Goal: Task Accomplishment & Management: Manage account settings

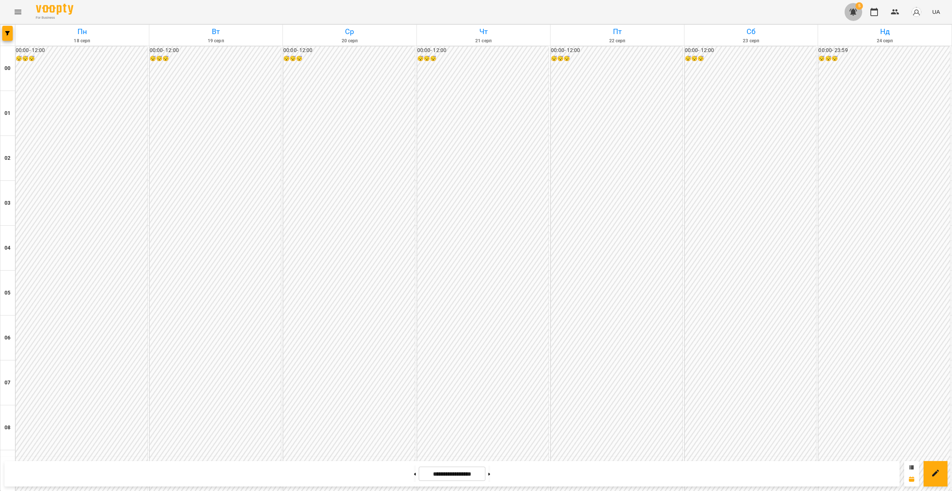
click at [566, 16] on button "button" at bounding box center [853, 12] width 18 height 18
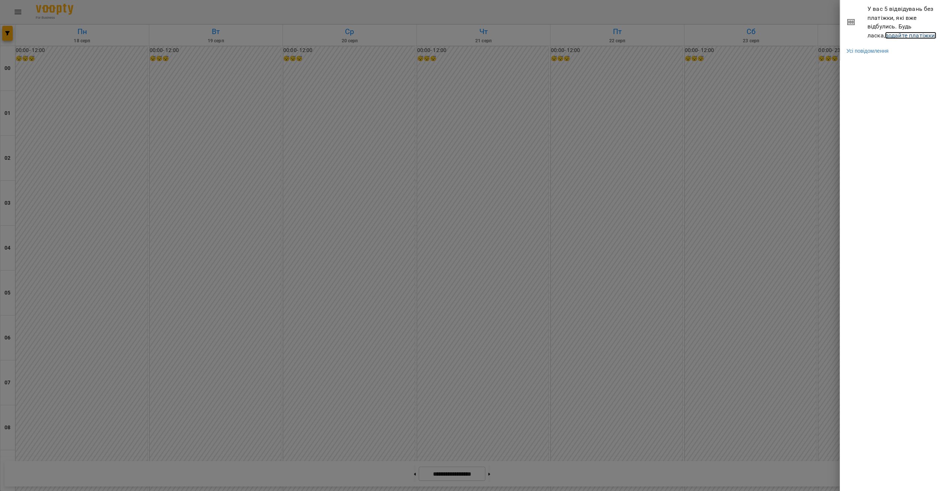
click at [566, 34] on link "додайте платіжки!" at bounding box center [911, 35] width 52 height 7
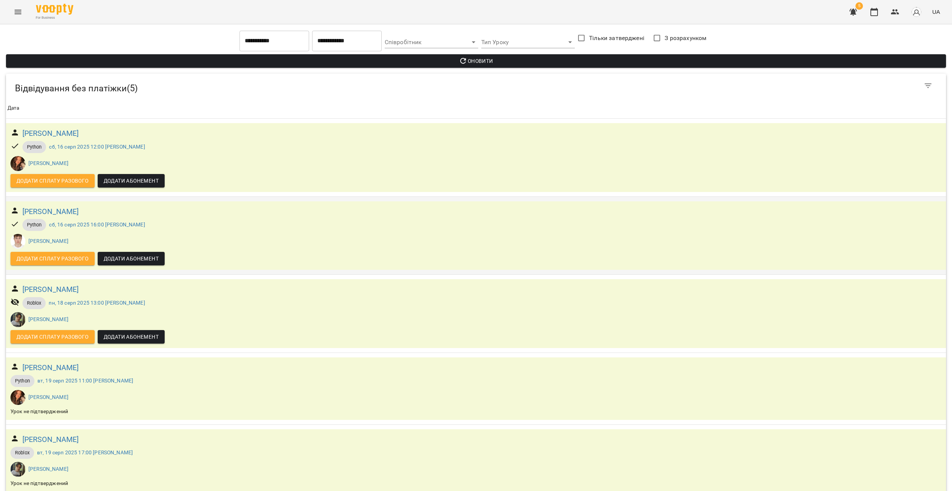
scroll to position [12, 0]
drag, startPoint x: 115, startPoint y: 203, endPoint x: 23, endPoint y: 200, distance: 92.1
click at [23, 204] on div "[PERSON_NAME]" at bounding box center [476, 211] width 934 height 15
click at [82, 282] on div "[PERSON_NAME]" at bounding box center [476, 289] width 934 height 15
drag, startPoint x: 101, startPoint y: 280, endPoint x: 13, endPoint y: 280, distance: 88.7
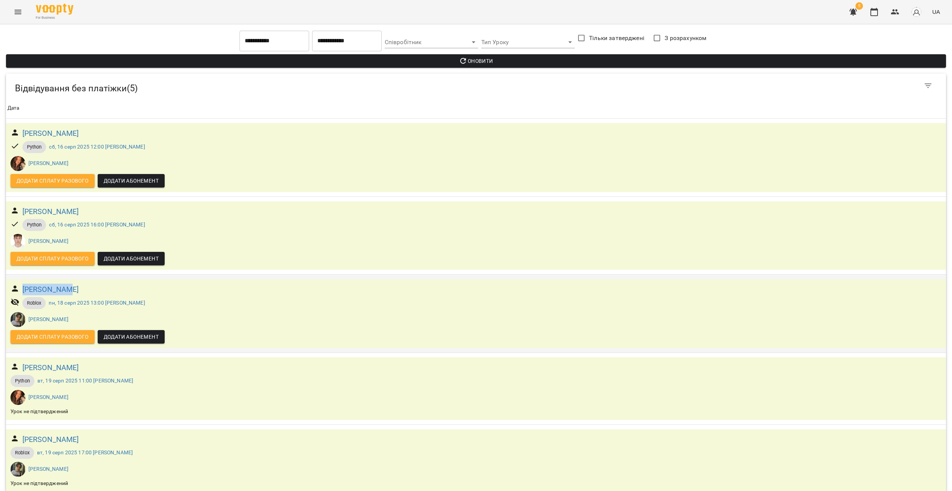
click at [13, 282] on div "[PERSON_NAME]" at bounding box center [476, 289] width 934 height 15
click at [101, 282] on div "[PERSON_NAME]" at bounding box center [476, 289] width 934 height 15
click at [48, 284] on h6 "[PERSON_NAME]" at bounding box center [50, 290] width 57 height 12
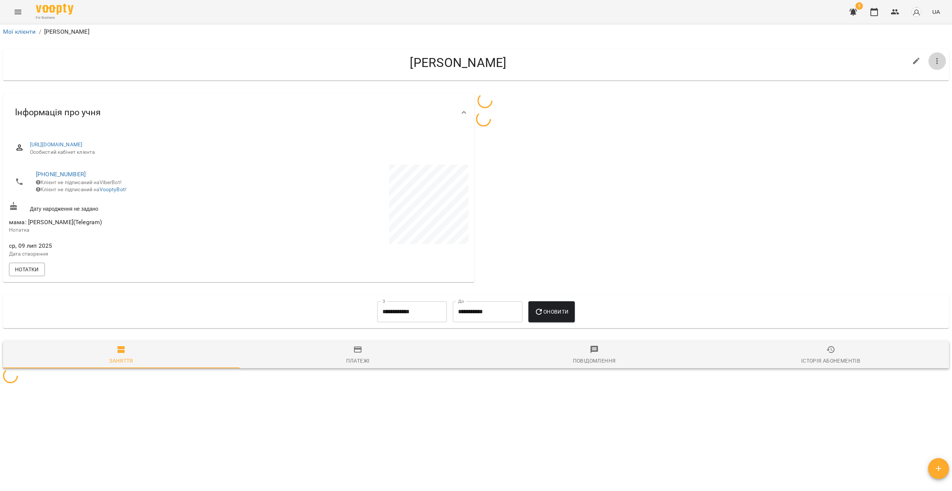
click at [566, 60] on icon "button" at bounding box center [936, 61] width 1 height 6
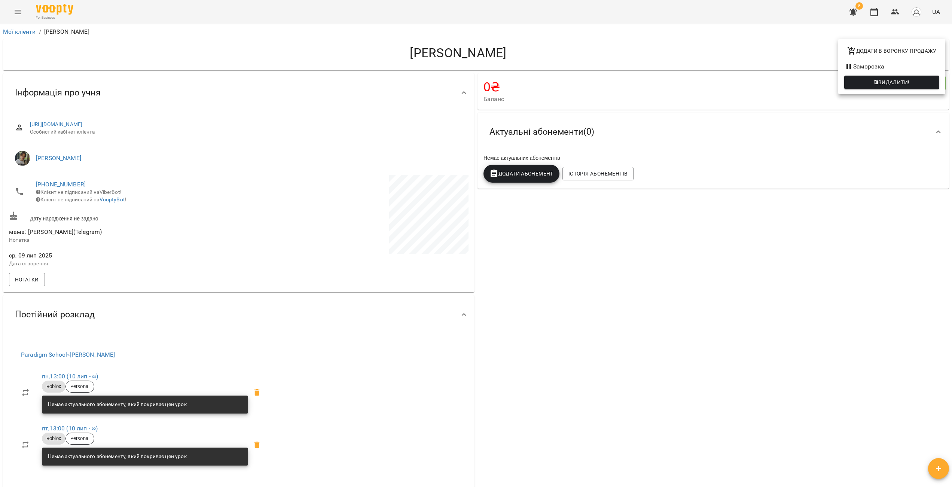
click at [566, 82] on span "Видалити!" at bounding box center [893, 82] width 31 height 9
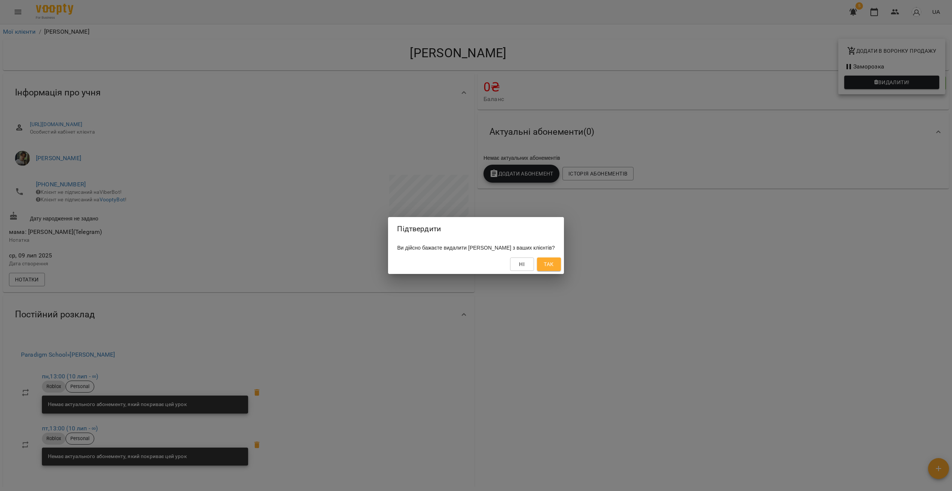
click at [554, 268] on span "Так" at bounding box center [549, 264] width 10 height 9
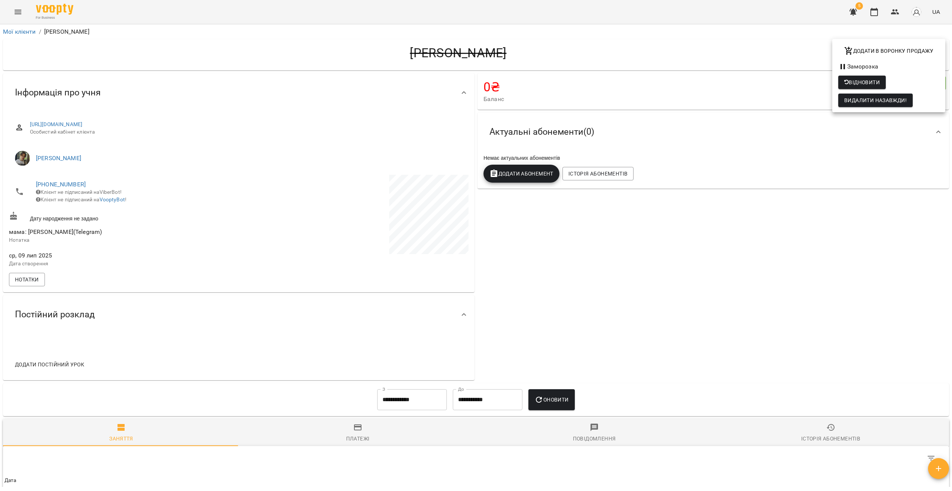
click at [566, 244] on div at bounding box center [476, 245] width 952 height 491
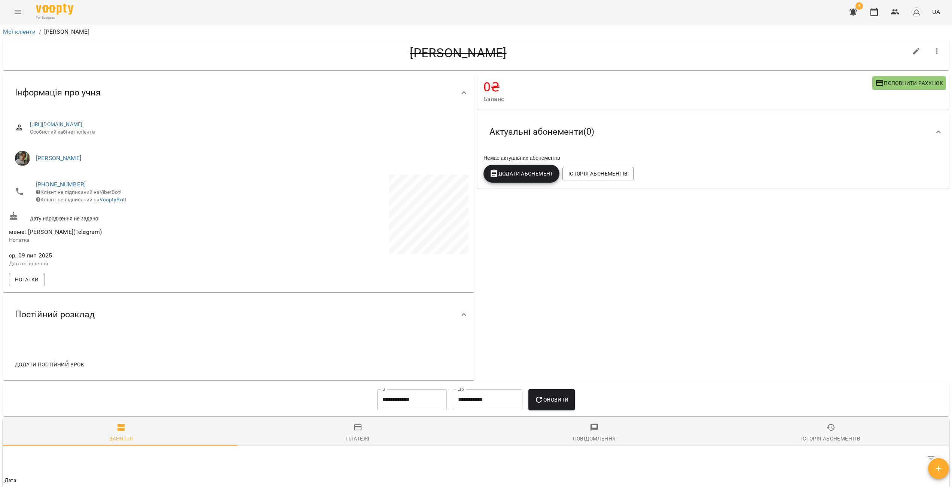
click at [566, 11] on button "button" at bounding box center [853, 12] width 18 height 18
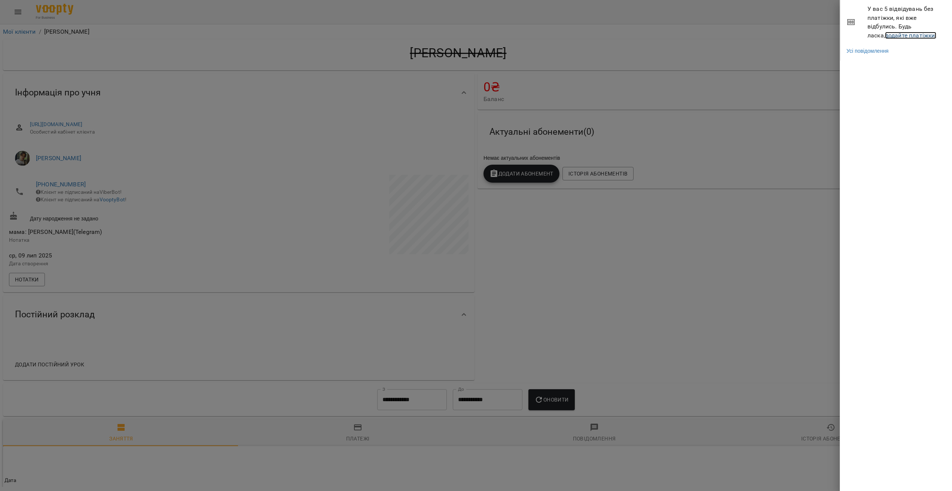
click at [566, 35] on link "додайте платіжки!" at bounding box center [911, 35] width 52 height 7
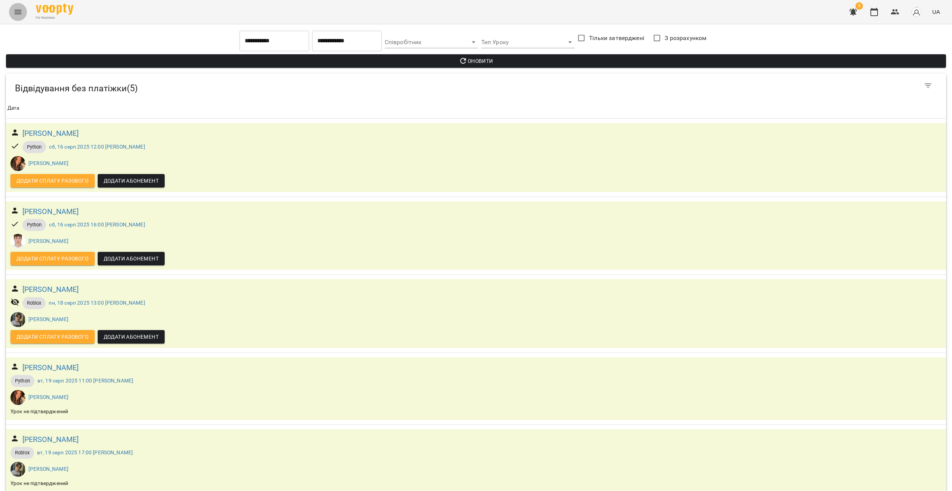
click at [22, 13] on button "Menu" at bounding box center [18, 12] width 18 height 18
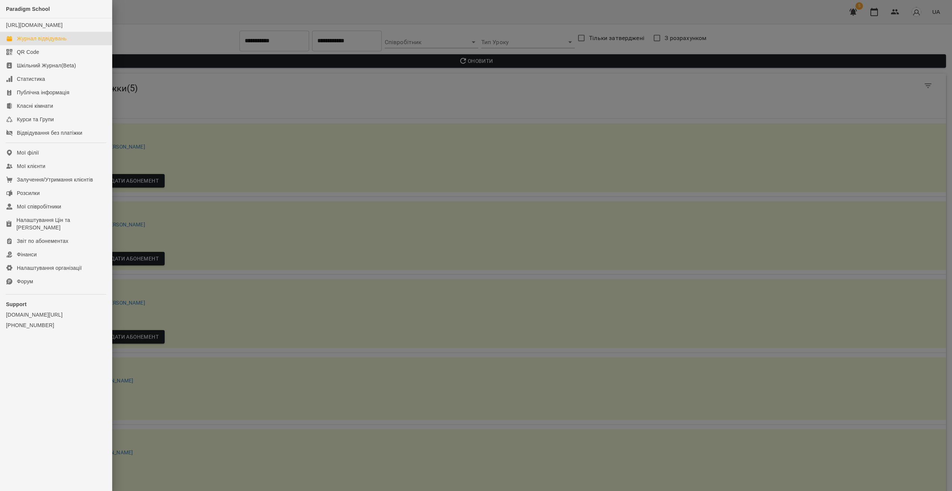
click at [48, 42] on div "Журнал відвідувань" at bounding box center [42, 38] width 50 height 7
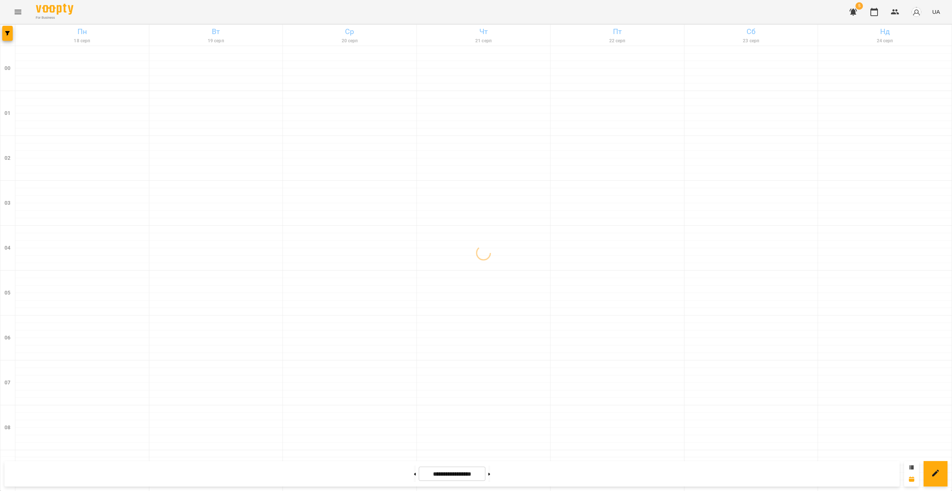
scroll to position [667, 0]
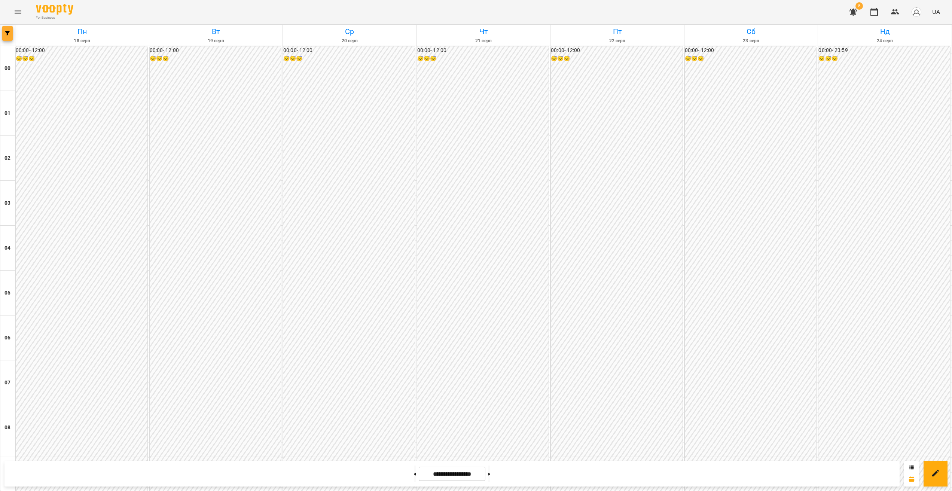
click at [10, 34] on span "button" at bounding box center [7, 33] width 10 height 4
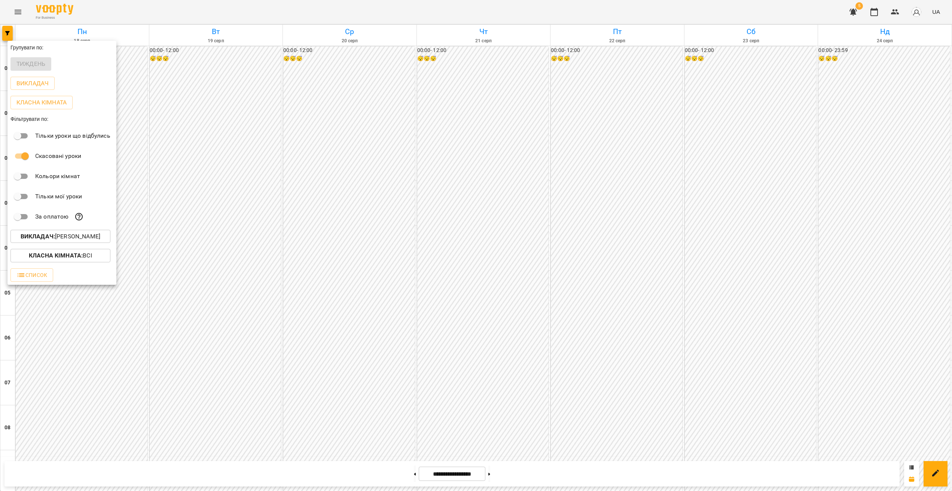
click at [86, 234] on button "Викладач : [PERSON_NAME]" at bounding box center [60, 236] width 100 height 13
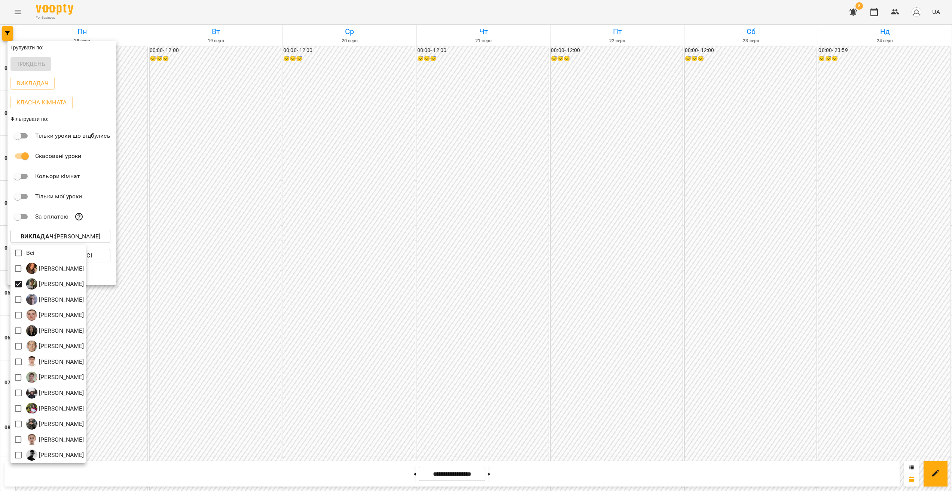
click at [251, 253] on div at bounding box center [476, 245] width 952 height 491
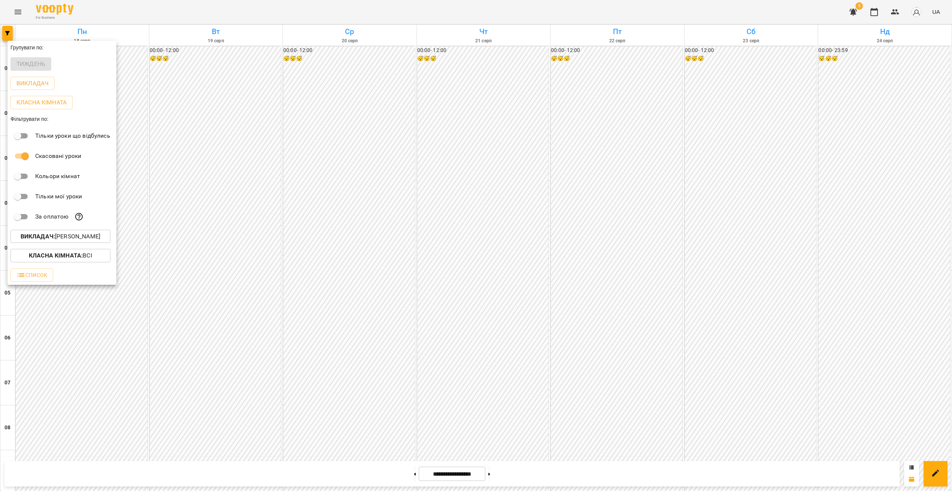
click at [326, 228] on div at bounding box center [476, 245] width 952 height 491
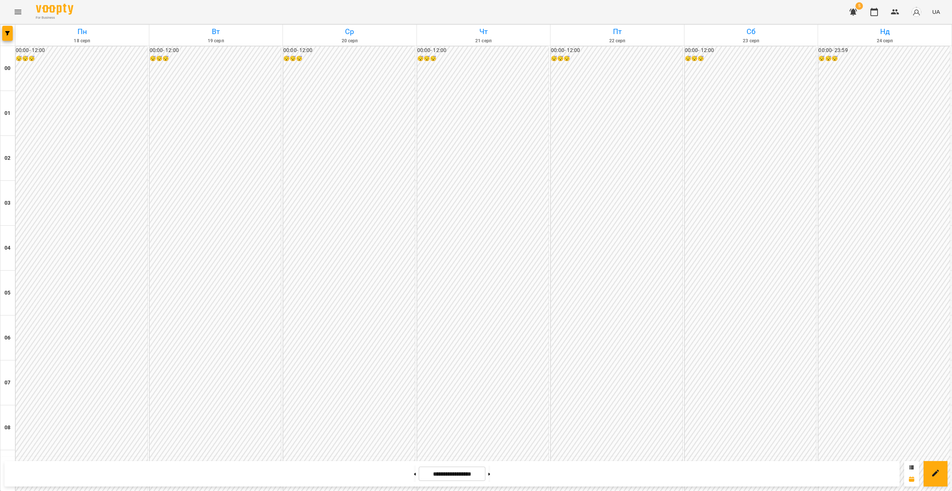
scroll to position [400, 0]
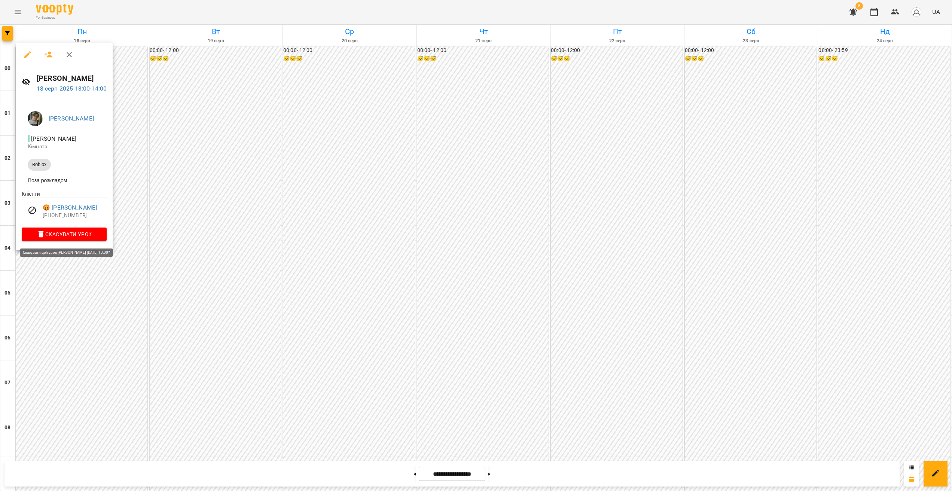
click at [65, 233] on span "Скасувати Урок" at bounding box center [64, 234] width 73 height 9
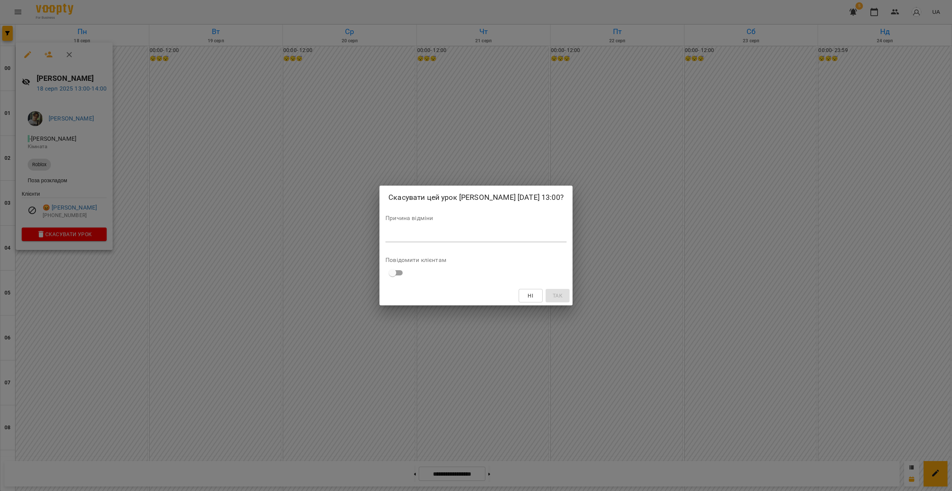
click at [386, 233] on div "Причина відміни *" at bounding box center [476, 230] width 181 height 30
click at [386, 239] on textarea at bounding box center [476, 235] width 181 height 7
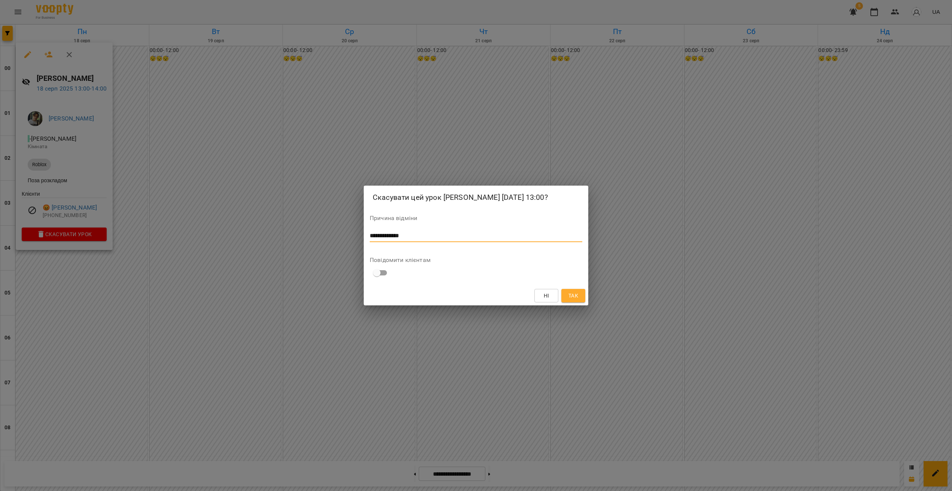
type textarea "**********"
click at [566, 299] on span "Так" at bounding box center [574, 295] width 10 height 9
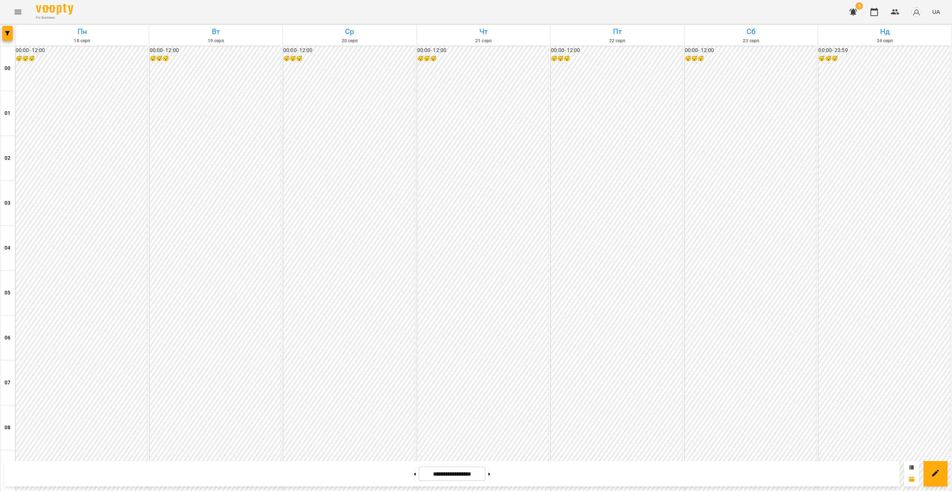
click at [566, 15] on button "button" at bounding box center [853, 12] width 18 height 18
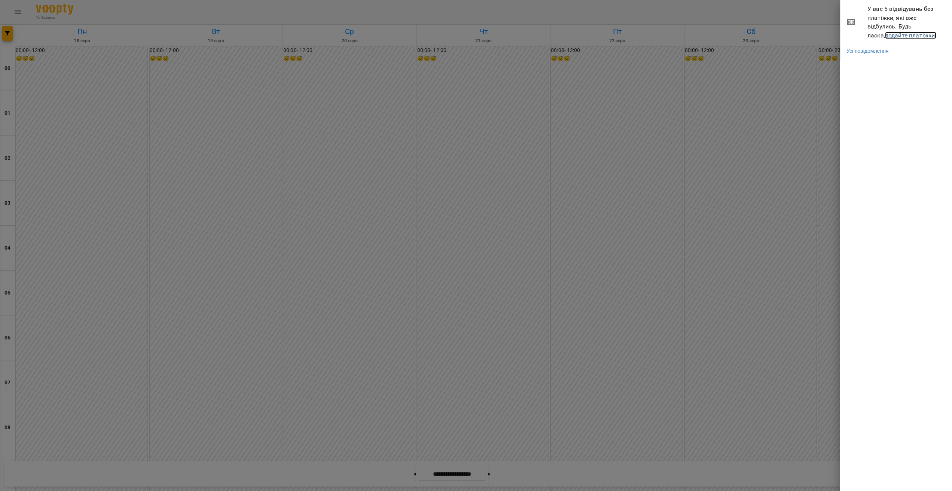
click at [566, 37] on link "додайте платіжки!" at bounding box center [911, 35] width 52 height 7
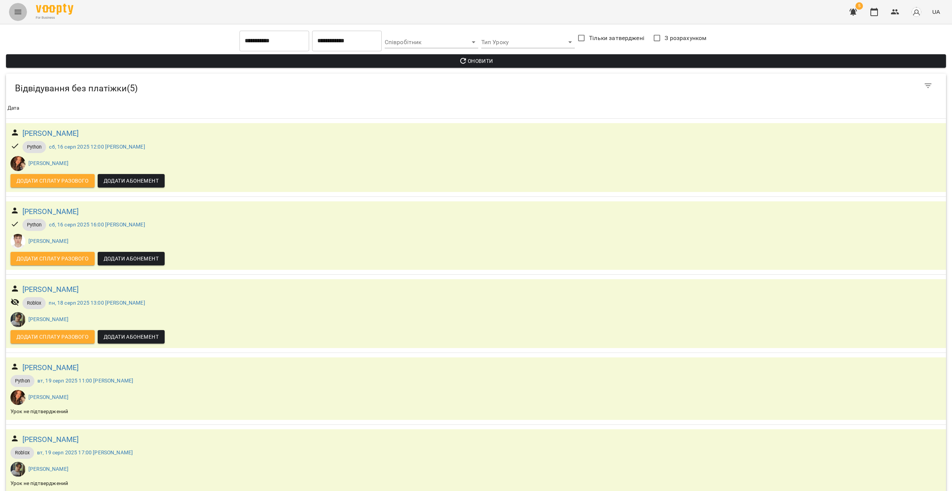
click at [20, 16] on button "Menu" at bounding box center [18, 12] width 18 height 18
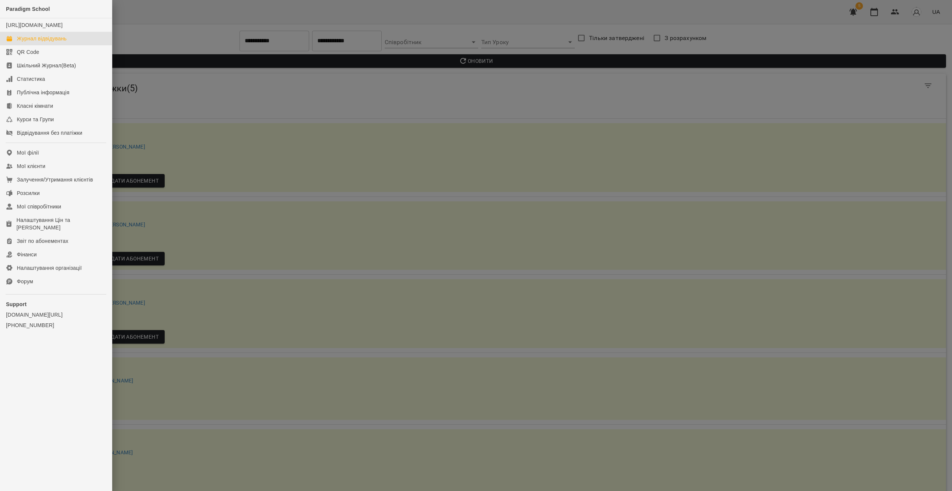
click at [40, 42] on div "Журнал відвідувань" at bounding box center [42, 38] width 50 height 7
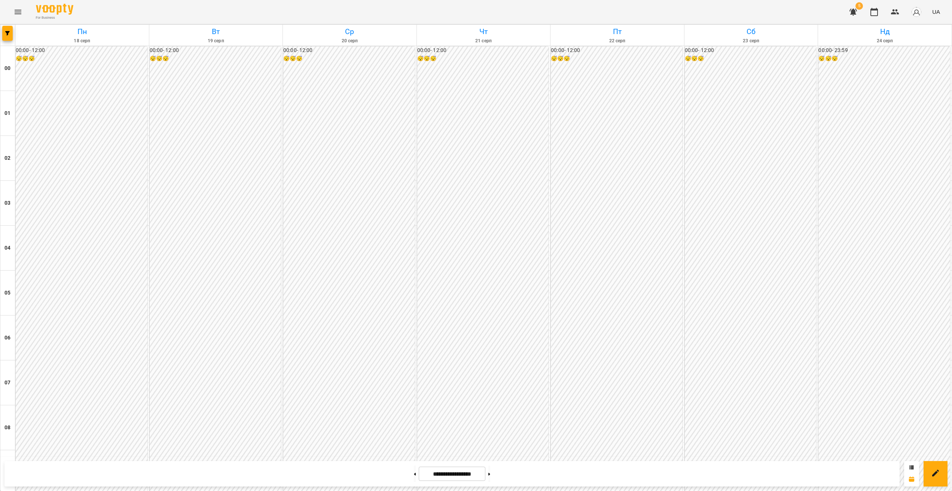
scroll to position [509, 0]
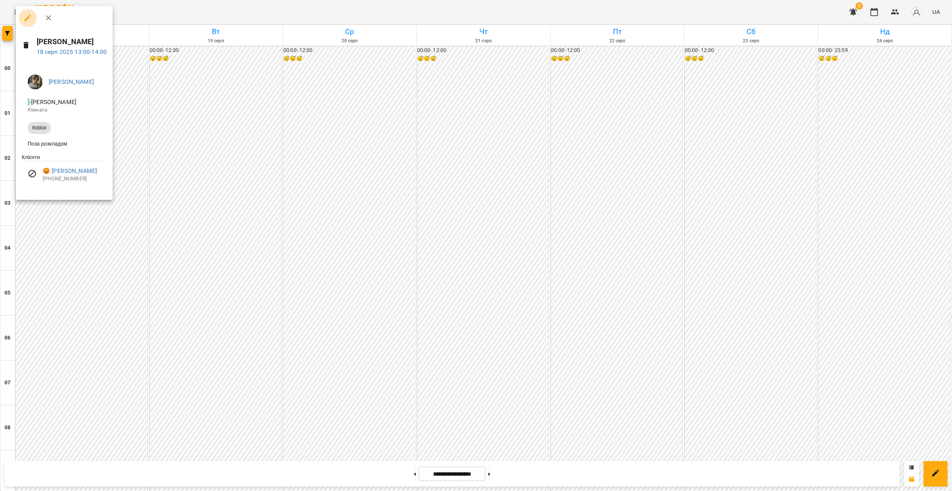
click at [25, 20] on icon "button" at bounding box center [27, 18] width 7 height 7
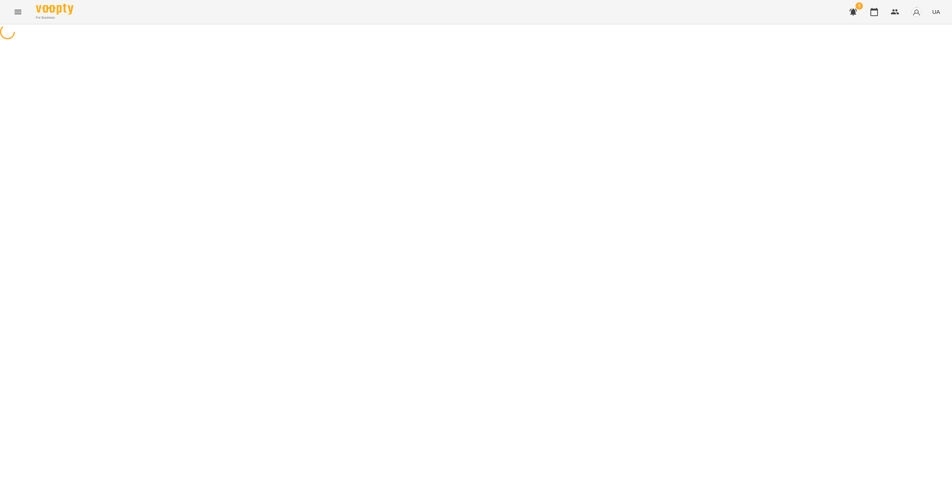
select select "******"
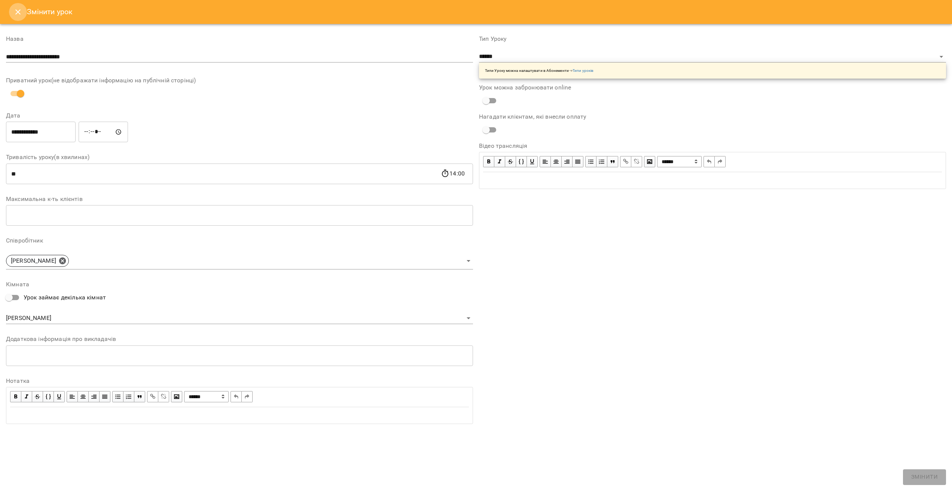
click at [18, 13] on icon "Close" at bounding box center [17, 11] width 9 height 9
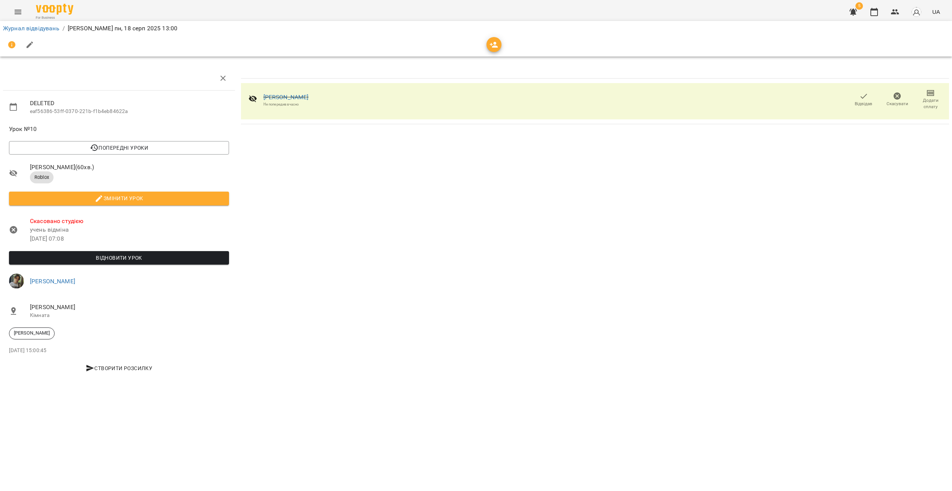
click at [566, 97] on icon "button" at bounding box center [897, 95] width 7 height 7
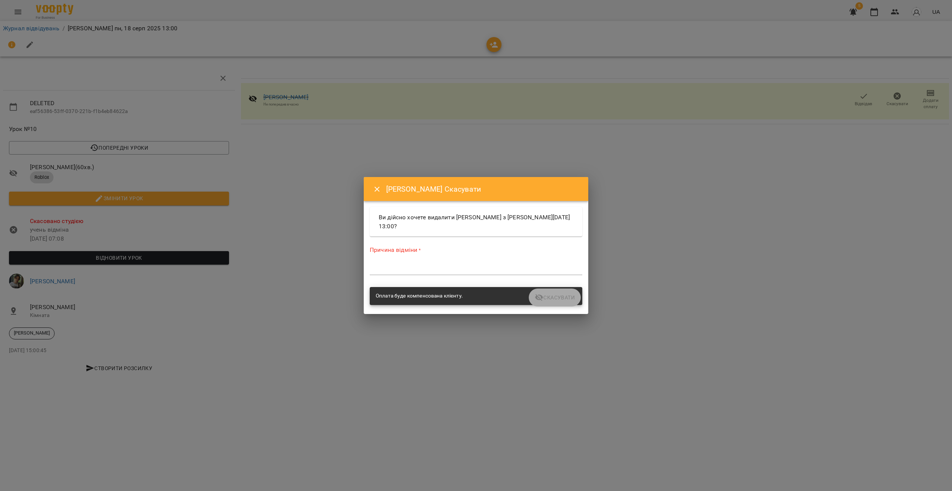
click at [417, 261] on div "Причина відміни * *" at bounding box center [476, 262] width 213 height 33
click at [420, 268] on textarea at bounding box center [476, 268] width 213 height 7
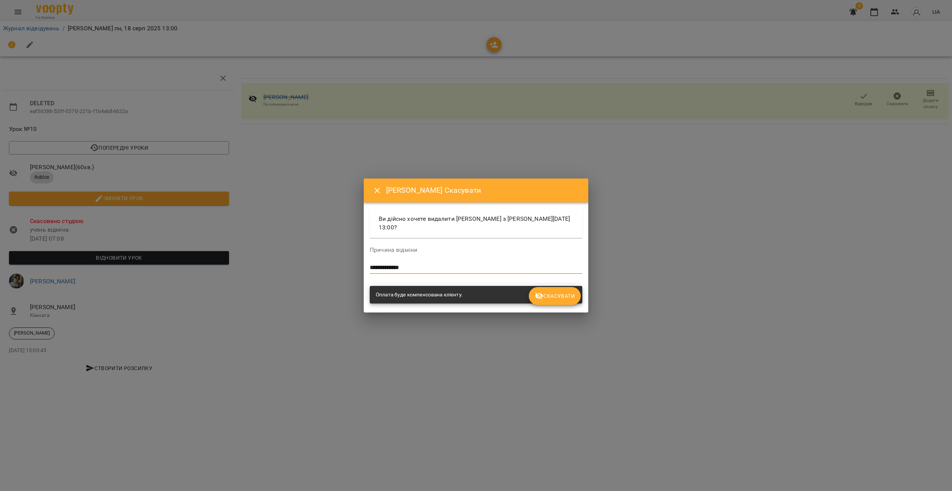
type textarea "**********"
click at [546, 298] on span "Скасувати" at bounding box center [555, 296] width 40 height 9
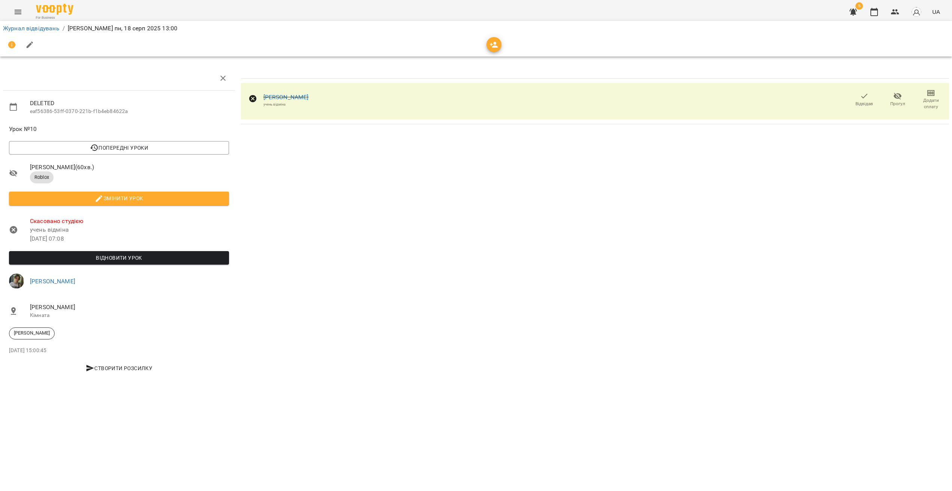
click at [566, 10] on icon "button" at bounding box center [853, 12] width 7 height 7
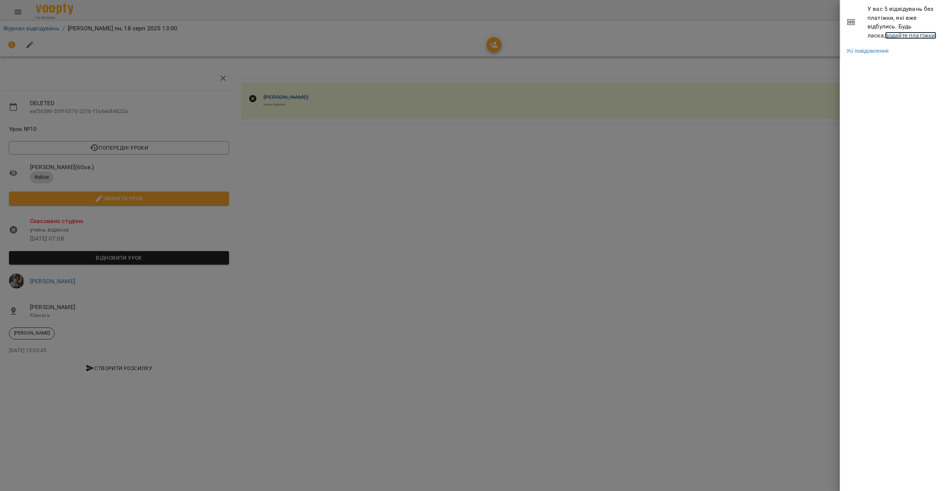
click at [566, 34] on link "додайте платіжки!" at bounding box center [911, 35] width 52 height 7
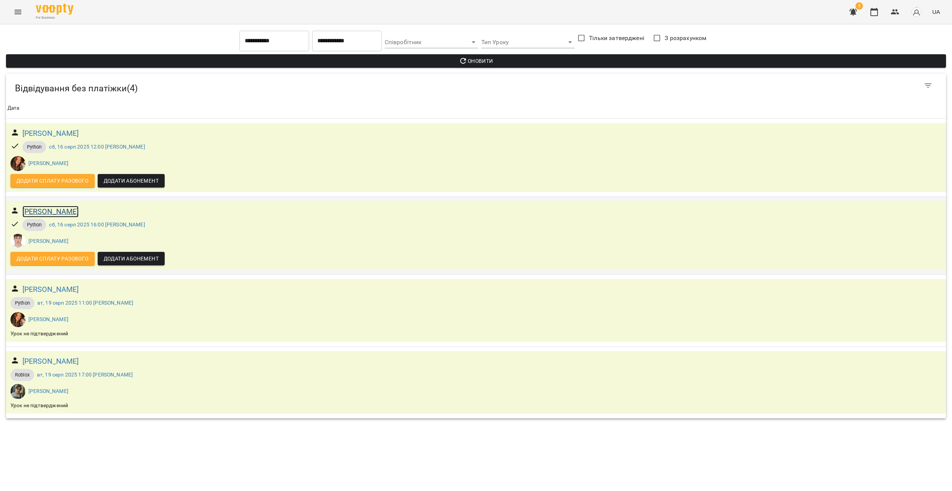
click at [66, 212] on h6 "[PERSON_NAME]" at bounding box center [50, 212] width 57 height 12
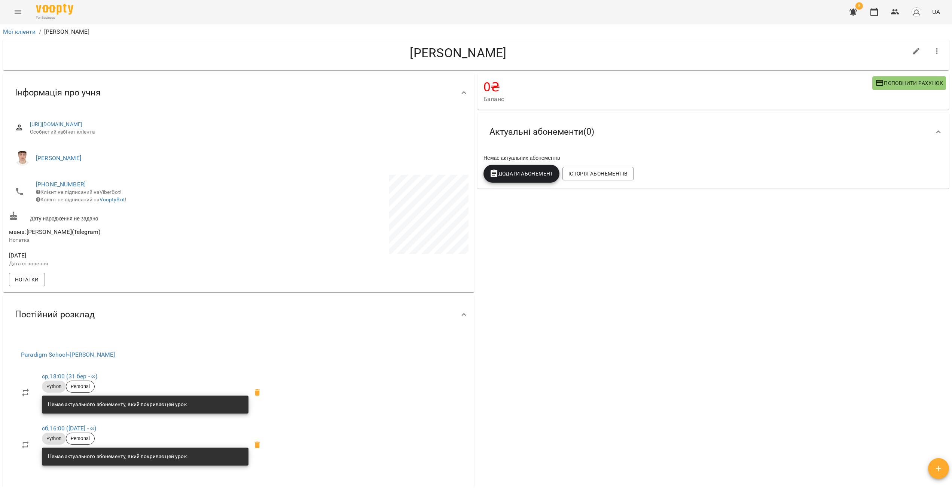
drag, startPoint x: 320, startPoint y: 215, endPoint x: 311, endPoint y: 209, distance: 11.1
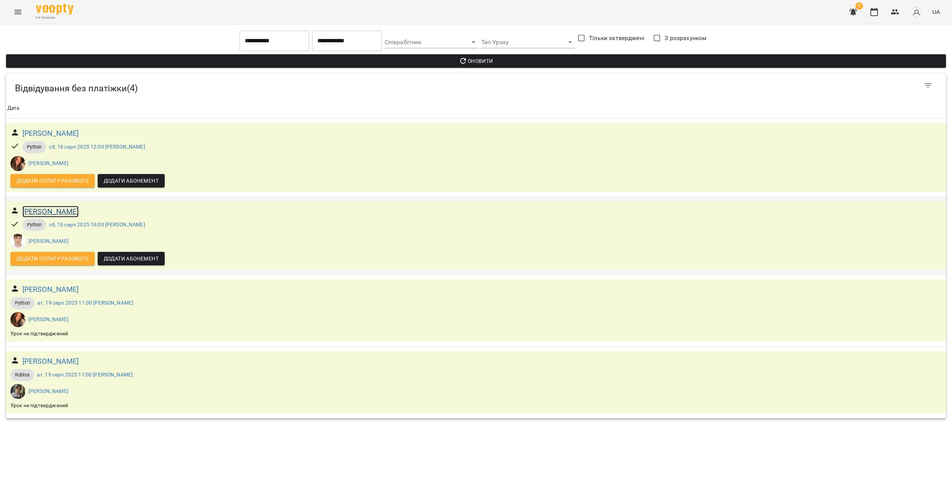
click at [61, 216] on h6 "[PERSON_NAME]" at bounding box center [50, 212] width 57 height 12
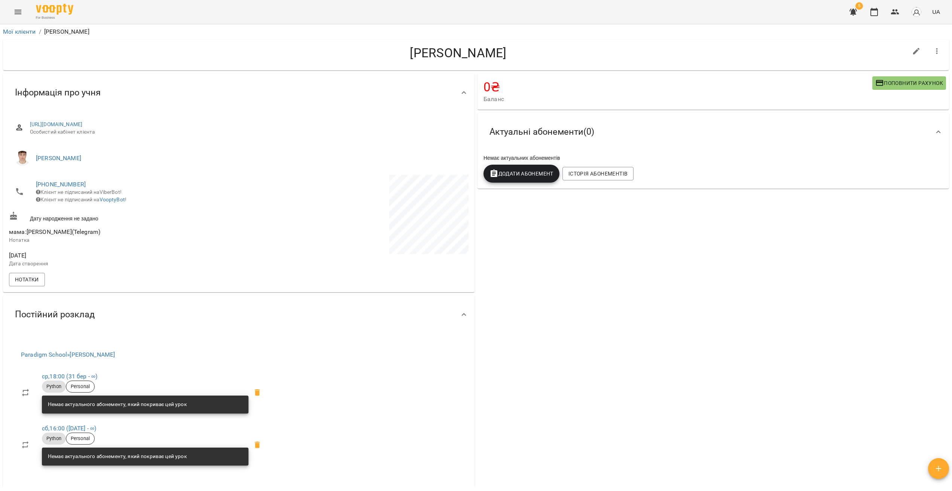
drag, startPoint x: 232, startPoint y: 304, endPoint x: 227, endPoint y: 302, distance: 4.9
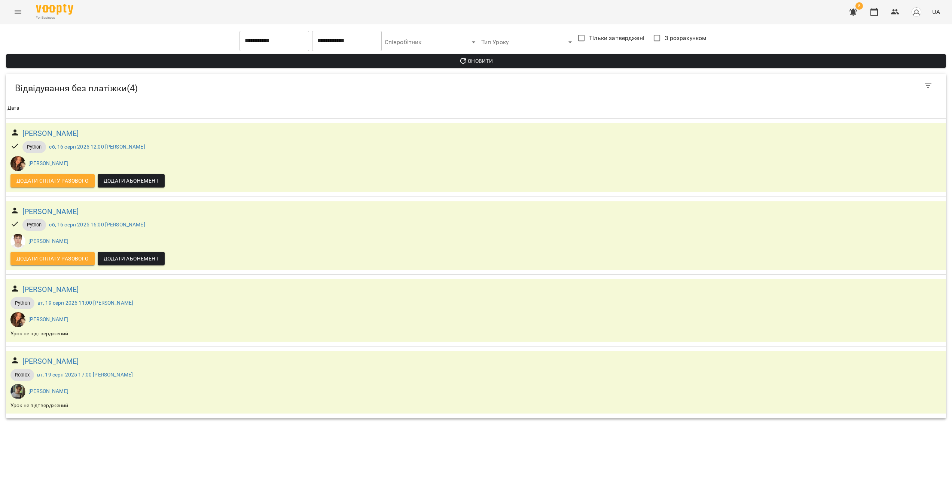
click at [21, 14] on icon "Menu" at bounding box center [17, 11] width 9 height 9
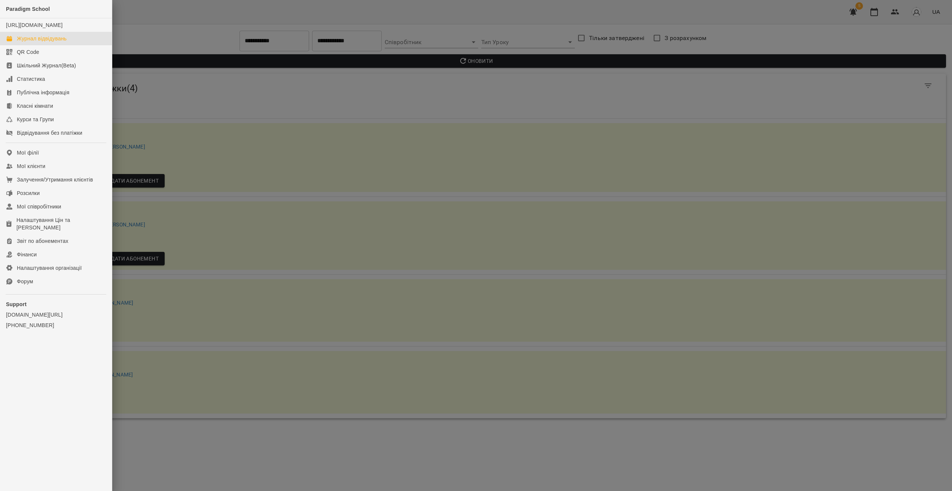
drag, startPoint x: 45, startPoint y: 46, endPoint x: 105, endPoint y: 66, distance: 63.3
click at [45, 42] on div "Журнал відвідувань" at bounding box center [42, 38] width 50 height 7
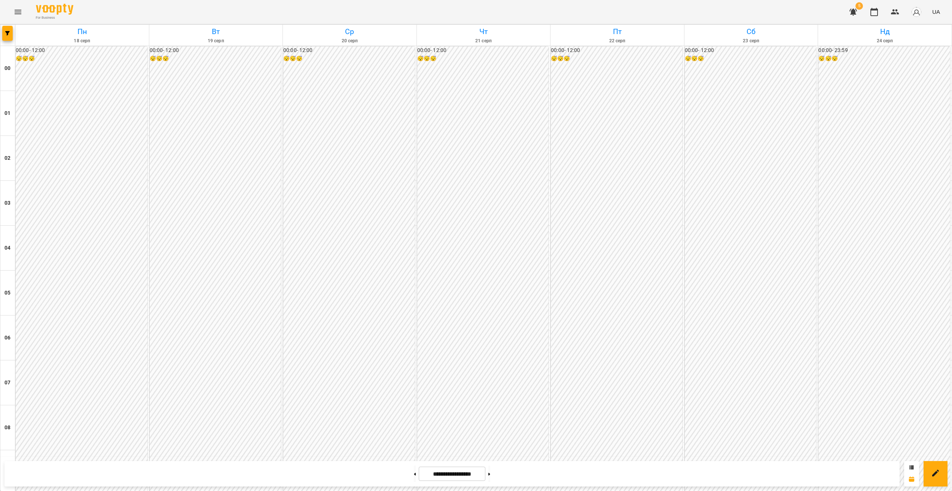
scroll to position [509, 0]
click at [15, 31] on div at bounding box center [7, 35] width 15 height 21
click at [9, 34] on icon "button" at bounding box center [7, 33] width 4 height 4
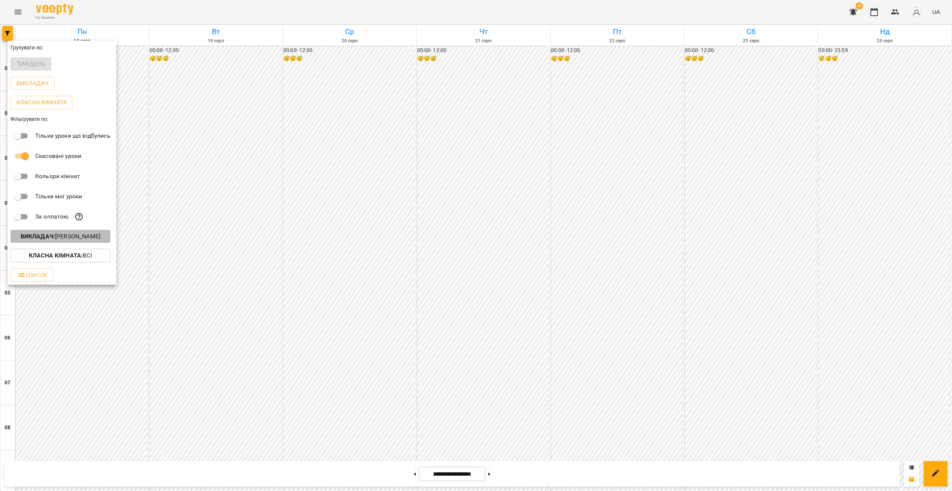
click at [68, 235] on p "Викладач : [PERSON_NAME]" at bounding box center [61, 236] width 80 height 9
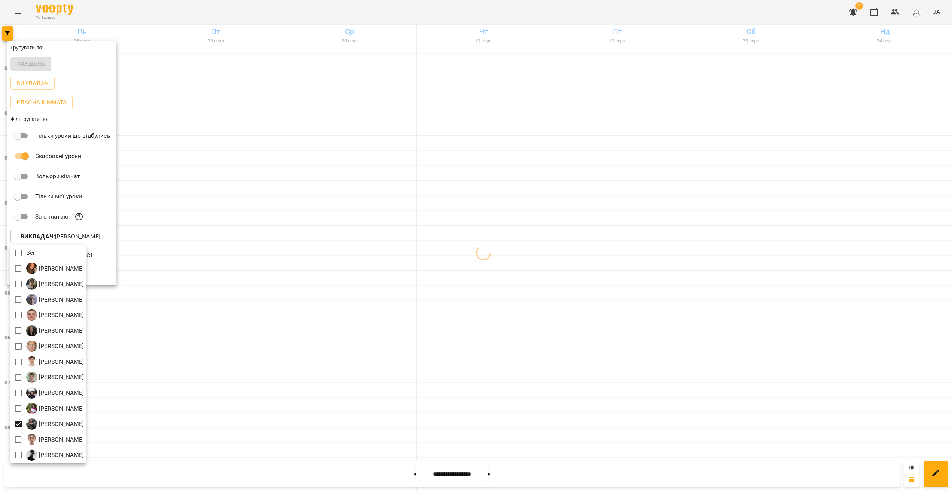
click at [454, 282] on div at bounding box center [476, 245] width 952 height 491
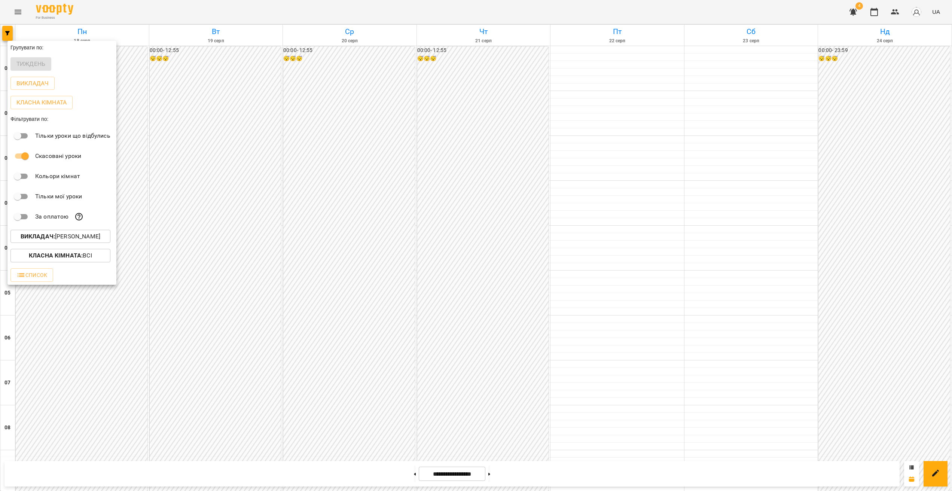
click at [465, 287] on div at bounding box center [476, 245] width 952 height 491
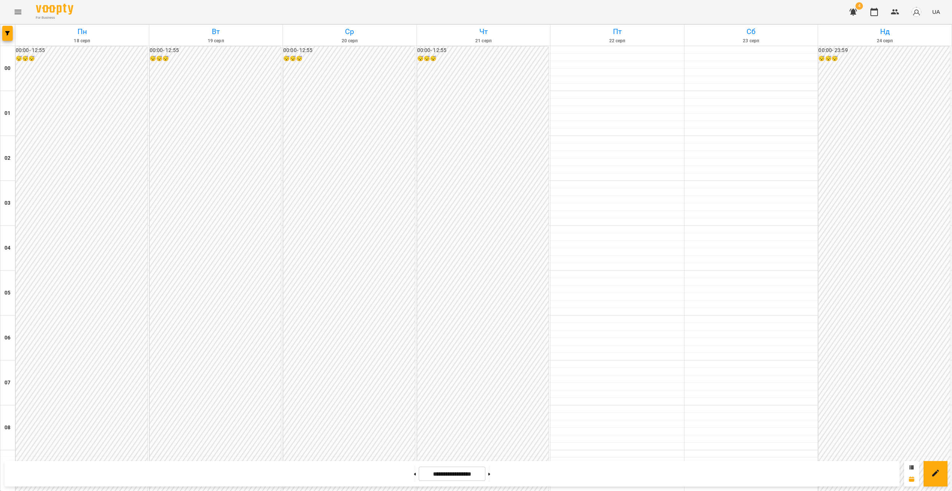
scroll to position [667, 0]
click at [490, 299] on button at bounding box center [489, 474] width 2 height 16
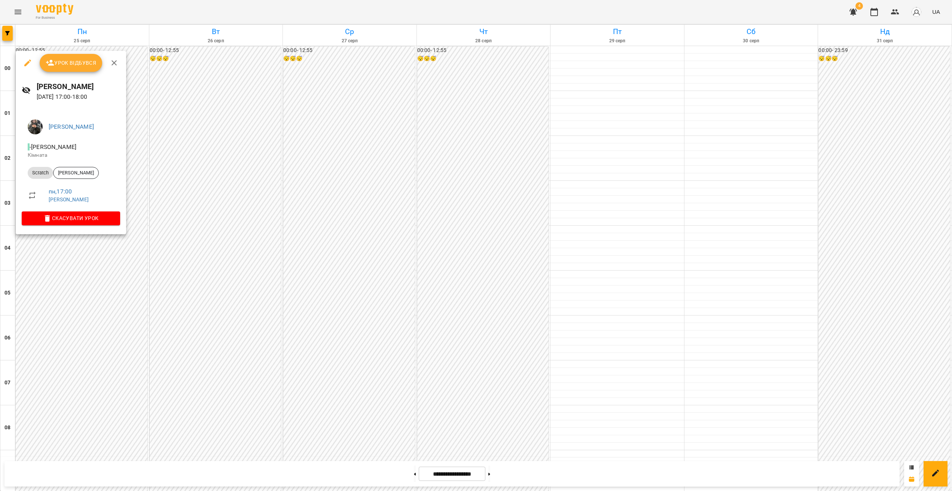
click at [452, 299] on div at bounding box center [476, 245] width 952 height 491
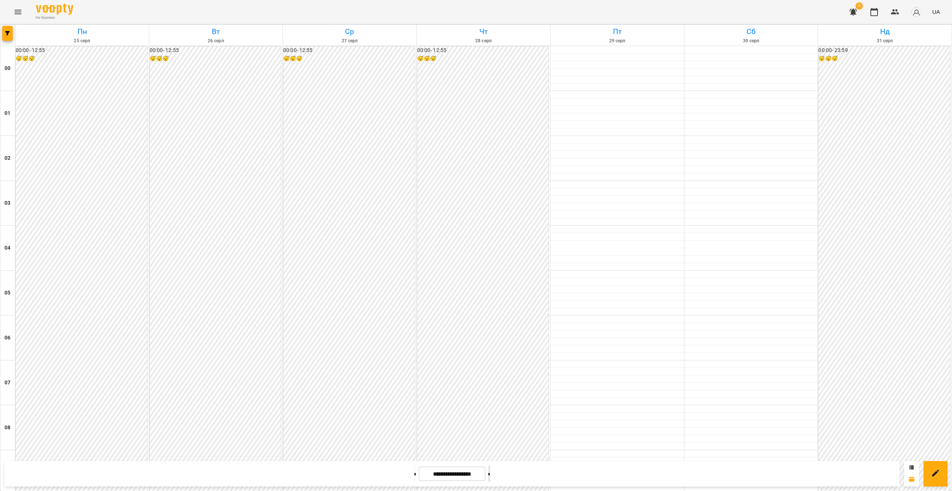
click at [490, 299] on button at bounding box center [489, 474] width 2 height 16
click at [414, 299] on button at bounding box center [415, 474] width 2 height 16
type input "**********"
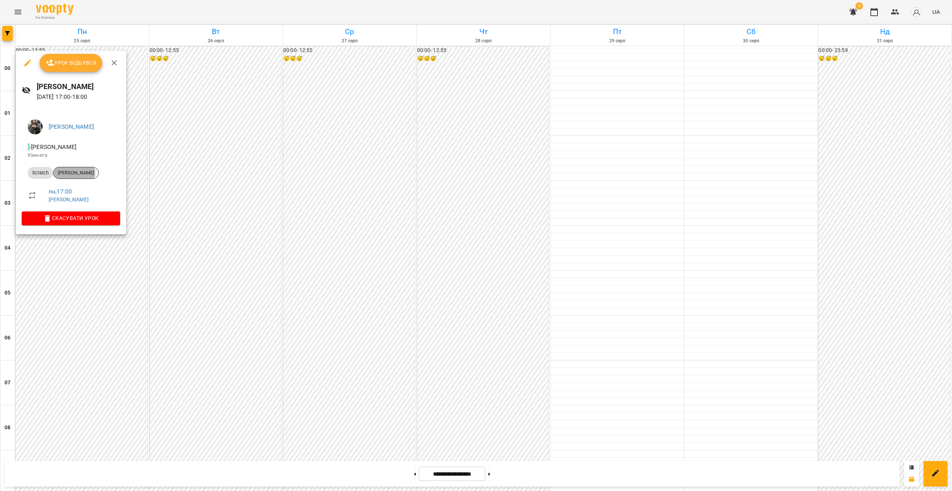
click at [70, 172] on span "[PERSON_NAME]" at bounding box center [76, 173] width 45 height 7
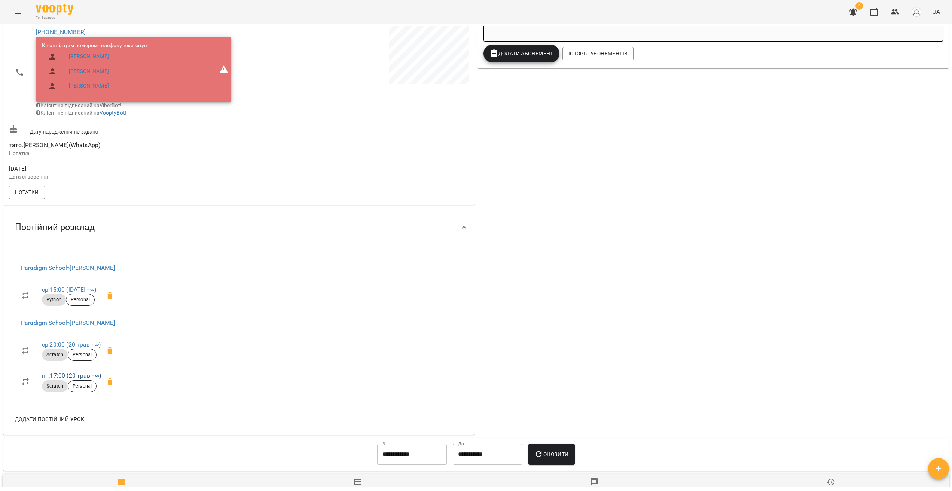
scroll to position [205, 0]
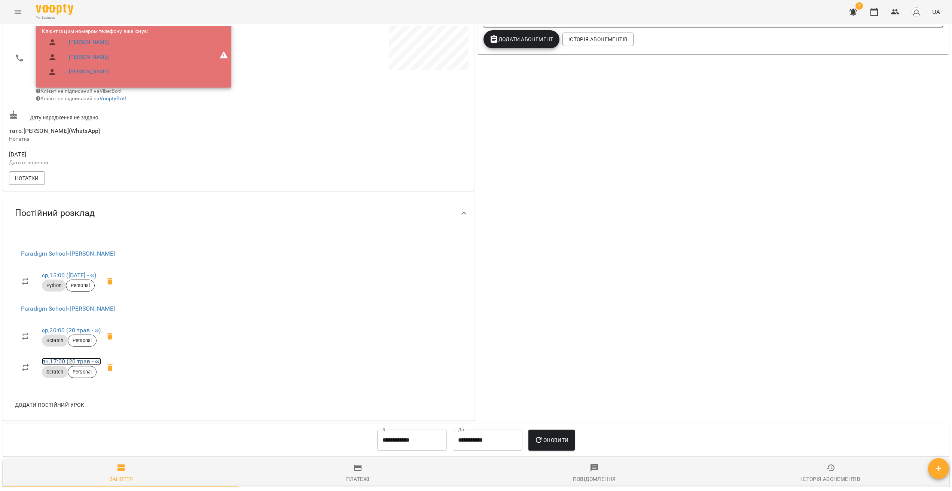
click at [73, 299] on link "пн , 17:00 ([DATE] - ∞)" at bounding box center [71, 361] width 59 height 7
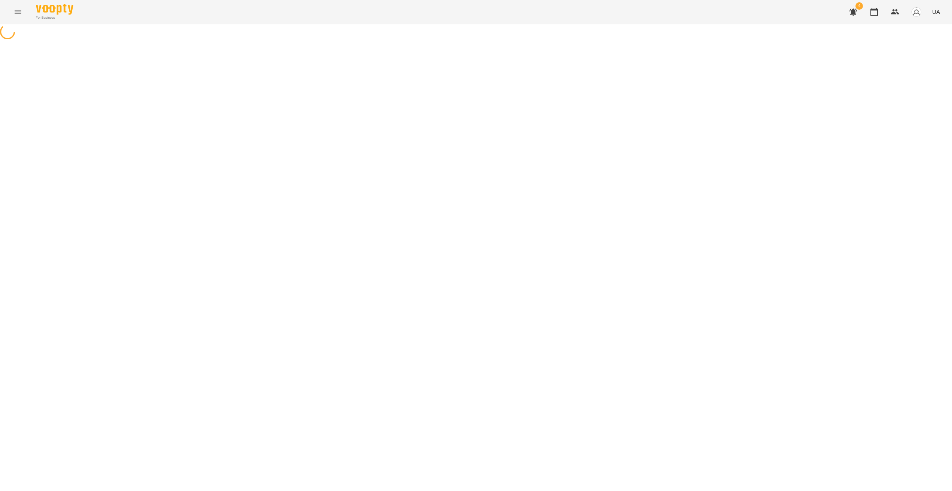
select select "*"
select select "*******"
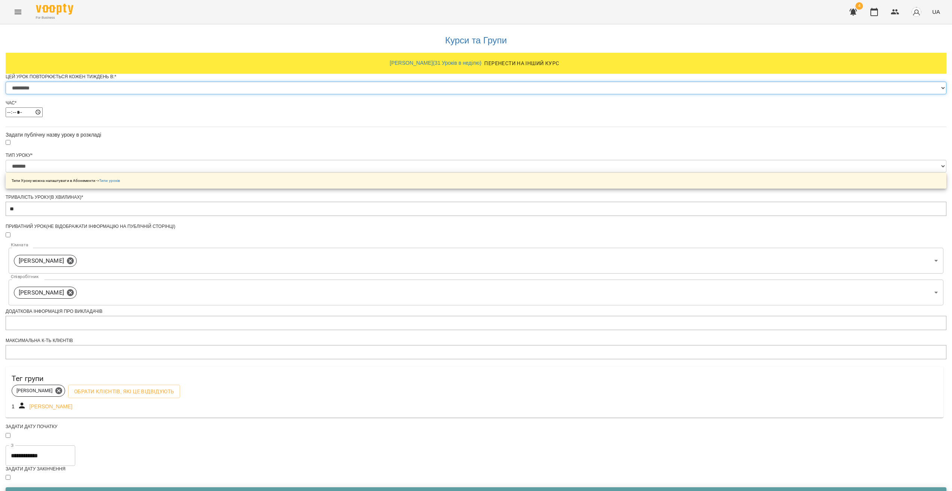
click at [411, 94] on select "********* ******** ****** ****** ******** ****** ******" at bounding box center [476, 88] width 941 height 13
select select "*"
click at [383, 94] on select "********* ******** ****** ****** ******** ****** ******" at bounding box center [476, 88] width 941 height 13
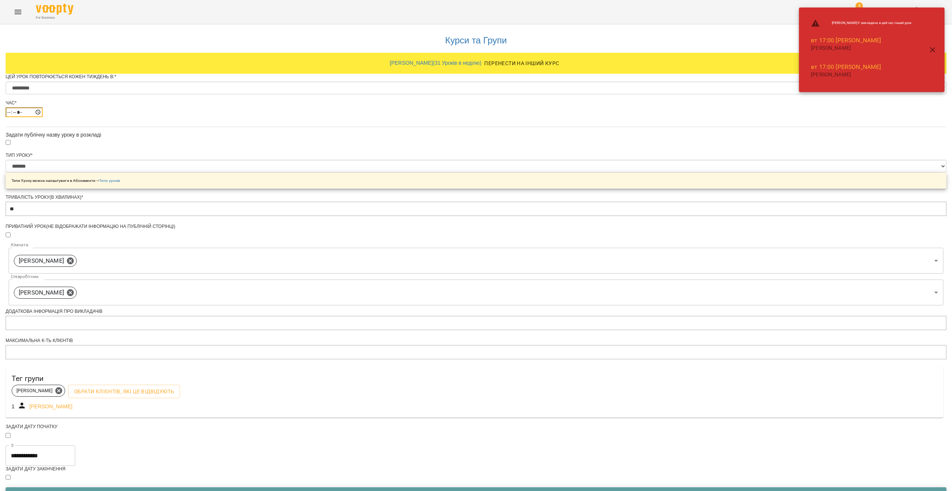
click at [43, 117] on input "*****" at bounding box center [24, 112] width 37 height 10
type input "*****"
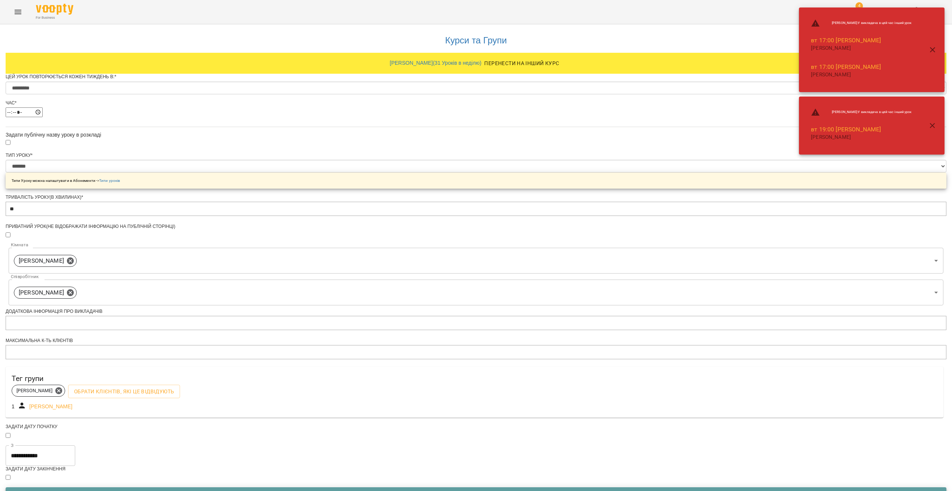
click at [566, 256] on div "**********" at bounding box center [476, 285] width 941 height 523
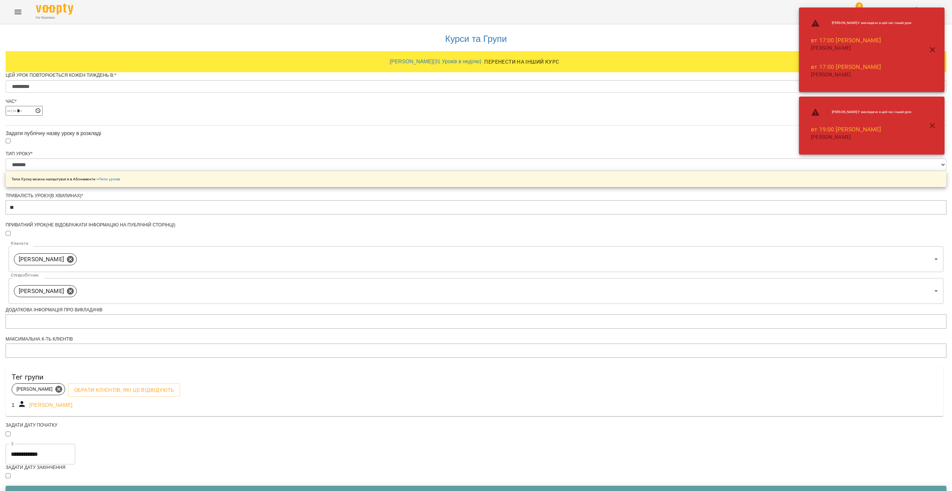
scroll to position [104, 0]
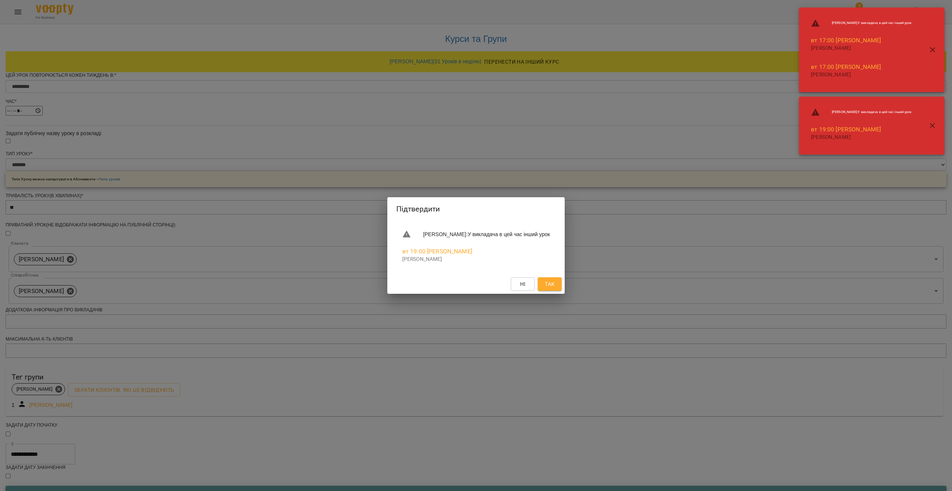
click at [562, 290] on button "Так" at bounding box center [550, 283] width 24 height 13
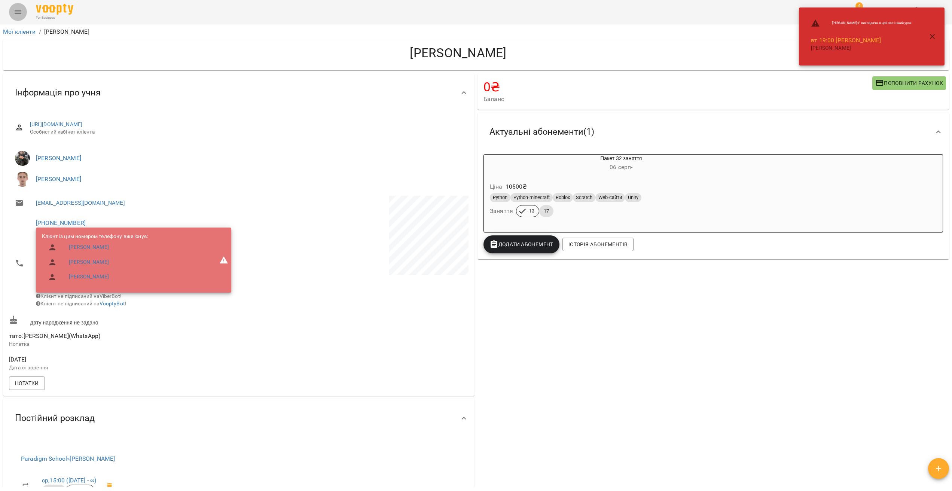
click at [20, 11] on icon "Menu" at bounding box center [17, 11] width 9 height 9
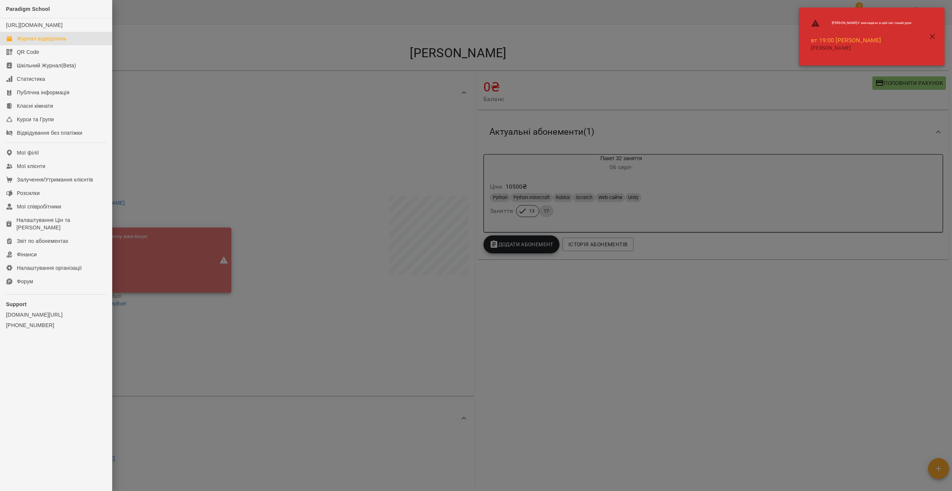
click at [39, 42] on div "Журнал відвідувань" at bounding box center [42, 38] width 50 height 7
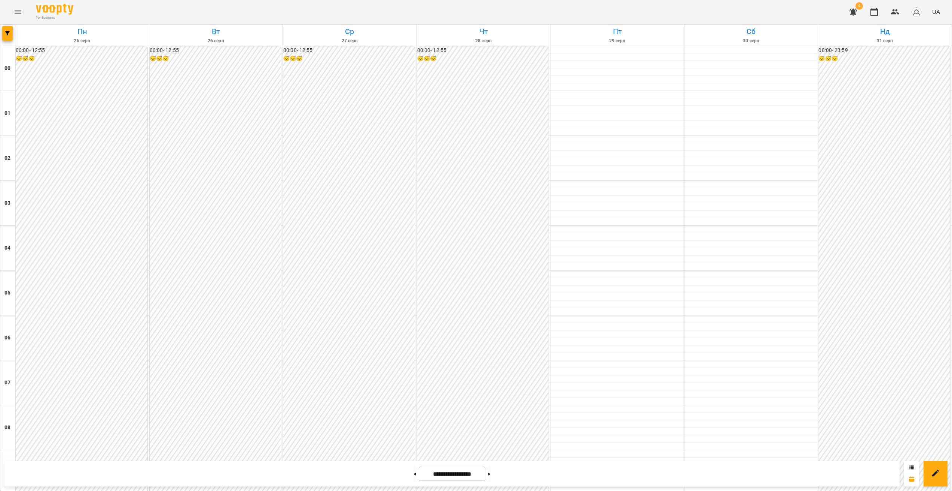
scroll to position [602, 0]
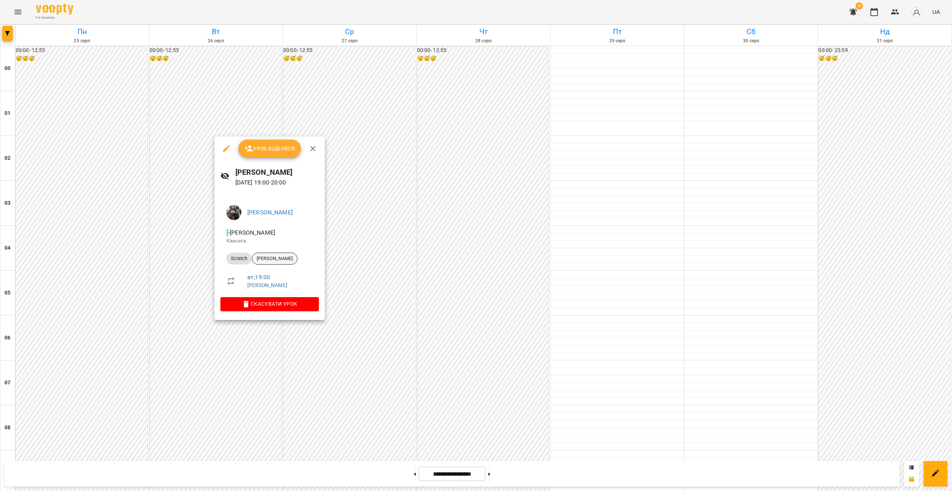
click at [272, 254] on div "[PERSON_NAME]" at bounding box center [275, 259] width 46 height 12
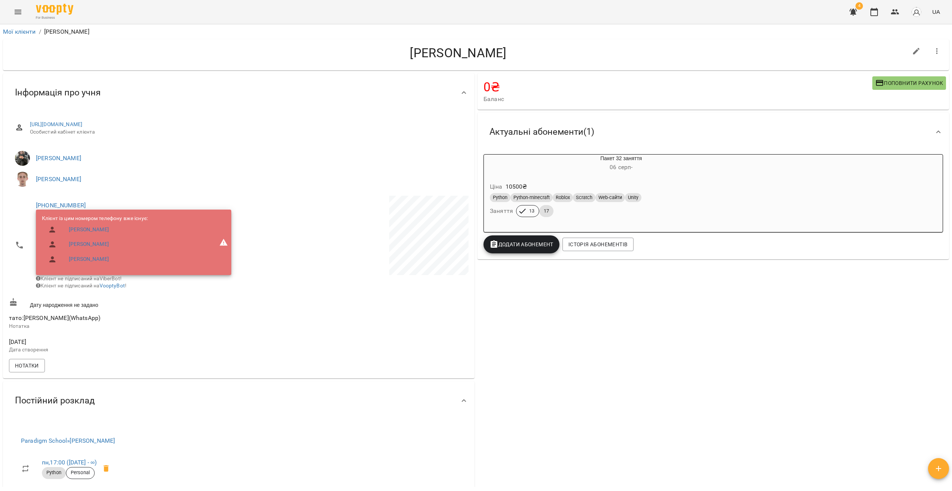
click at [566, 49] on icon "button" at bounding box center [937, 51] width 9 height 9
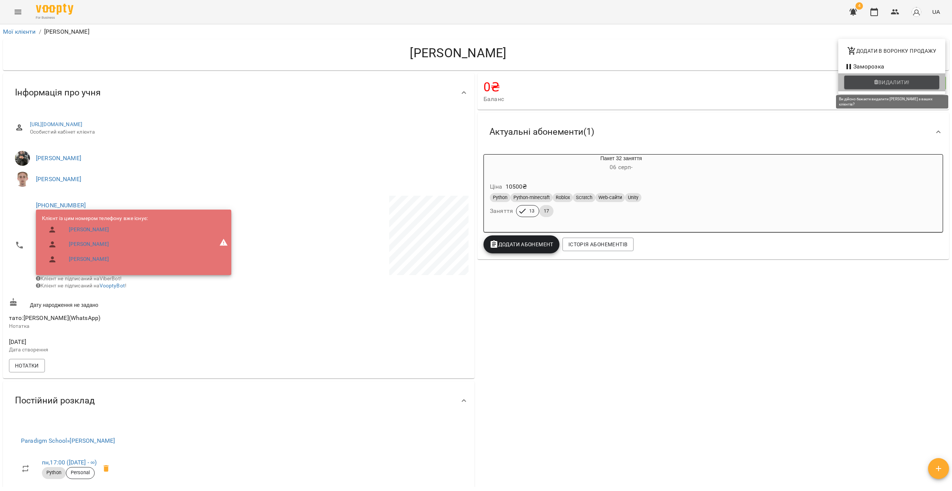
click at [566, 83] on span "Видалити!" at bounding box center [893, 82] width 31 height 9
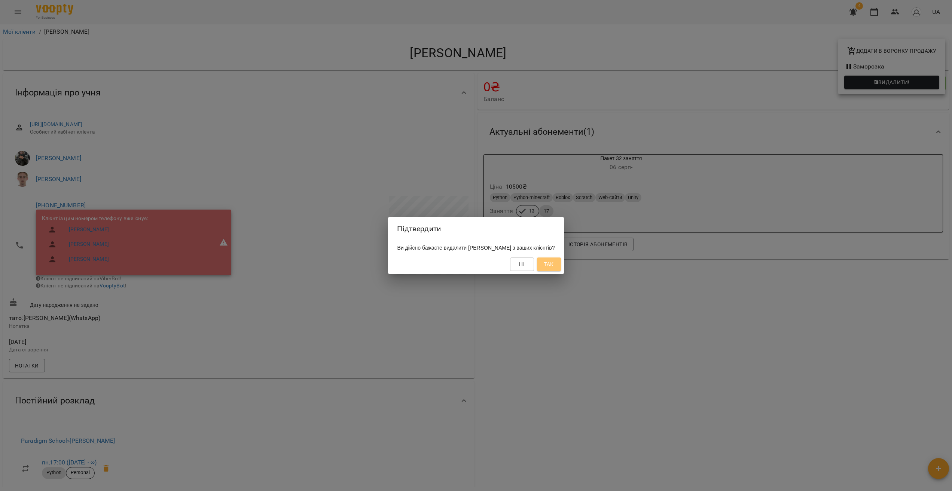
click at [552, 270] on button "Так" at bounding box center [549, 264] width 24 height 13
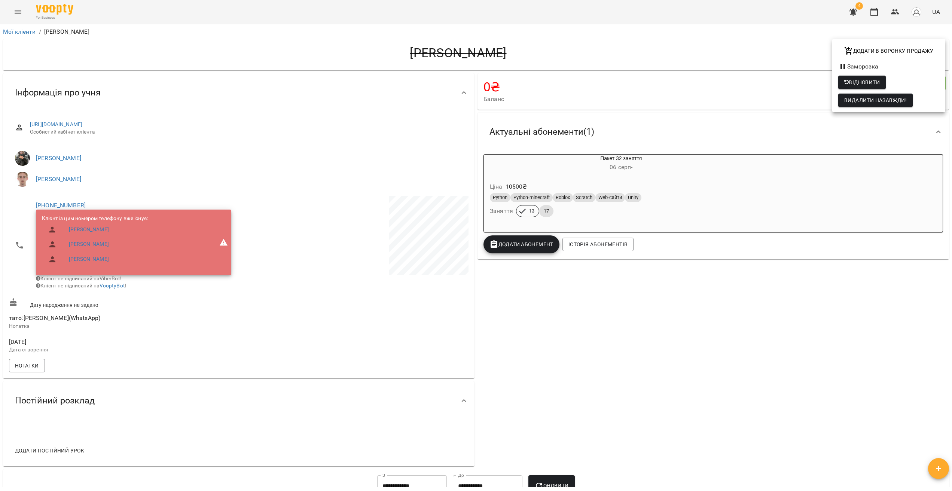
click at [534, 299] on div at bounding box center [476, 245] width 952 height 491
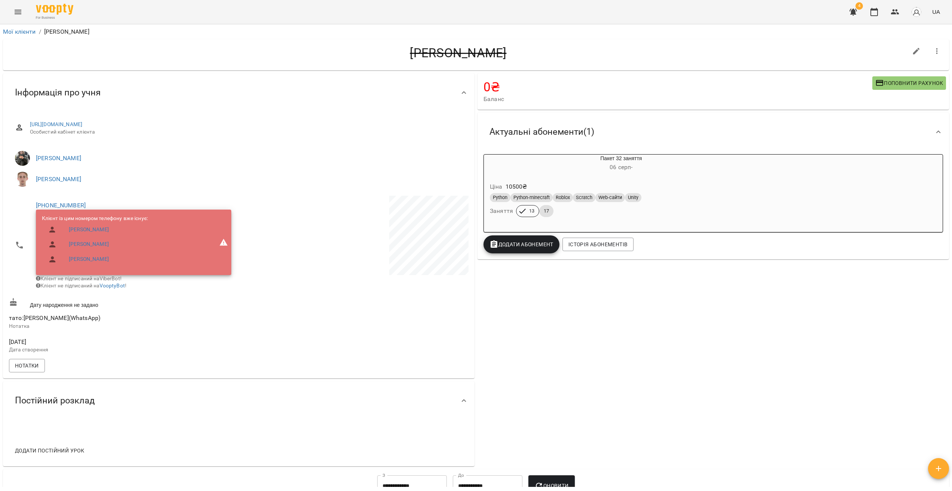
click at [16, 7] on icon "Menu" at bounding box center [17, 11] width 9 height 9
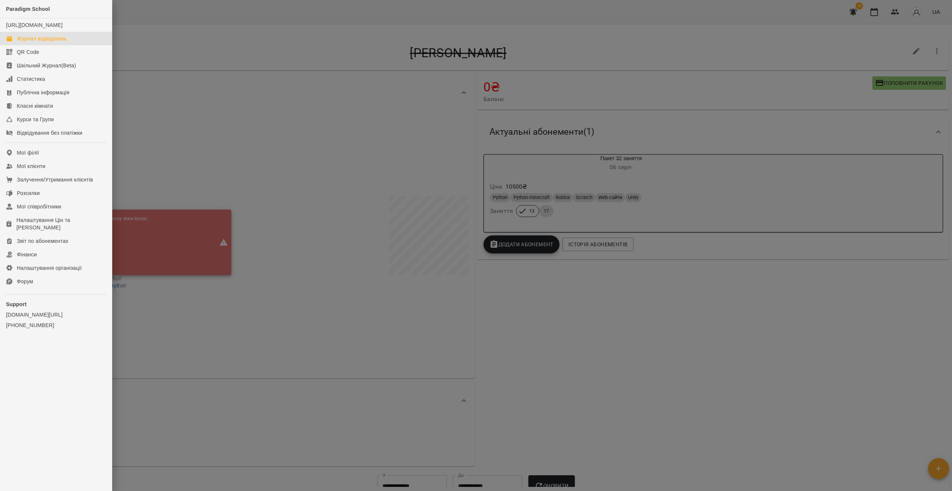
click at [50, 42] on div "Журнал відвідувань" at bounding box center [42, 38] width 50 height 7
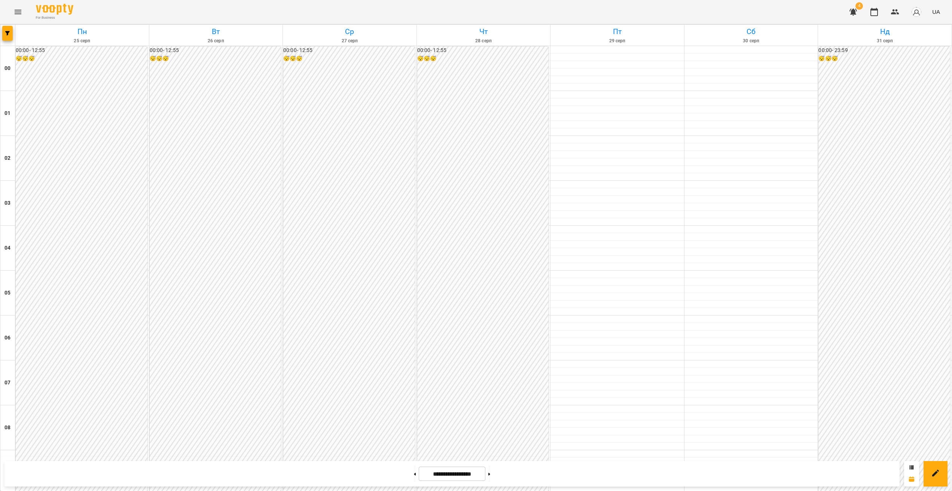
scroll to position [559, 0]
click at [566, 15] on icon "button" at bounding box center [853, 12] width 7 height 7
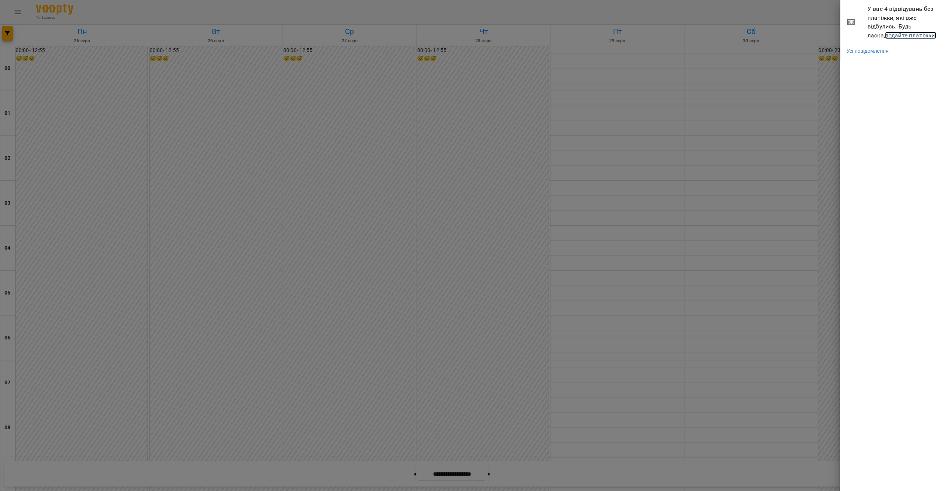
click at [566, 34] on link "додайте платіжки!" at bounding box center [911, 35] width 52 height 7
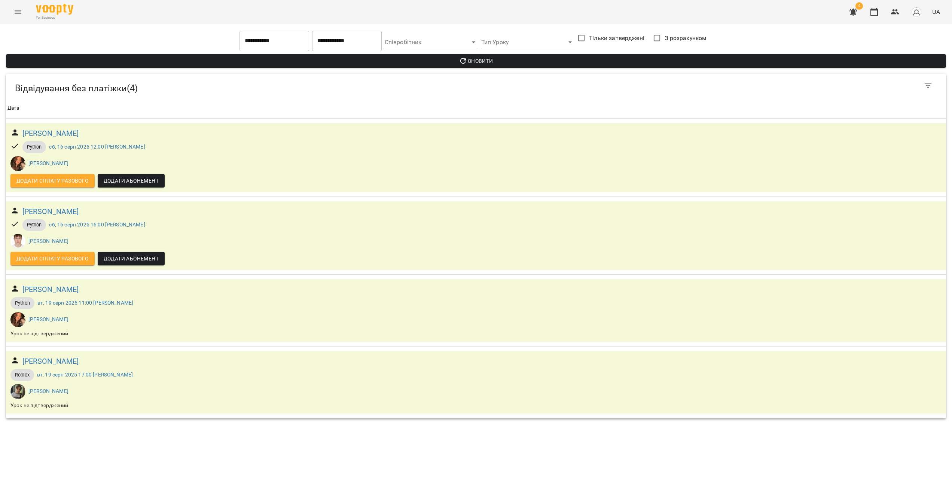
click at [9, 8] on button "Menu" at bounding box center [18, 12] width 18 height 18
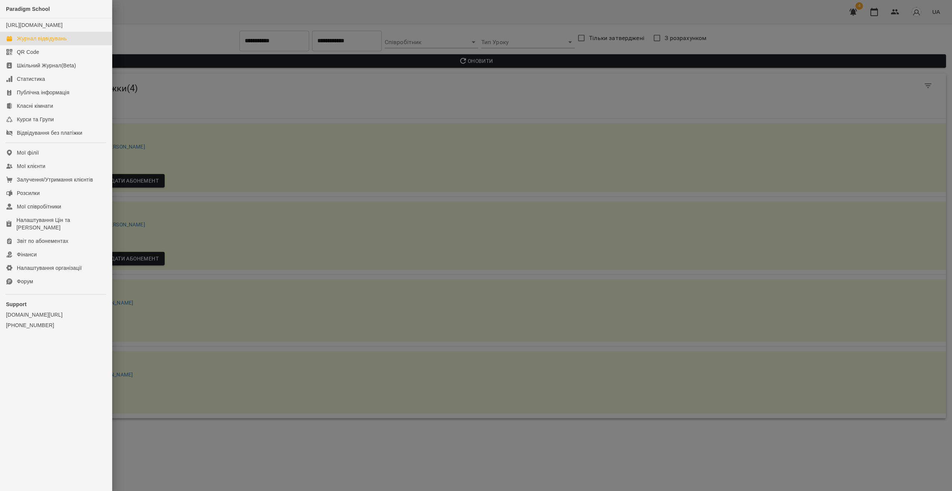
click at [50, 42] on div "Журнал відвідувань" at bounding box center [42, 38] width 50 height 7
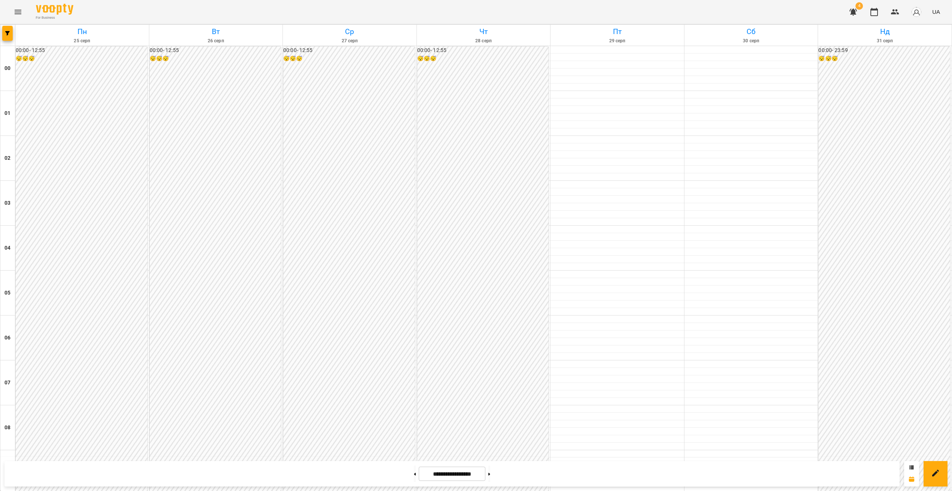
scroll to position [667, 0]
click at [6, 36] on button "button" at bounding box center [7, 33] width 10 height 15
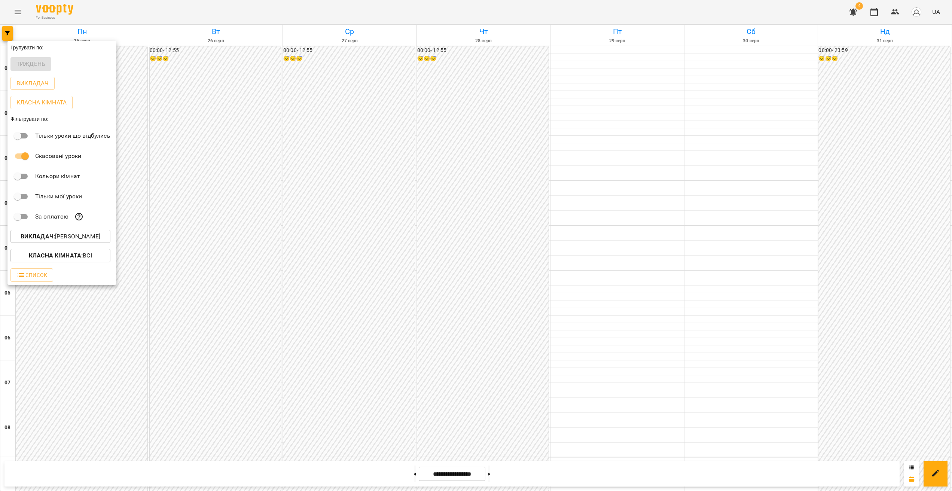
click at [64, 246] on div "Викладач : [PERSON_NAME]" at bounding box center [61, 236] width 109 height 19
click at [62, 241] on p "Викладач : [PERSON_NAME]" at bounding box center [61, 236] width 80 height 9
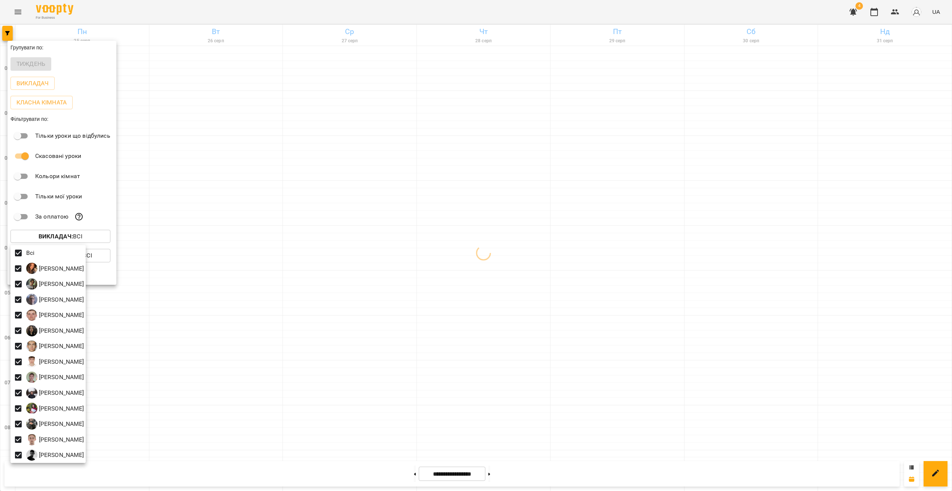
click at [415, 155] on div at bounding box center [476, 245] width 952 height 491
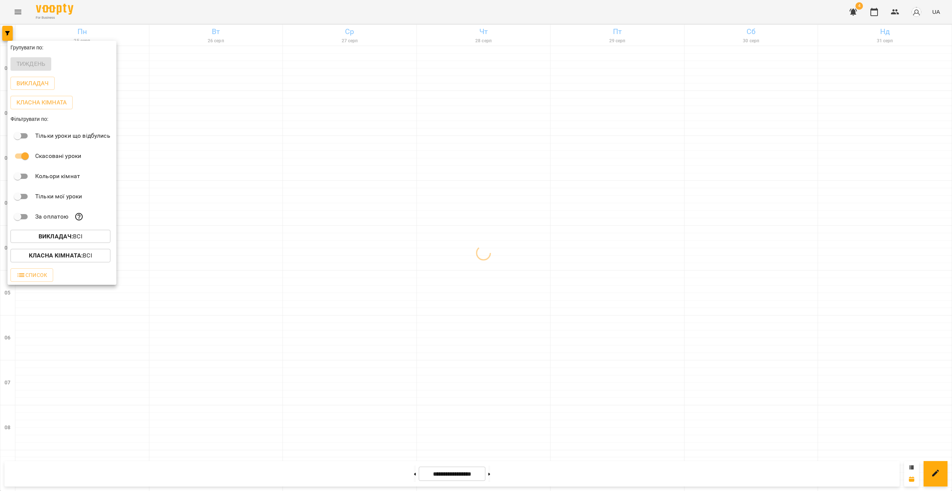
click at [359, 195] on div at bounding box center [476, 245] width 952 height 491
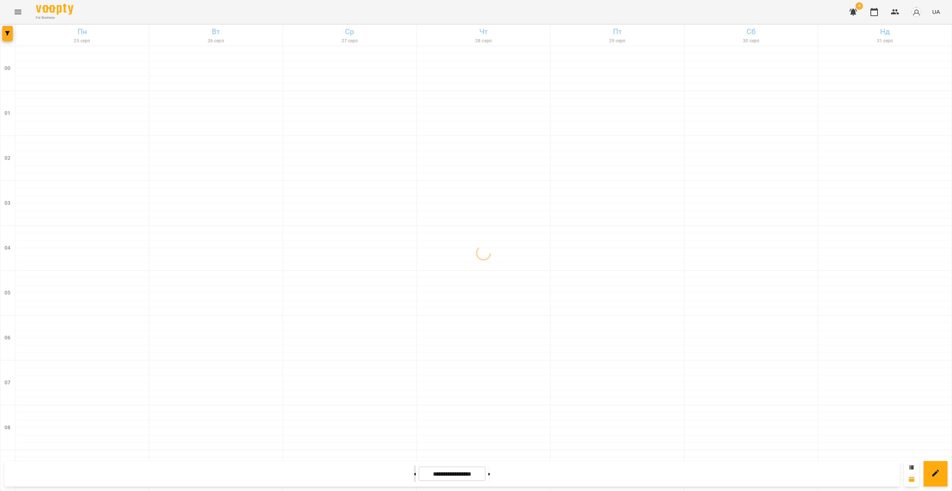
click at [414, 299] on button at bounding box center [415, 474] width 2 height 16
type input "**********"
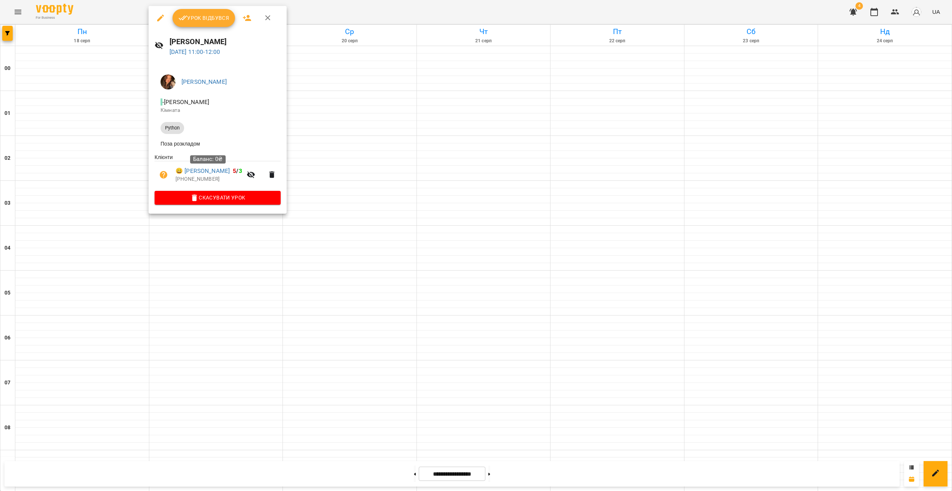
click at [329, 158] on div at bounding box center [476, 245] width 952 height 491
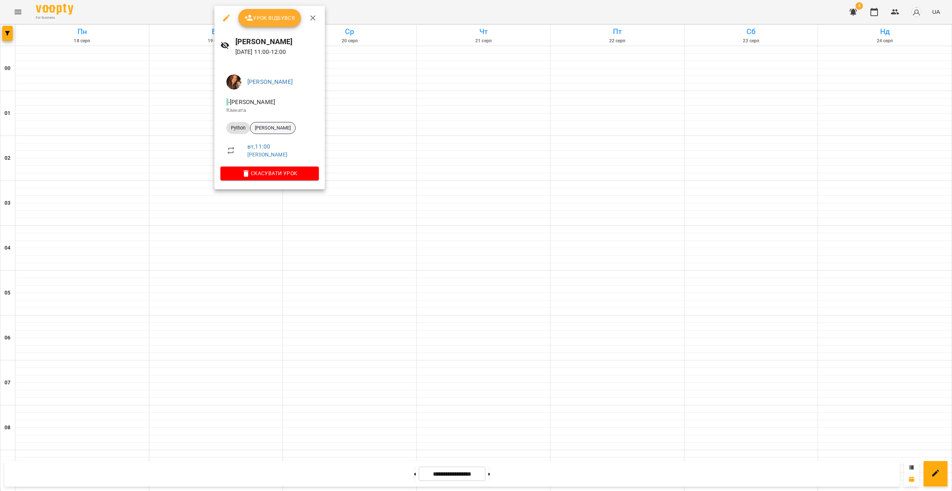
click at [271, 131] on span "[PERSON_NAME]" at bounding box center [272, 128] width 45 height 7
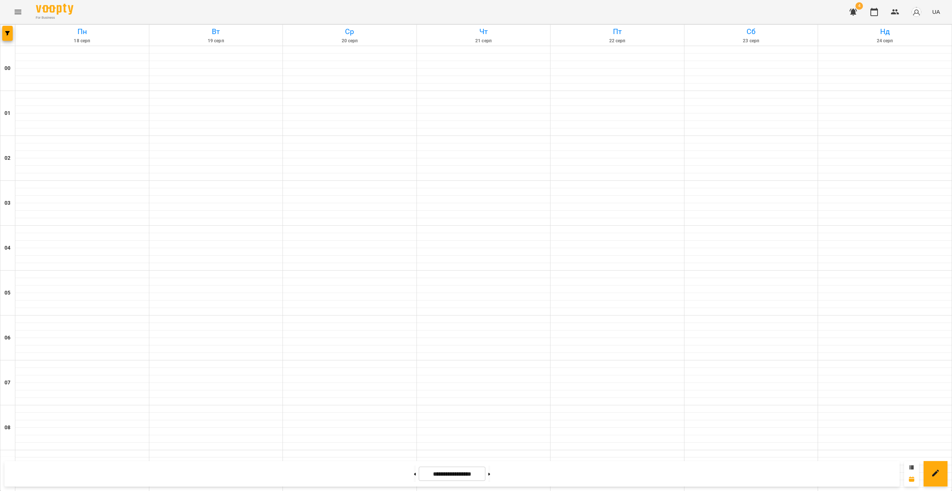
scroll to position [378, 0]
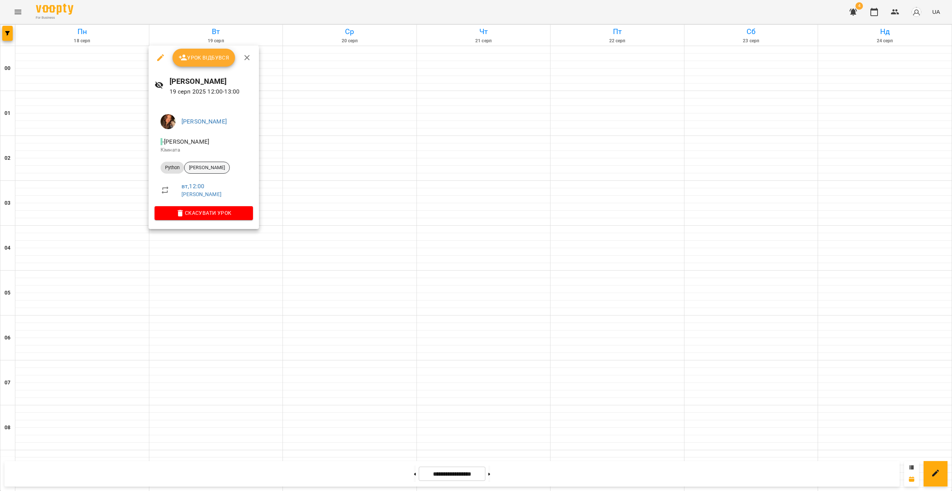
click at [214, 164] on span "[PERSON_NAME]" at bounding box center [207, 167] width 45 height 7
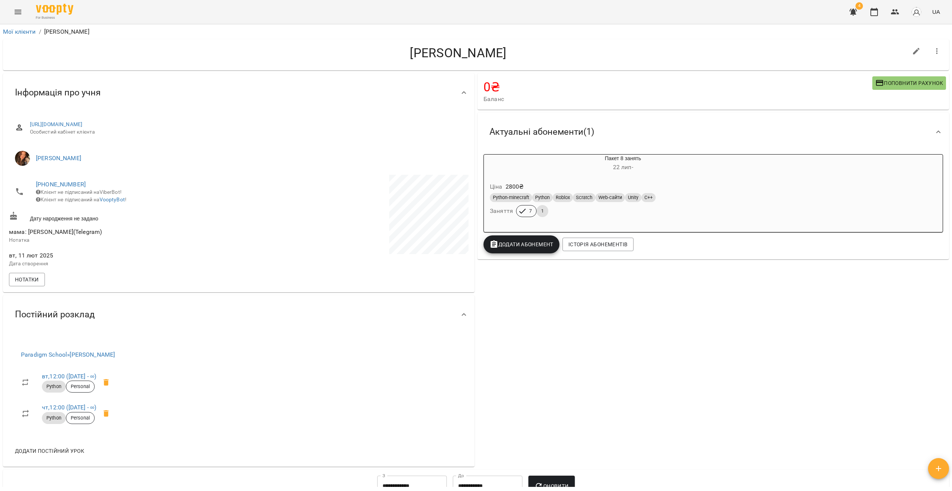
drag, startPoint x: 298, startPoint y: 219, endPoint x: 289, endPoint y: 215, distance: 9.2
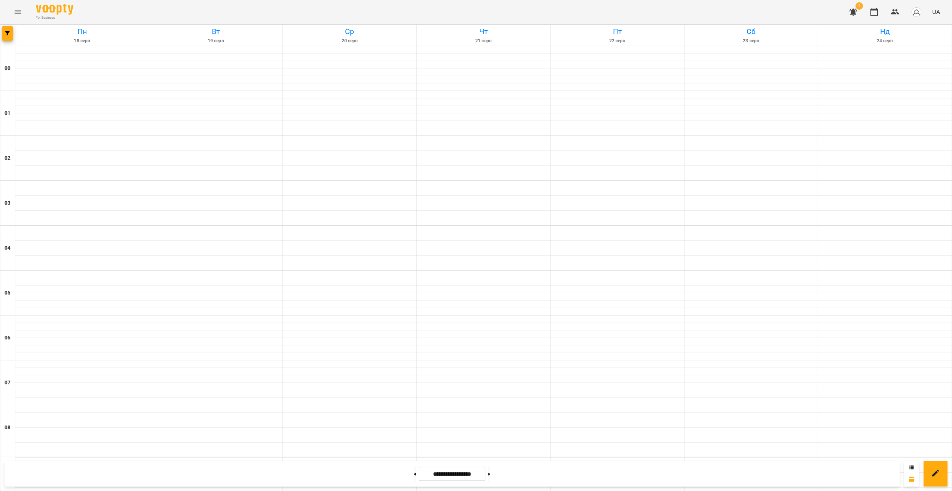
scroll to position [443, 0]
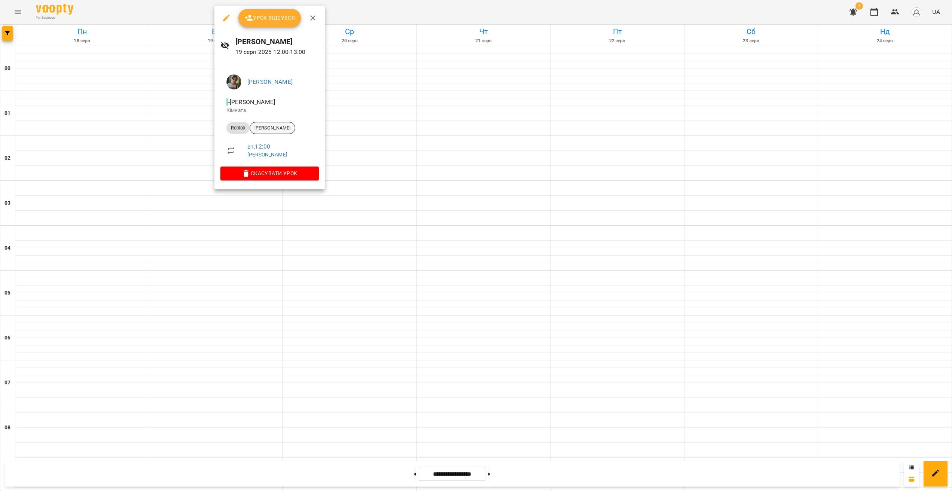
click at [277, 128] on span "[PERSON_NAME]" at bounding box center [272, 128] width 45 height 7
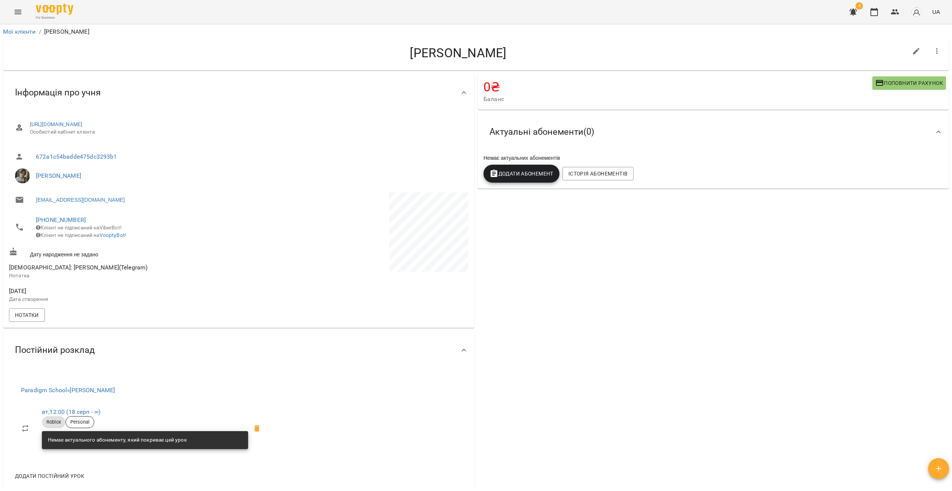
drag, startPoint x: 363, startPoint y: 230, endPoint x: 345, endPoint y: 223, distance: 19.3
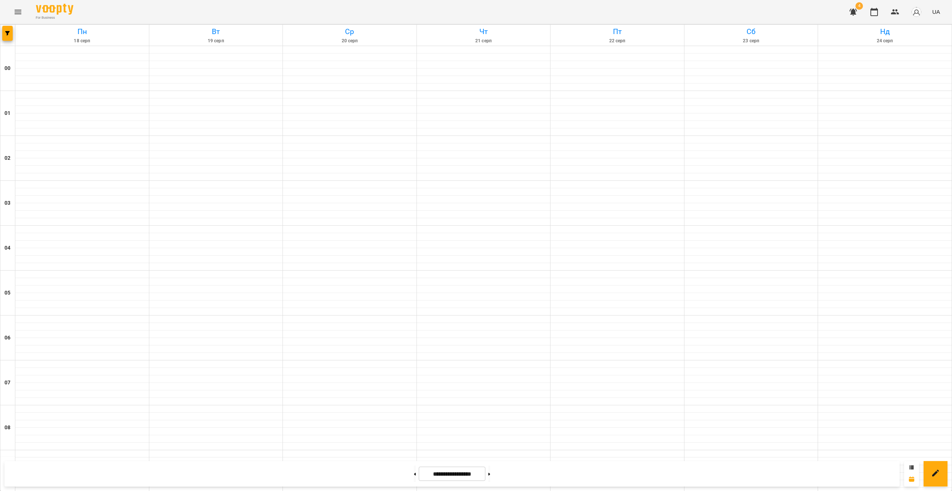
scroll to position [391, 0]
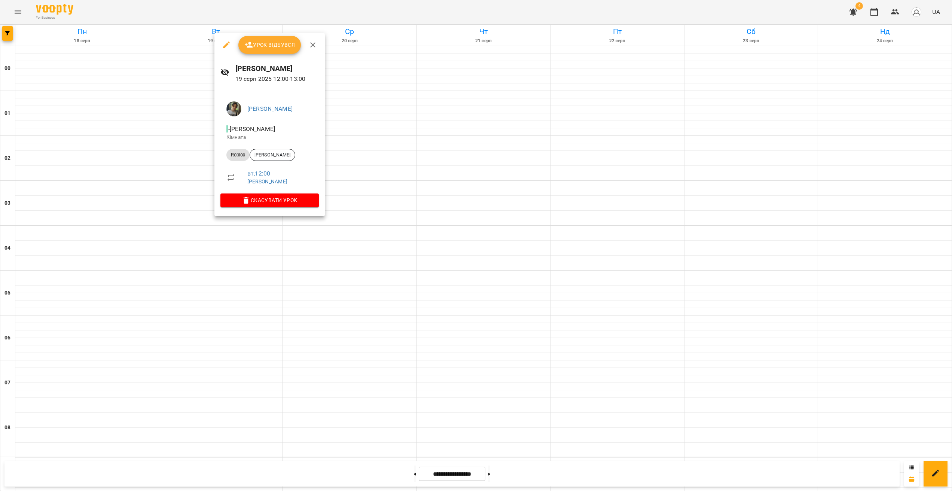
click at [269, 201] on span "Скасувати Урок" at bounding box center [269, 200] width 86 height 9
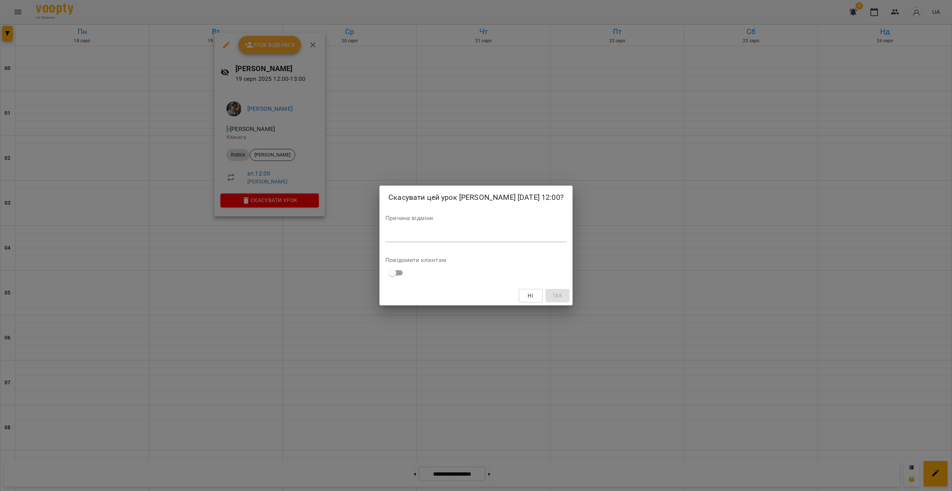
click at [390, 240] on textarea at bounding box center [476, 235] width 181 height 7
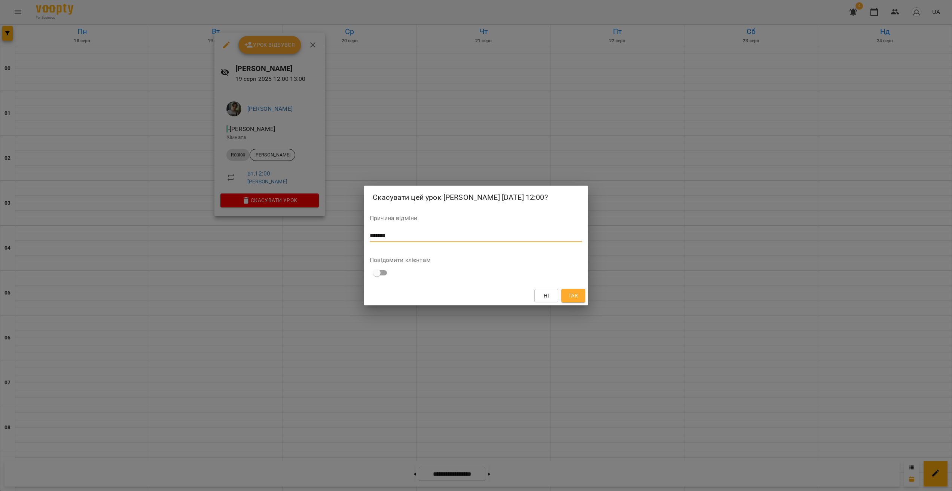
click at [405, 240] on textarea "*******" at bounding box center [476, 235] width 213 height 7
click at [387, 240] on textarea "**********" at bounding box center [476, 235] width 213 height 7
type textarea "**********"
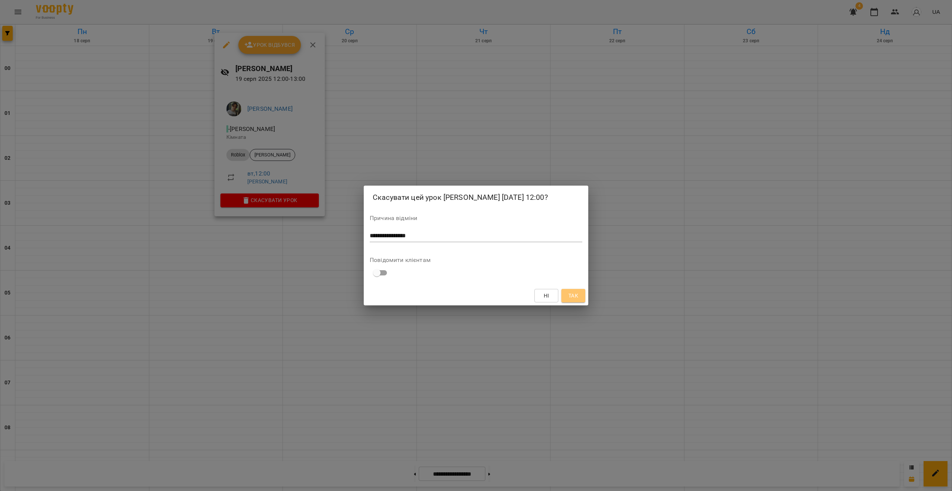
click at [566, 299] on button "Так" at bounding box center [573, 295] width 24 height 13
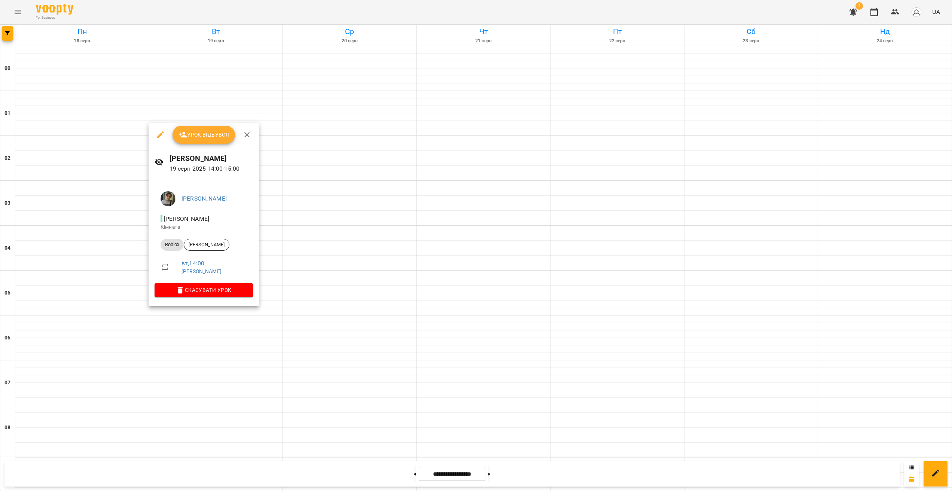
click at [162, 135] on icon "button" at bounding box center [160, 134] width 9 height 9
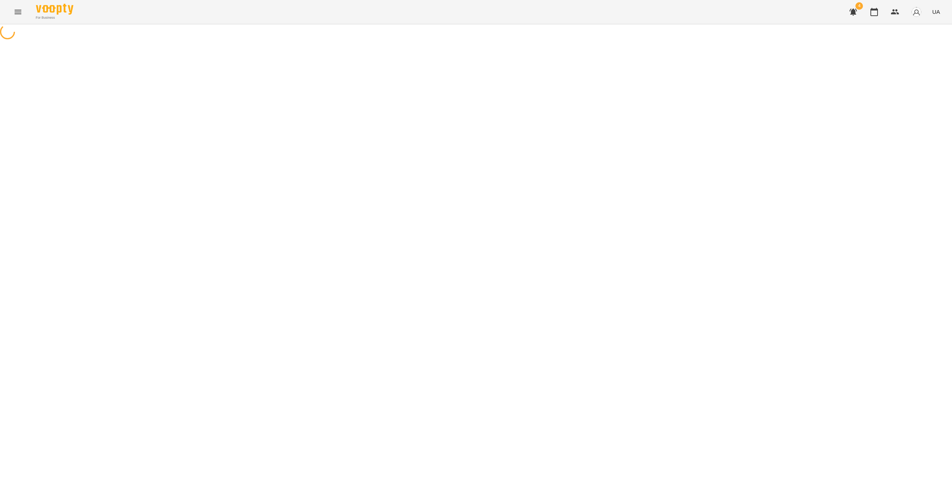
select select "******"
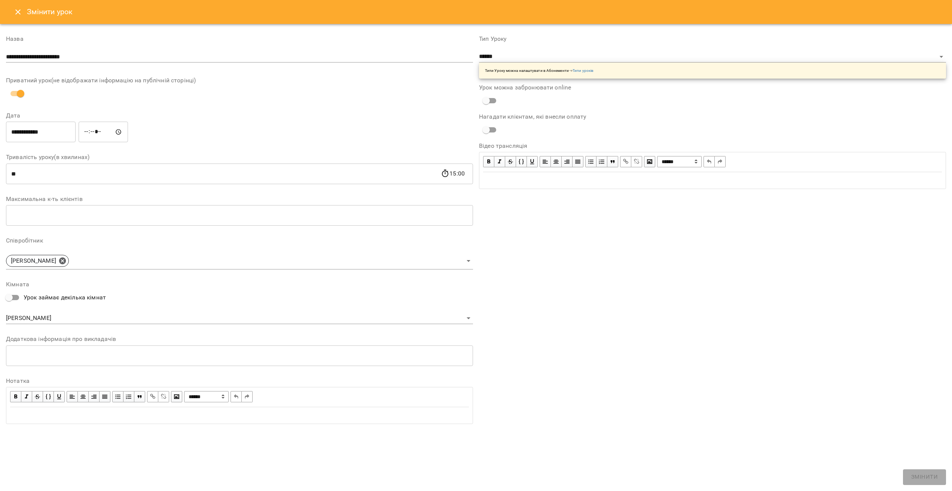
click at [89, 131] on input "*****" at bounding box center [103, 132] width 49 height 21
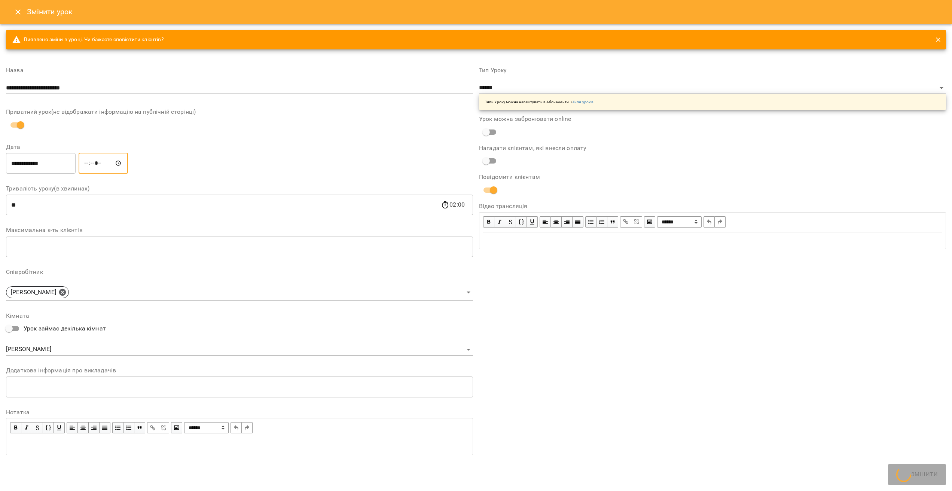
type input "*****"
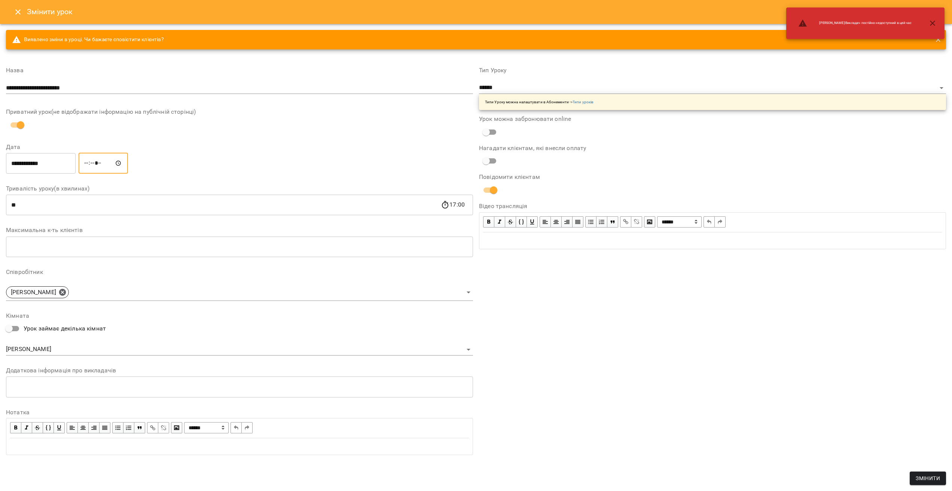
click at [566, 299] on span "Змінити" at bounding box center [928, 478] width 24 height 9
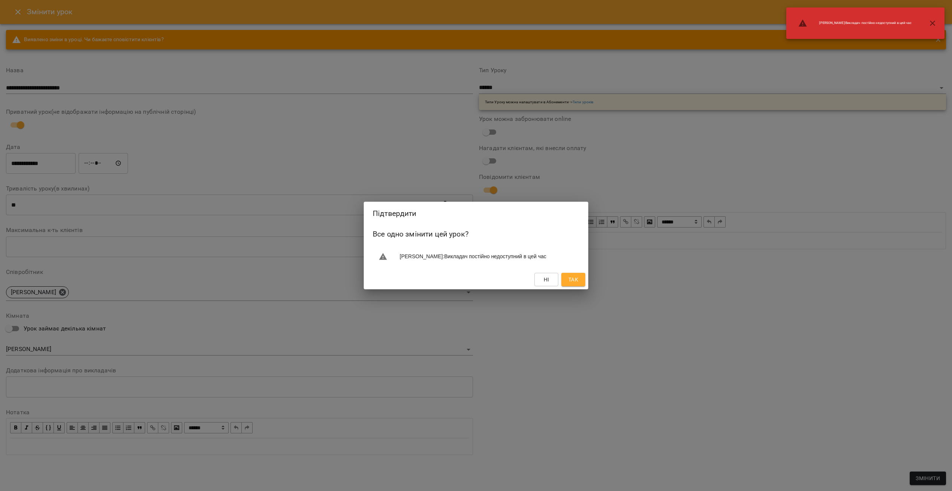
click at [566, 286] on button "Так" at bounding box center [573, 279] width 24 height 13
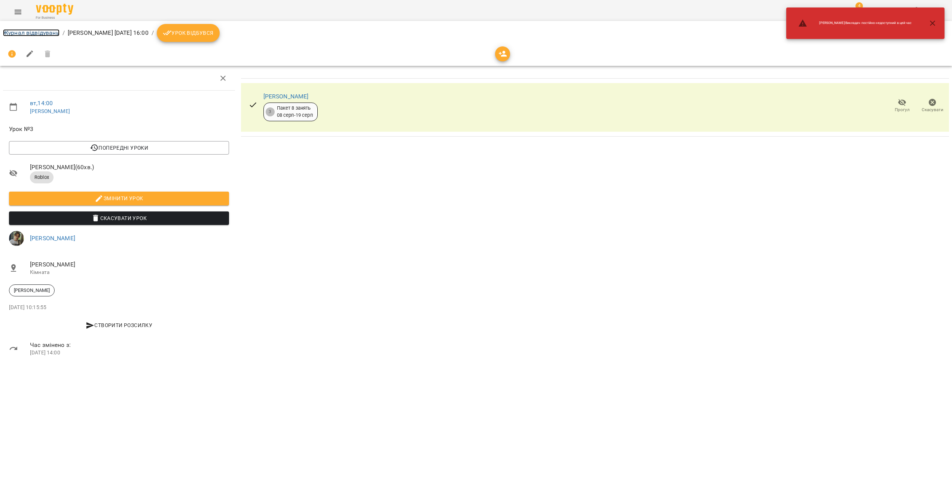
click at [34, 32] on link "Журнал відвідувань" at bounding box center [31, 32] width 57 height 7
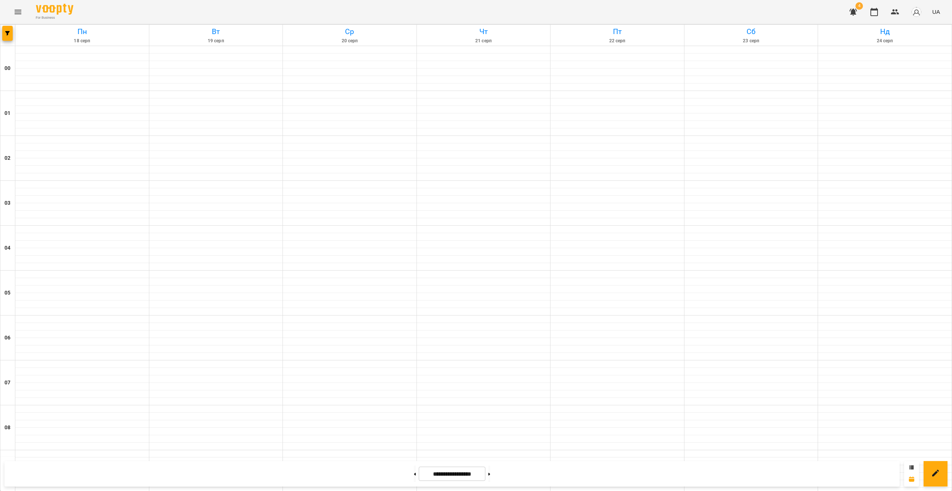
scroll to position [381, 0]
click at [261, 285] on div at bounding box center [476, 245] width 952 height 491
drag, startPoint x: 256, startPoint y: 314, endPoint x: 251, endPoint y: 310, distance: 6.6
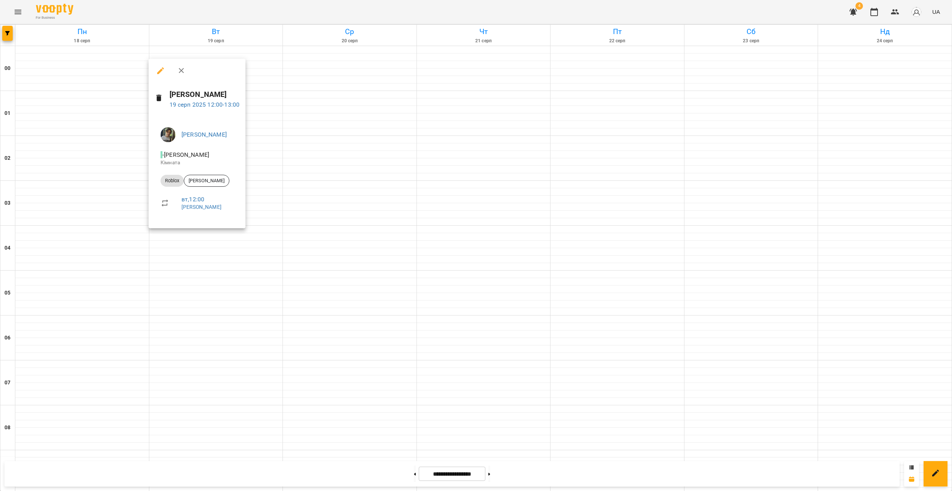
click at [256, 299] on div at bounding box center [476, 245] width 952 height 491
click at [207, 251] on div at bounding box center [476, 245] width 952 height 491
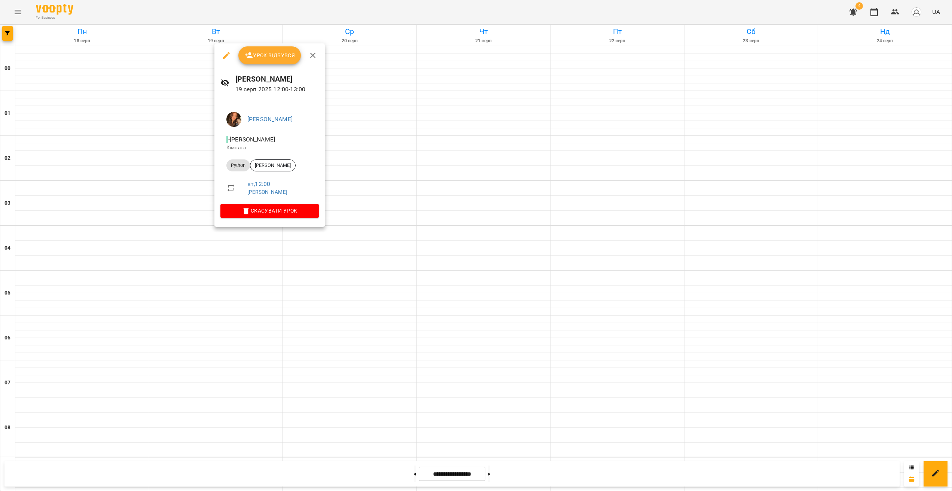
click at [223, 265] on div at bounding box center [476, 245] width 952 height 491
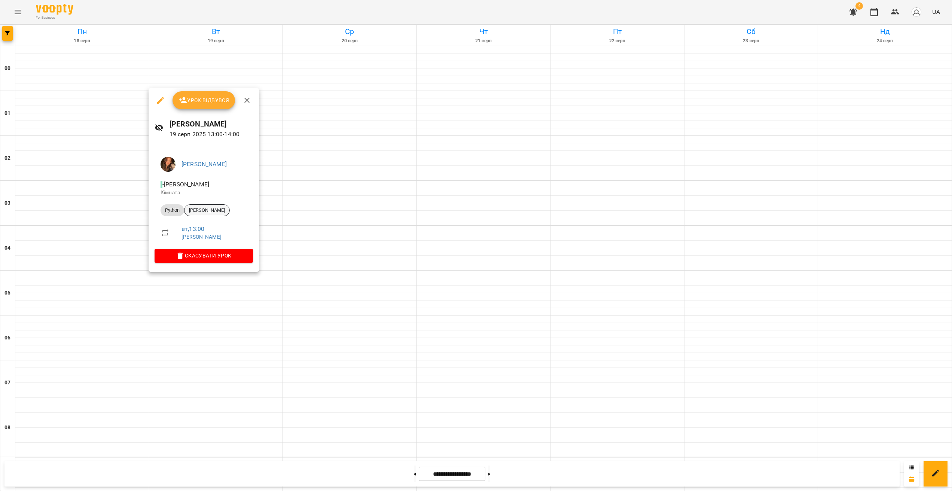
click at [211, 212] on span "[PERSON_NAME]" at bounding box center [207, 210] width 45 height 7
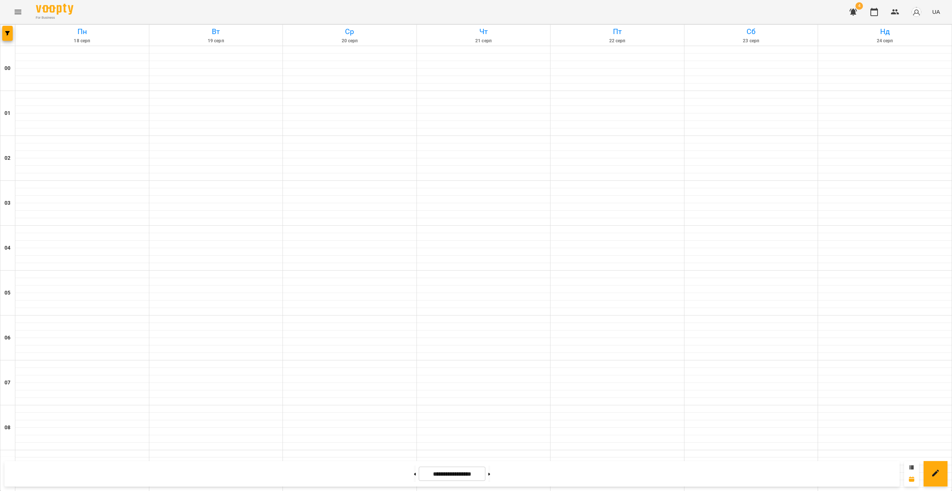
scroll to position [505, 0]
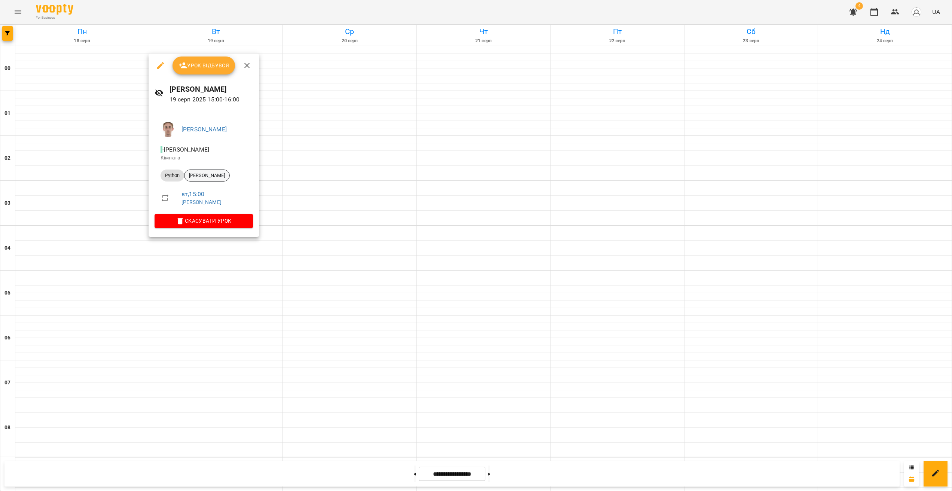
click at [223, 180] on div "[PERSON_NAME]" at bounding box center [207, 176] width 46 height 12
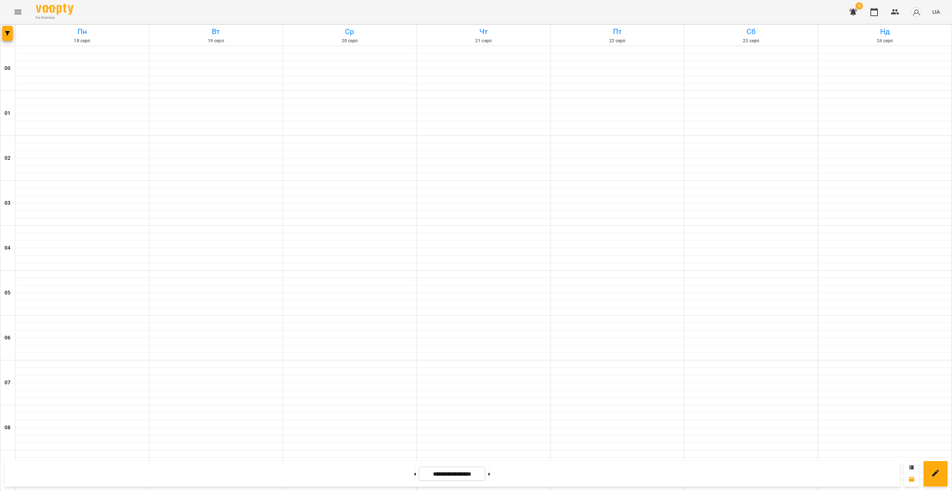
scroll to position [544, 0]
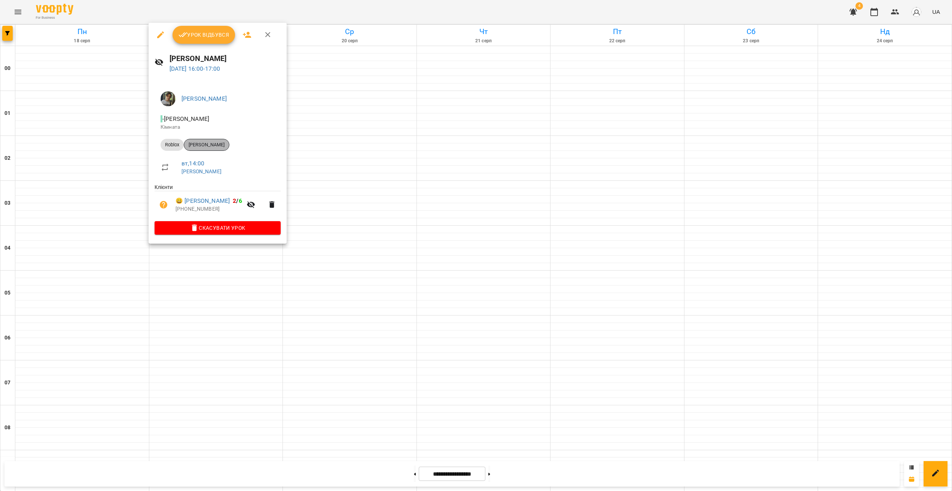
click at [206, 145] on span "[PERSON_NAME]" at bounding box center [206, 144] width 45 height 7
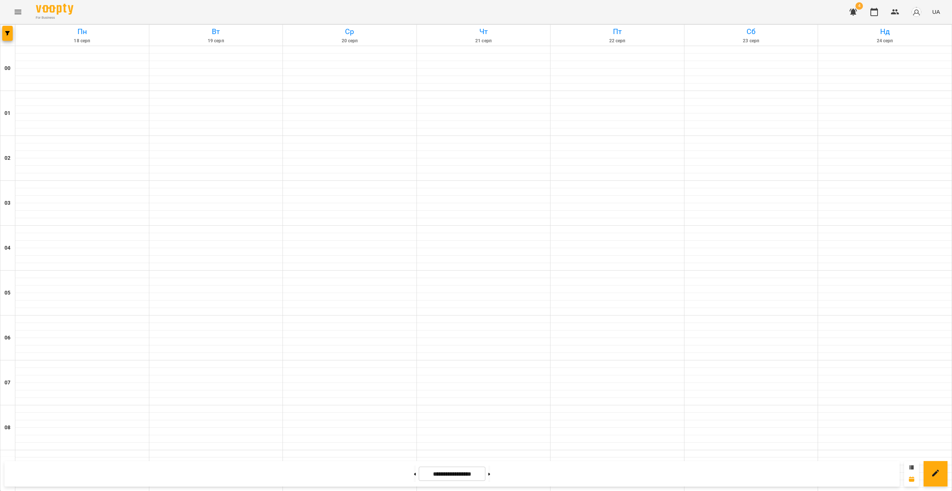
scroll to position [584, 0]
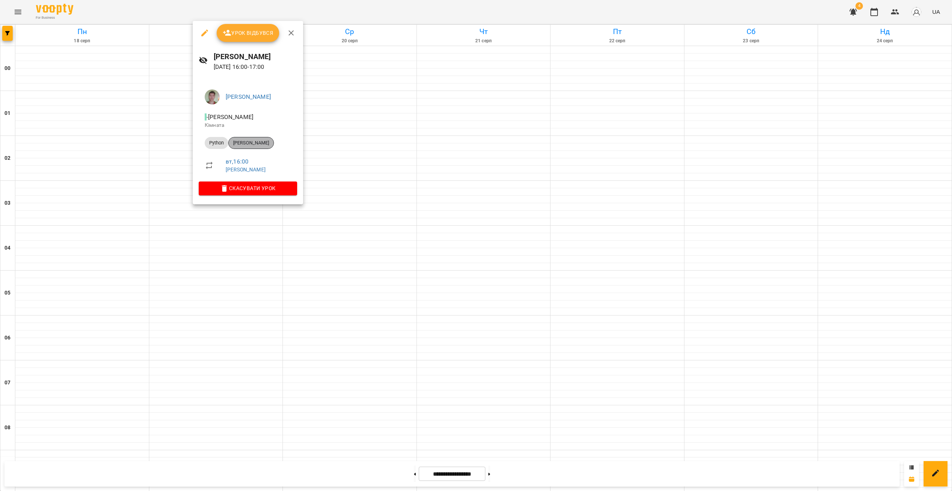
click at [268, 144] on span "[PERSON_NAME]" at bounding box center [251, 143] width 45 height 7
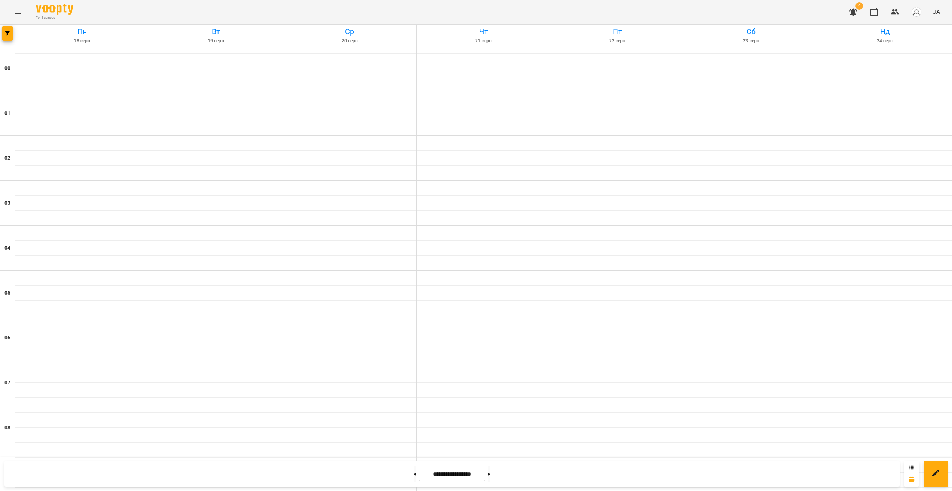
scroll to position [468, 0]
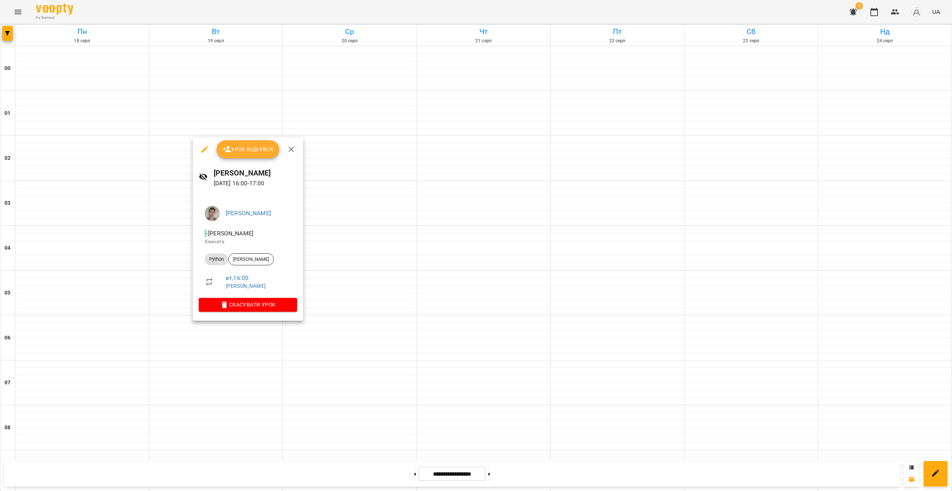
click at [266, 299] on span "Скасувати Урок" at bounding box center [248, 304] width 86 height 9
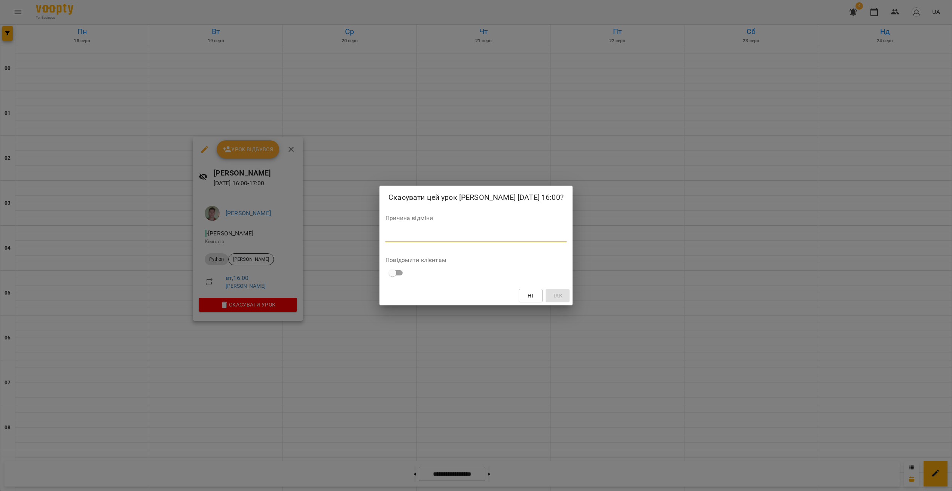
click at [394, 240] on textarea at bounding box center [476, 235] width 181 height 7
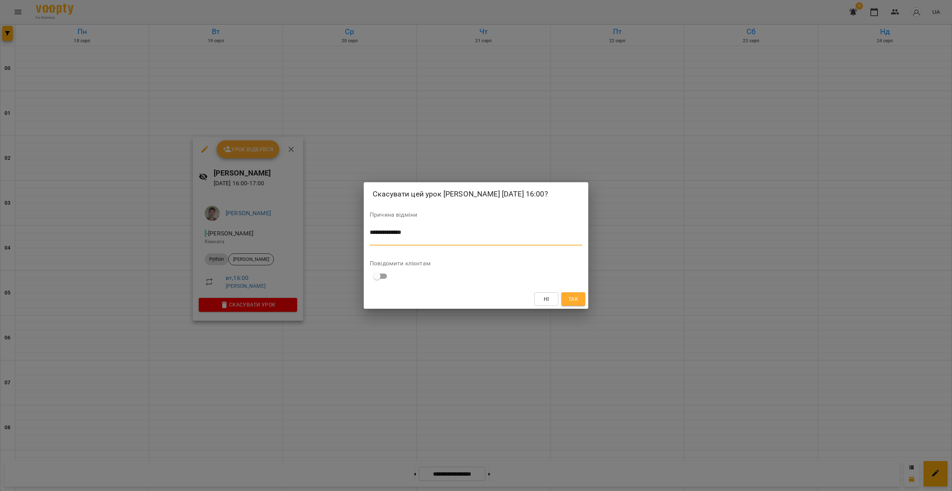
type textarea "**********"
click at [566, 299] on span "Так" at bounding box center [574, 299] width 10 height 9
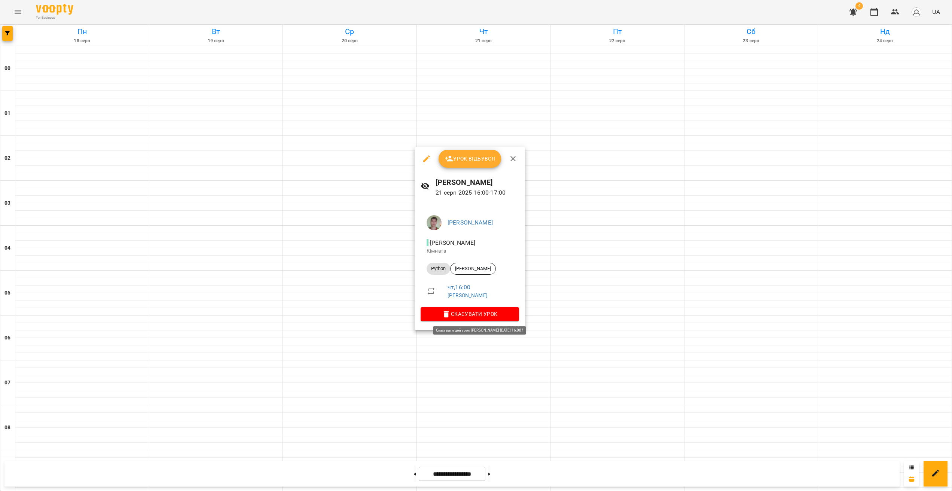
click at [481, 299] on span "Скасувати Урок" at bounding box center [470, 314] width 86 height 9
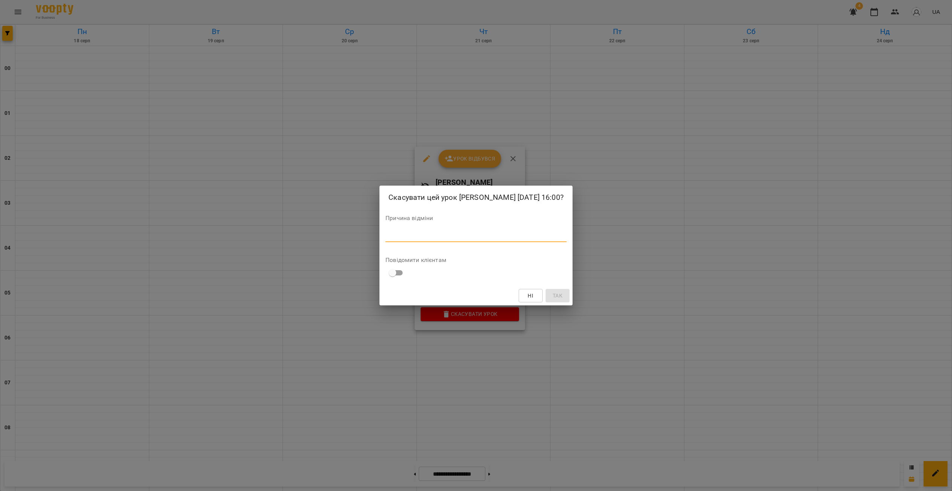
click at [418, 240] on textarea at bounding box center [476, 235] width 181 height 7
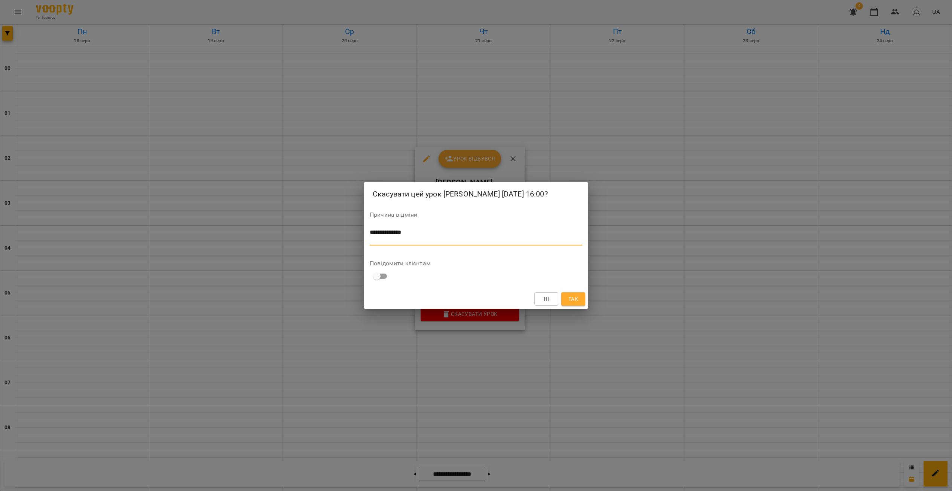
type textarea "**********"
click at [566, 299] on span "Так" at bounding box center [574, 299] width 10 height 9
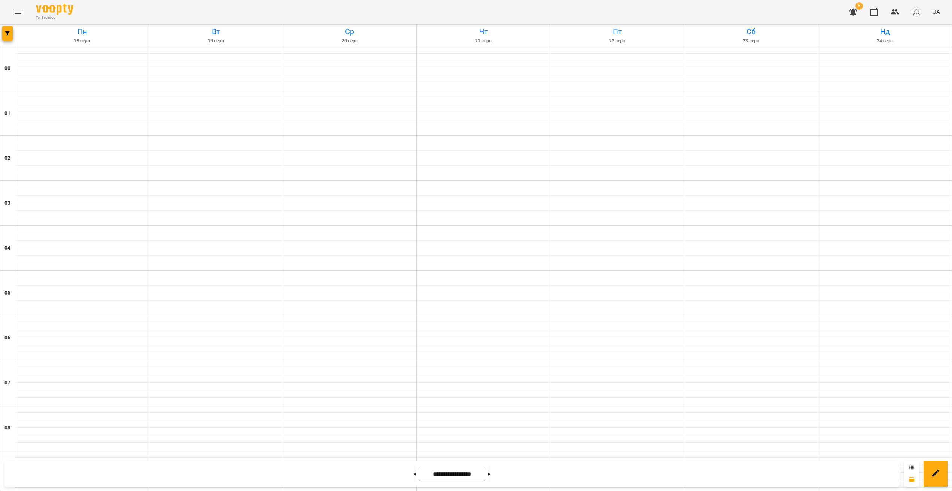
scroll to position [529, 0]
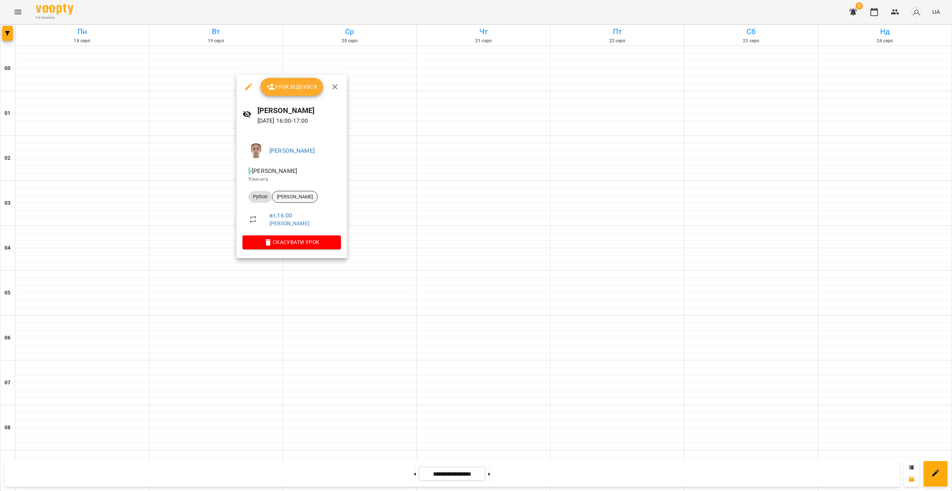
click at [305, 199] on span "[PERSON_NAME]" at bounding box center [294, 197] width 45 height 7
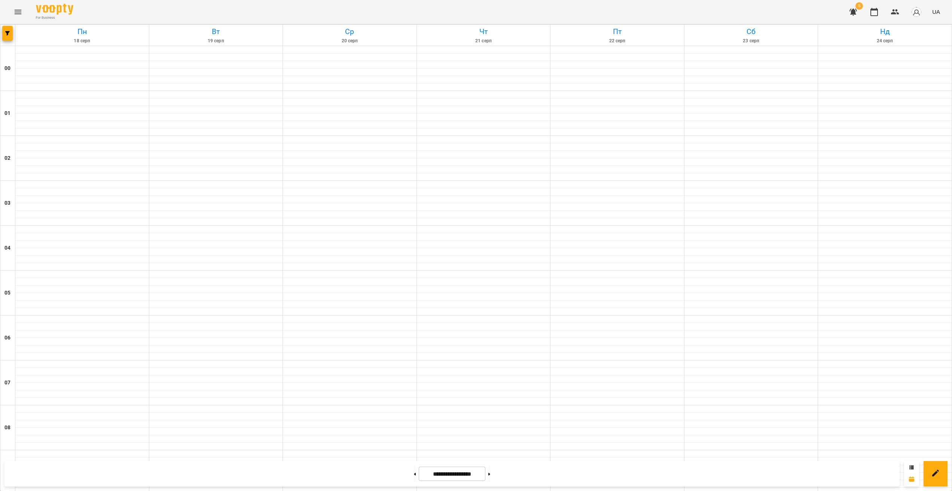
scroll to position [569, 0]
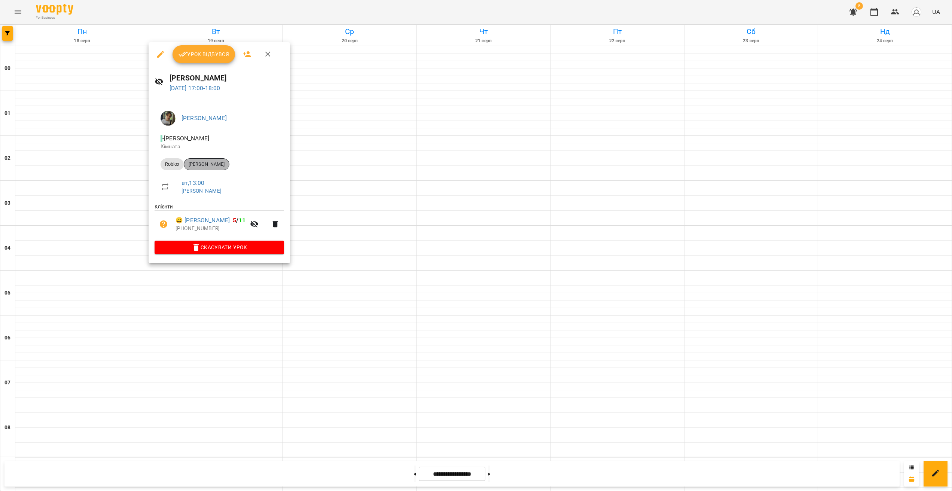
click at [206, 164] on span "[PERSON_NAME]" at bounding box center [206, 164] width 45 height 7
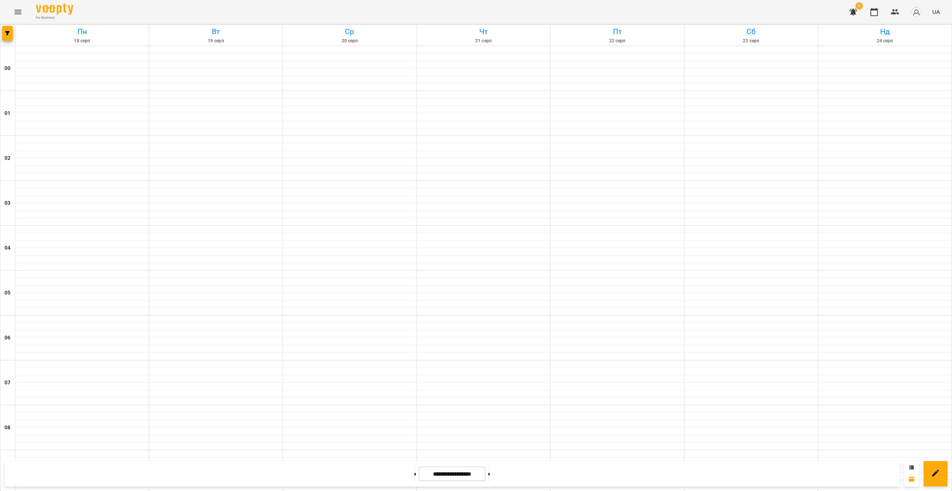
scroll to position [667, 0]
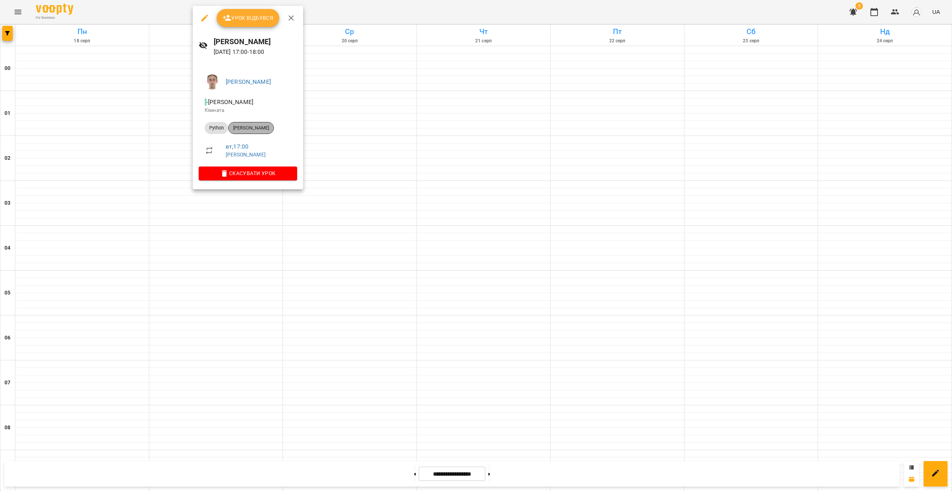
click at [255, 128] on span "[PERSON_NAME]" at bounding box center [251, 128] width 45 height 7
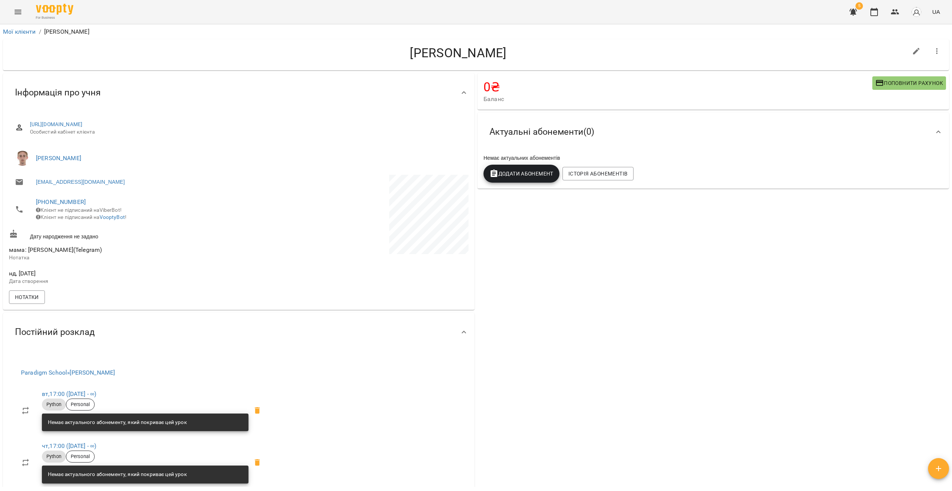
drag, startPoint x: 378, startPoint y: 335, endPoint x: 366, endPoint y: 332, distance: 12.3
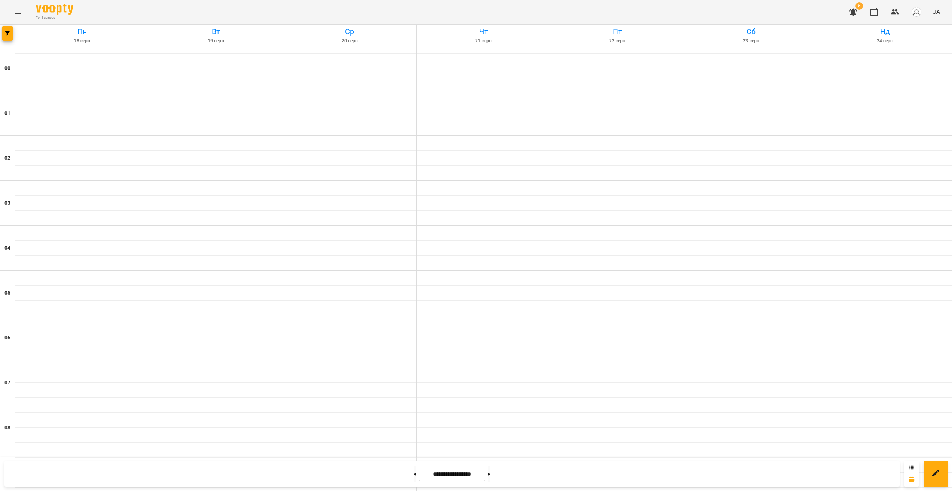
scroll to position [667, 0]
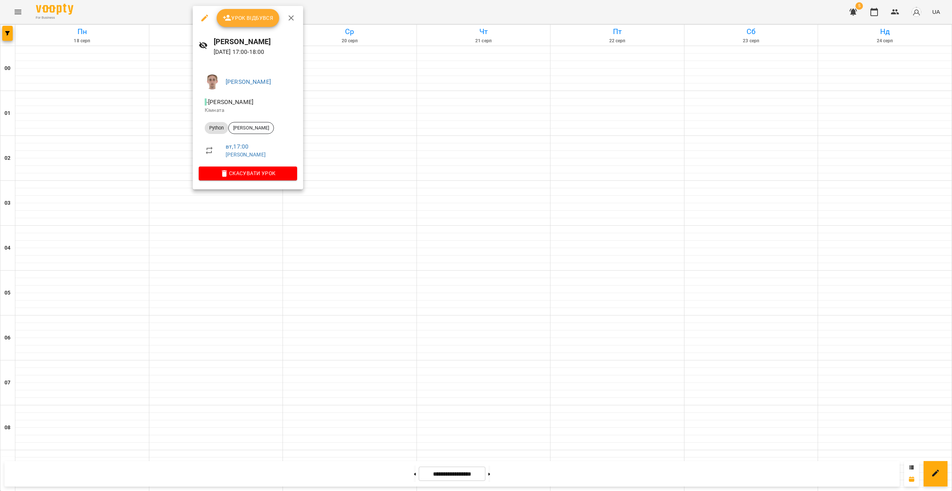
click at [179, 174] on div at bounding box center [476, 245] width 952 height 491
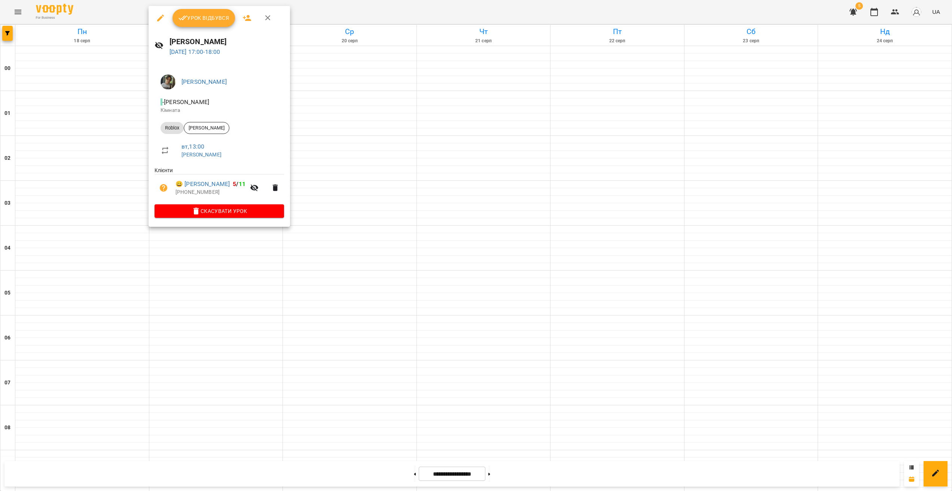
click at [185, 255] on div at bounding box center [476, 245] width 952 height 491
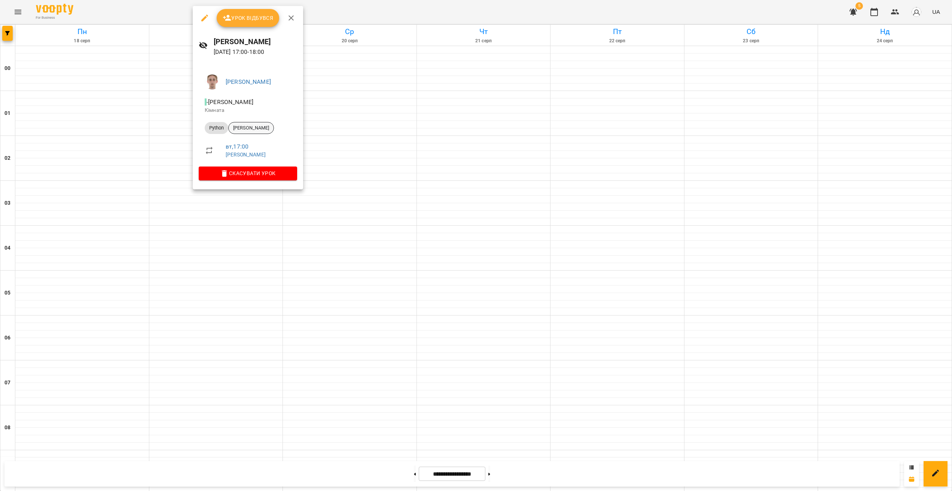
click at [256, 129] on span "[PERSON_NAME]" at bounding box center [251, 128] width 45 height 7
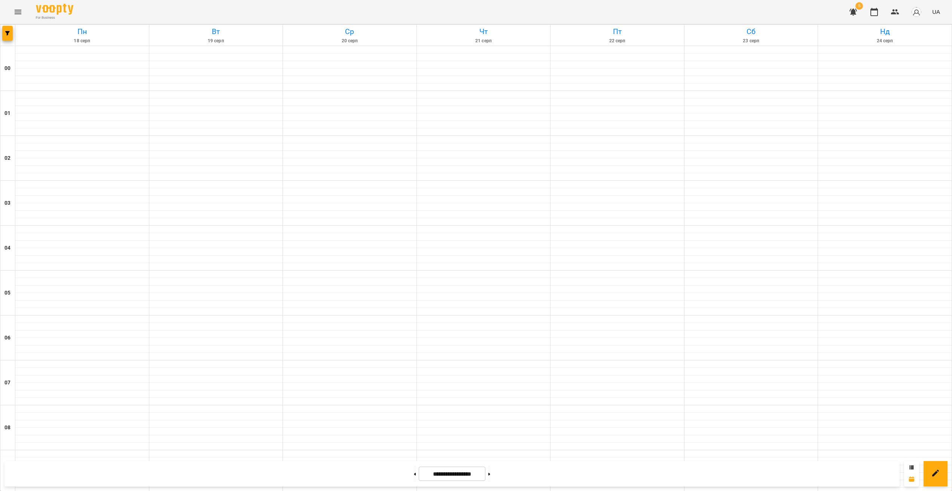
scroll to position [602, 0]
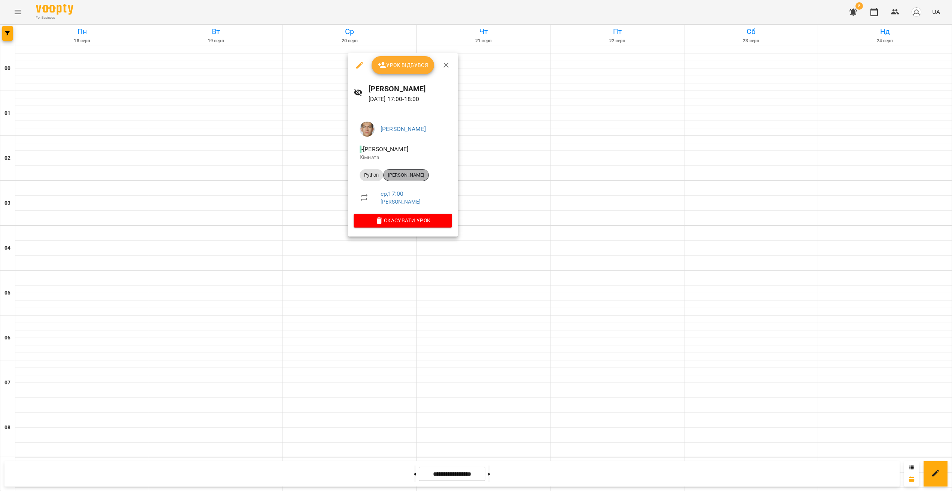
click at [411, 176] on span "[PERSON_NAME]" at bounding box center [406, 175] width 45 height 7
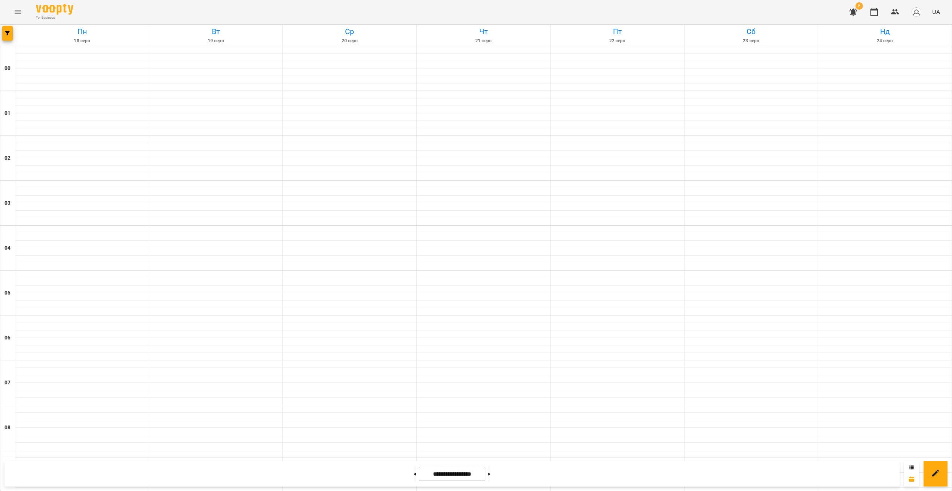
scroll to position [524, 0]
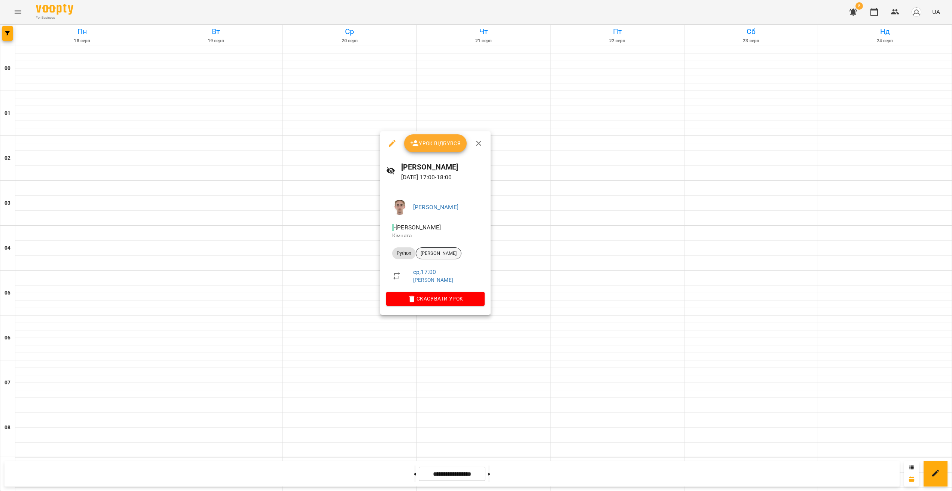
click at [433, 250] on span "[PERSON_NAME]" at bounding box center [438, 253] width 45 height 7
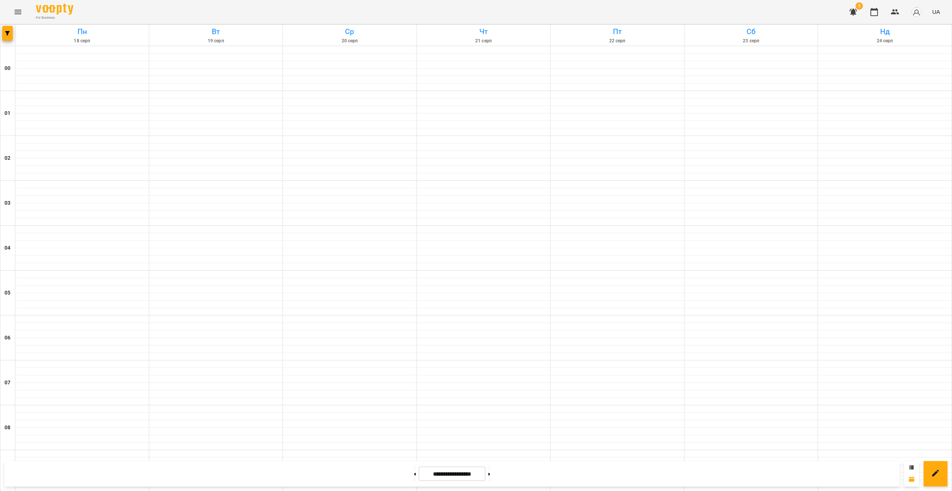
scroll to position [615, 0]
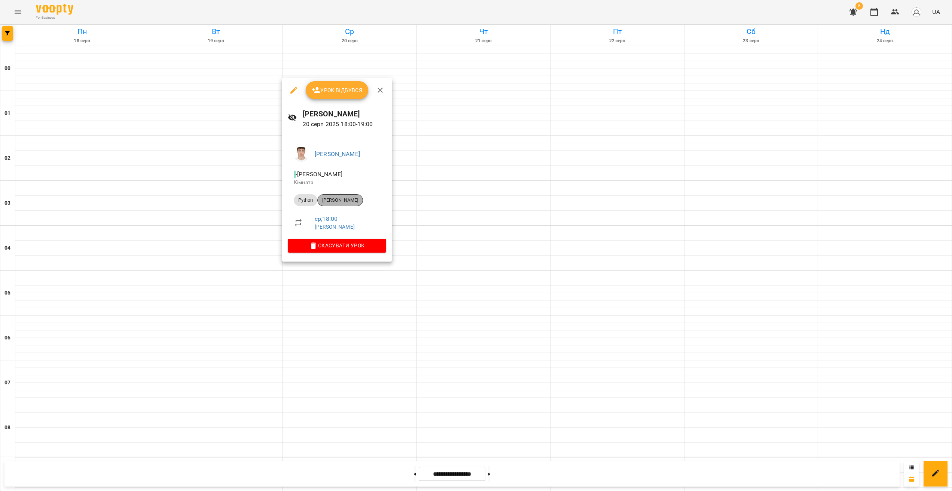
click at [349, 203] on span "[PERSON_NAME]" at bounding box center [340, 200] width 45 height 7
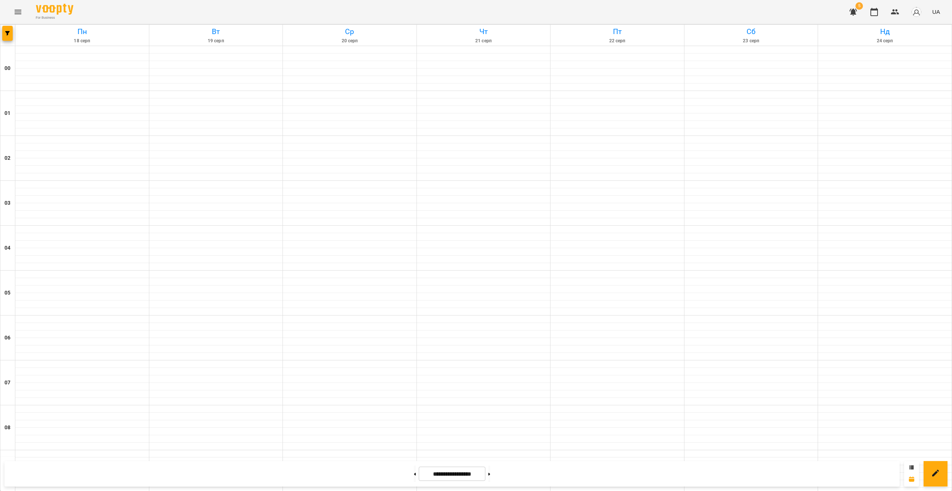
scroll to position [639, 0]
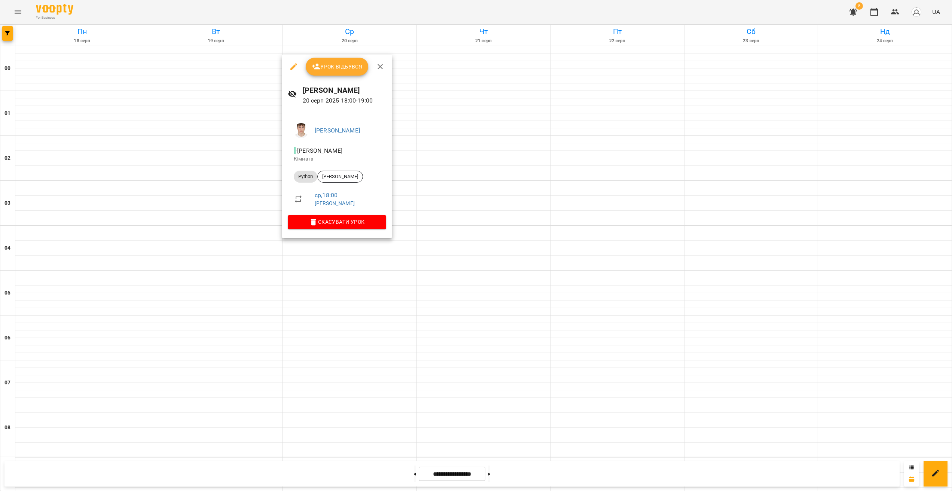
click at [467, 299] on div at bounding box center [476, 245] width 952 height 491
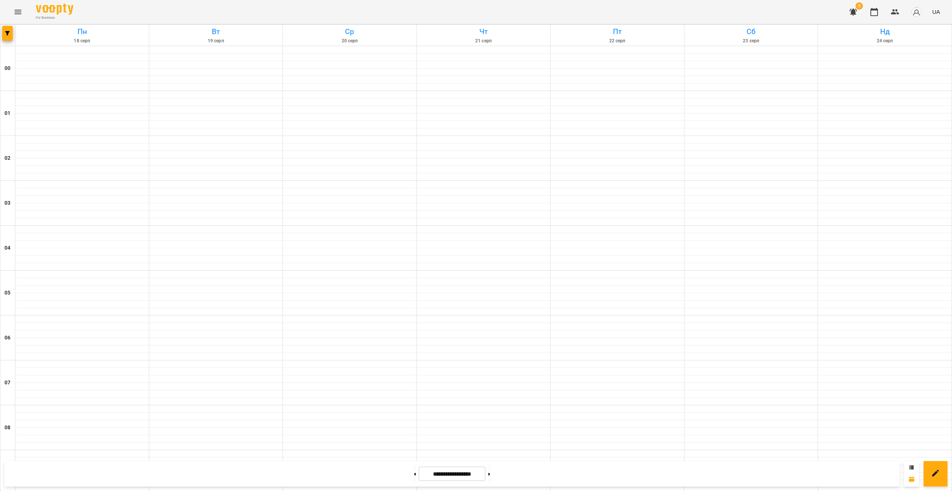
scroll to position [470, 0]
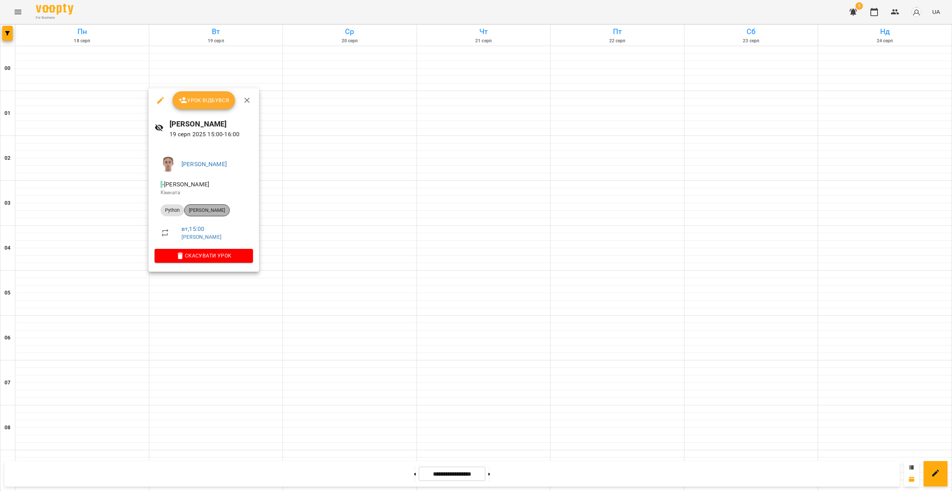
click at [214, 212] on span "[PERSON_NAME]" at bounding box center [207, 210] width 45 height 7
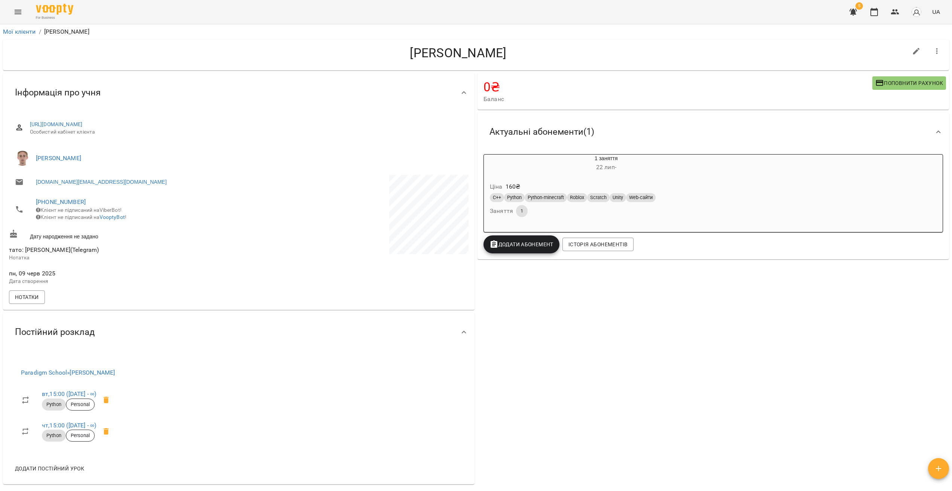
drag, startPoint x: 304, startPoint y: 303, endPoint x: 303, endPoint y: 299, distance: 4.0
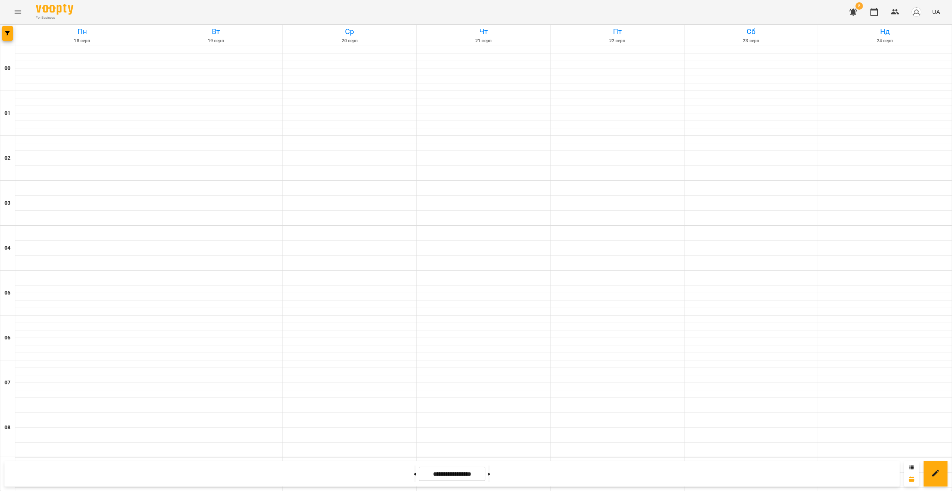
scroll to position [591, 0]
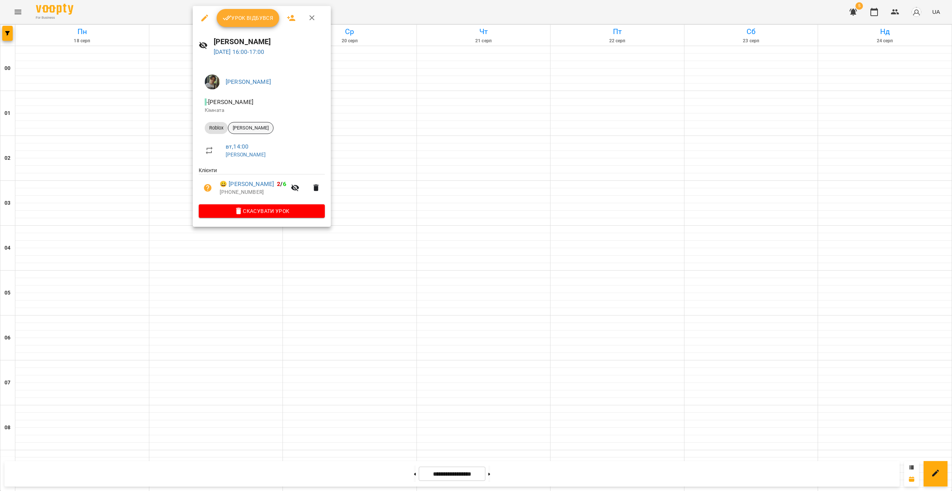
click at [266, 126] on span "[PERSON_NAME]" at bounding box center [250, 128] width 45 height 7
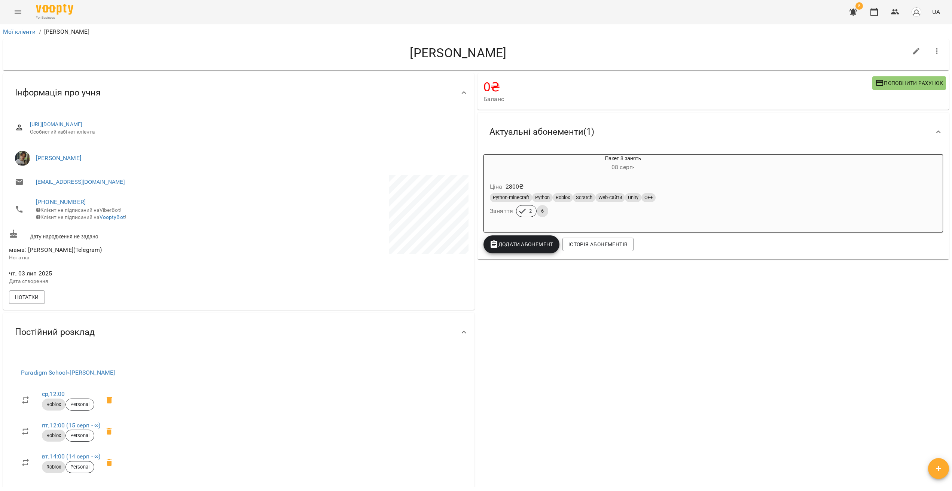
drag, startPoint x: 331, startPoint y: 264, endPoint x: 269, endPoint y: 254, distance: 61.9
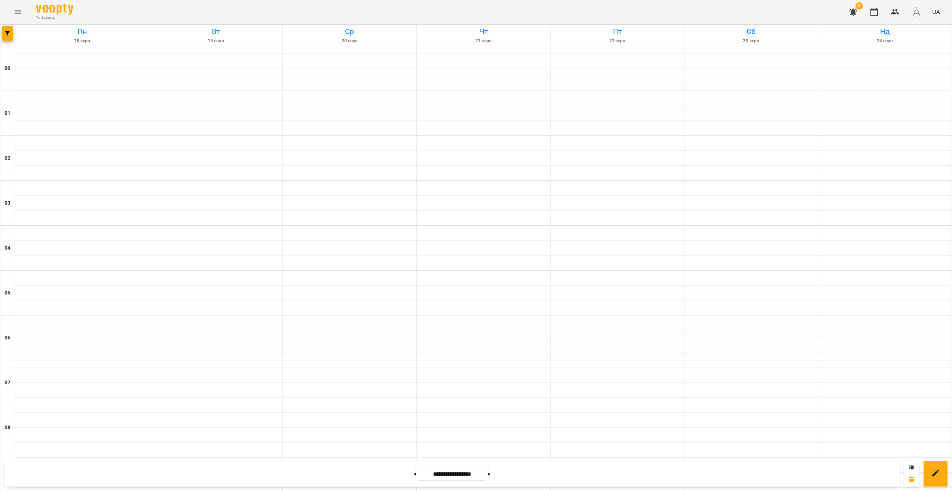
scroll to position [550, 0]
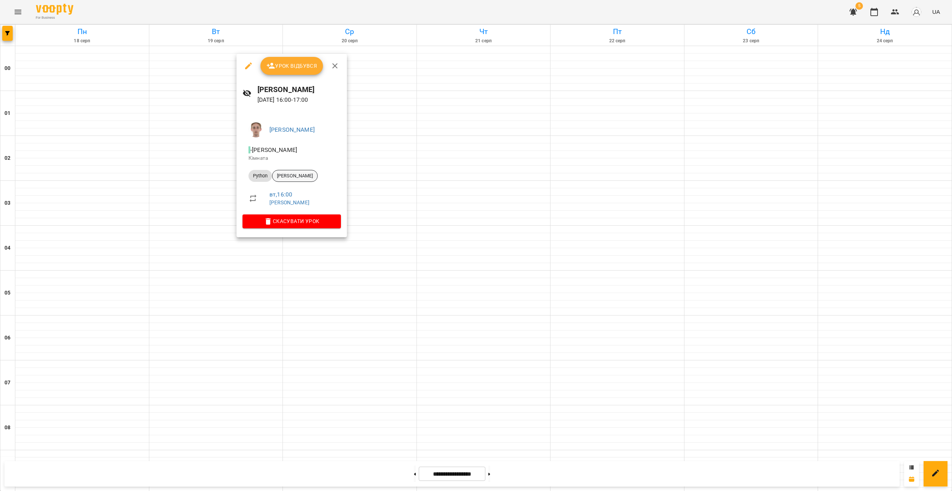
click at [308, 173] on span "[PERSON_NAME]" at bounding box center [294, 176] width 45 height 7
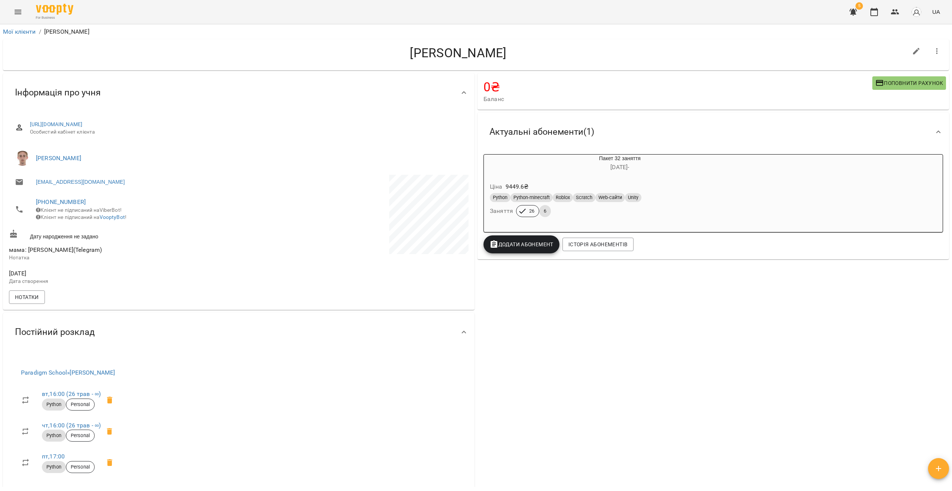
drag, startPoint x: 343, startPoint y: 312, endPoint x: 334, endPoint y: 310, distance: 9.2
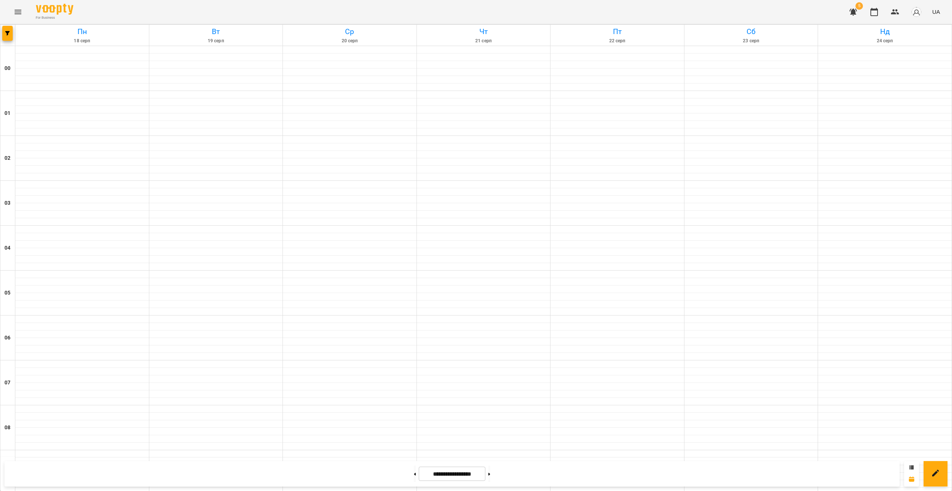
scroll to position [641, 0]
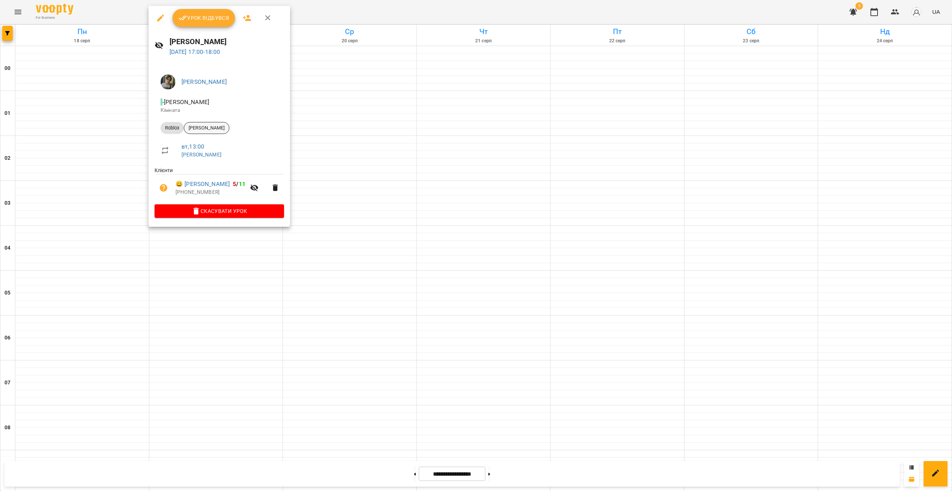
click at [217, 133] on div "[PERSON_NAME]" at bounding box center [207, 128] width 46 height 12
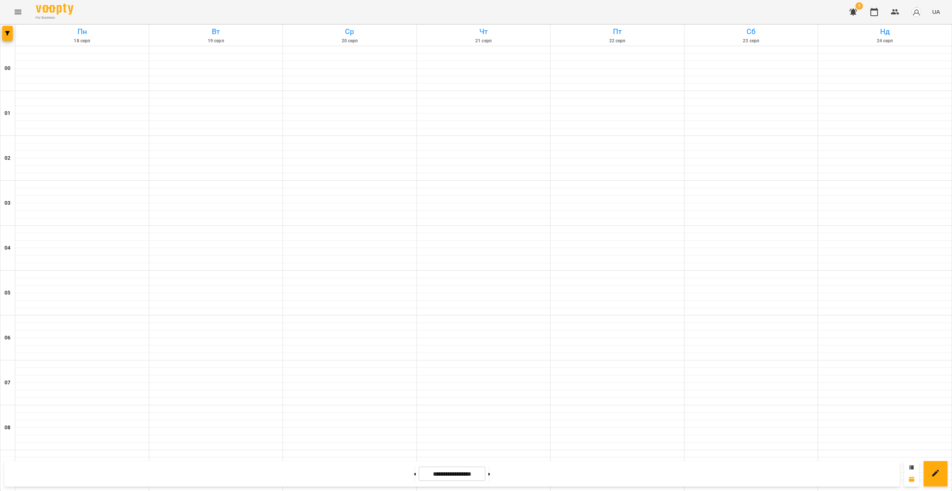
scroll to position [667, 0]
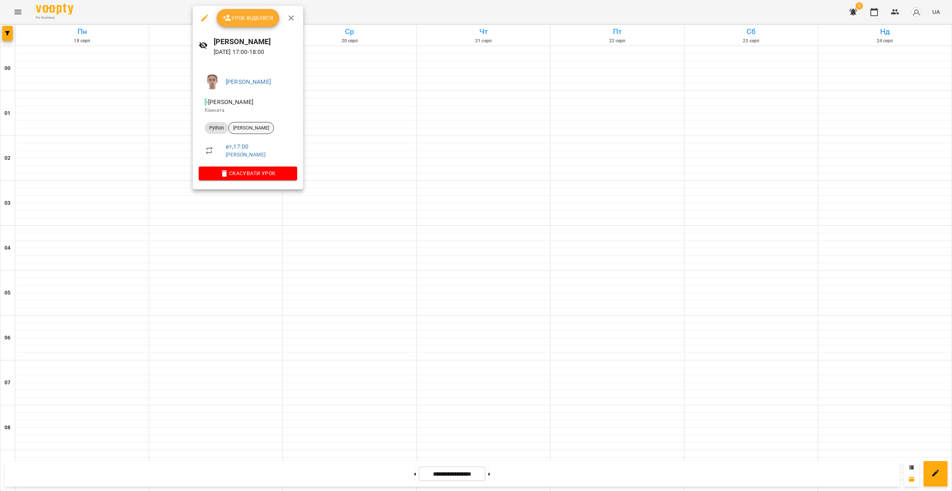
click at [267, 124] on div "[PERSON_NAME]" at bounding box center [251, 128] width 46 height 12
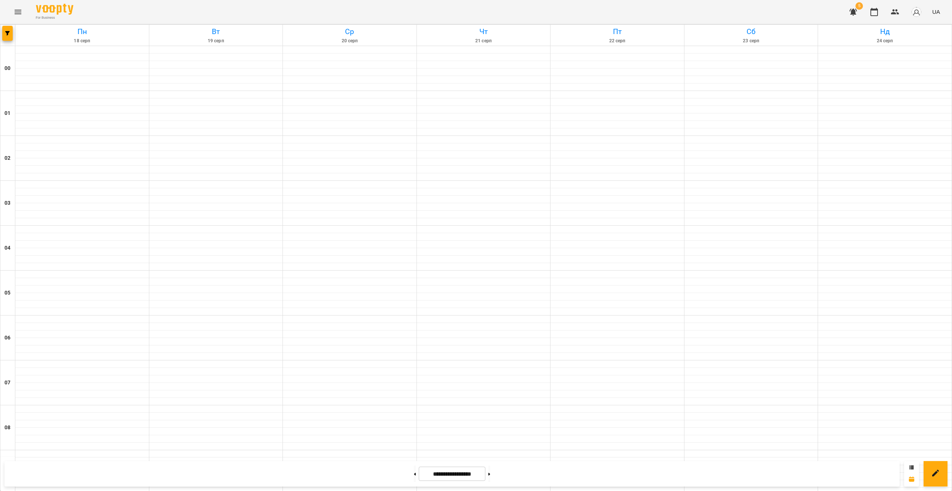
scroll to position [580, 0]
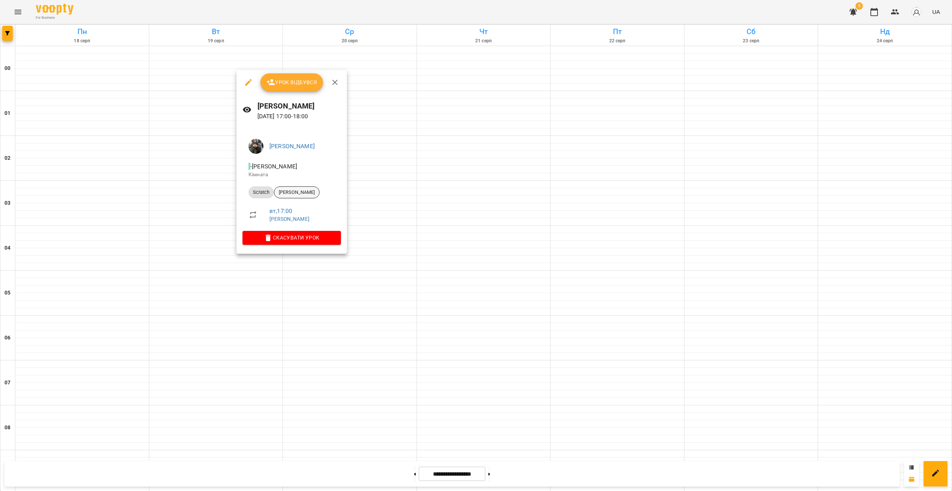
click at [292, 193] on span "[PERSON_NAME]" at bounding box center [296, 192] width 45 height 7
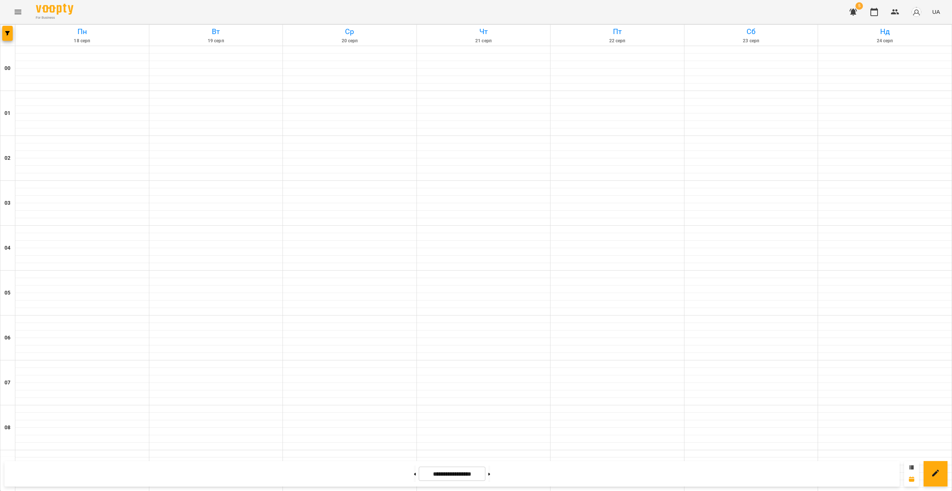
scroll to position [667, 0]
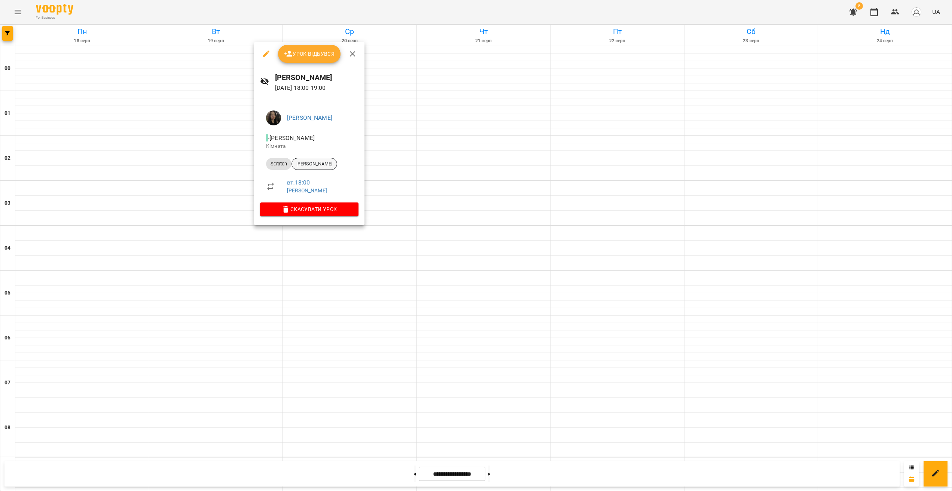
click at [326, 165] on span "[PERSON_NAME]" at bounding box center [314, 164] width 45 height 7
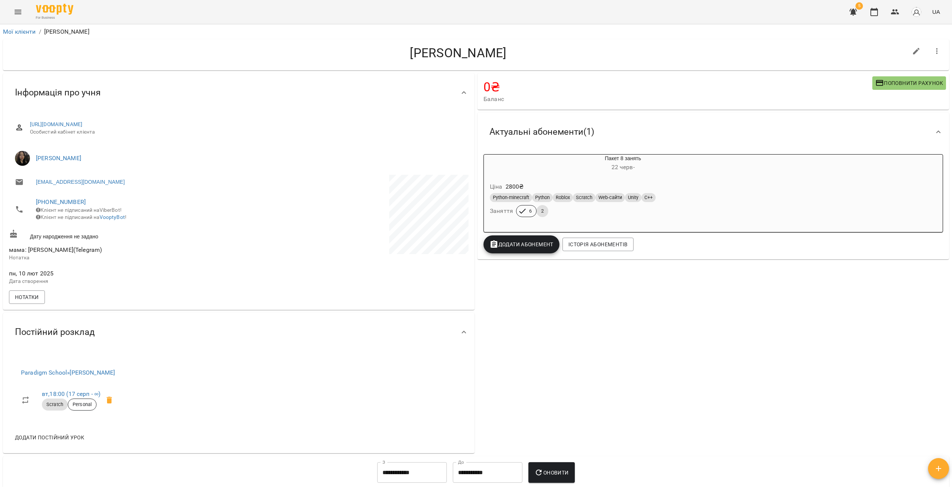
drag, startPoint x: 281, startPoint y: 233, endPoint x: 264, endPoint y: 241, distance: 18.4
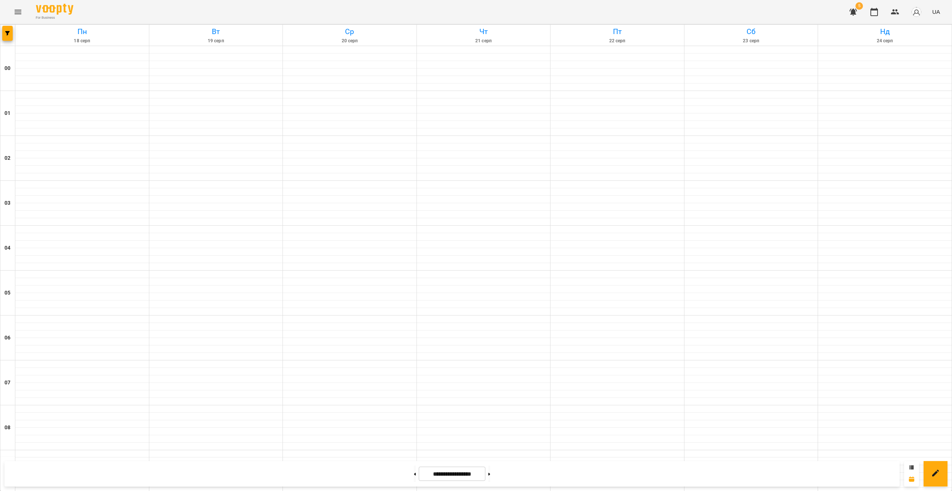
scroll to position [667, 0]
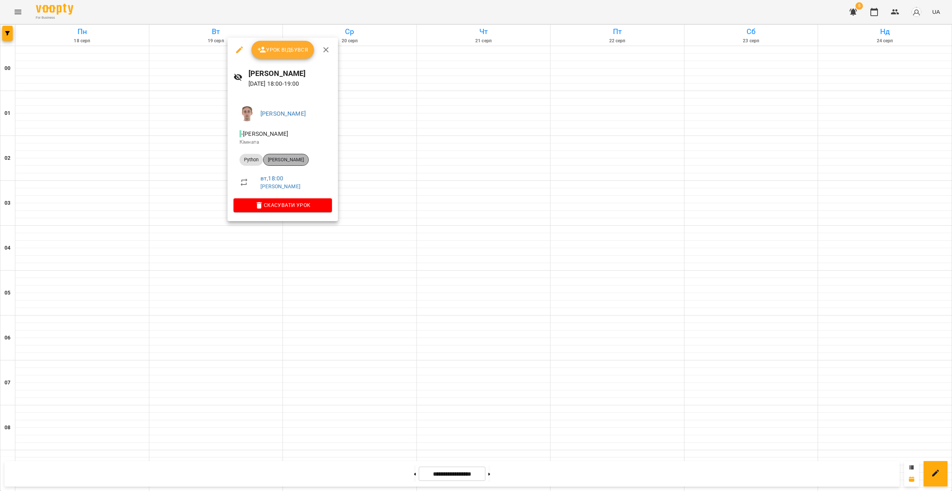
click at [301, 159] on span "[PERSON_NAME]" at bounding box center [286, 159] width 45 height 7
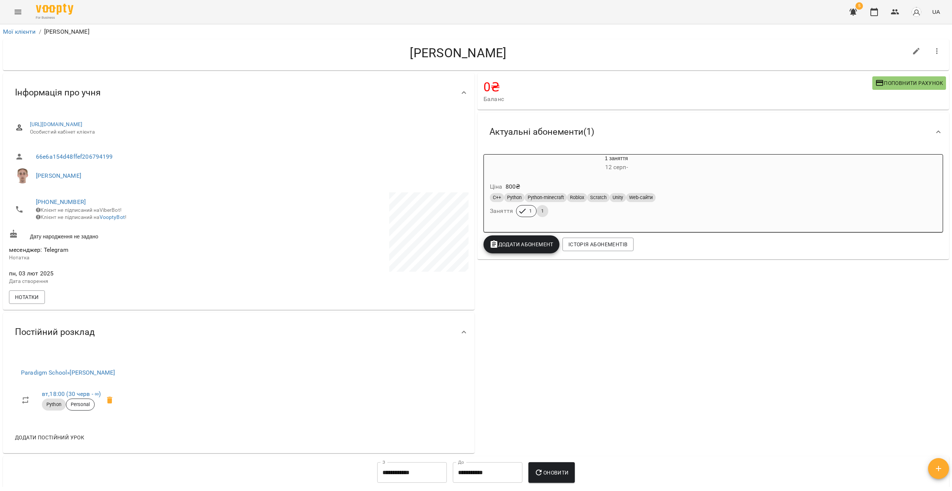
drag, startPoint x: 286, startPoint y: 258, endPoint x: 277, endPoint y: 258, distance: 9.0
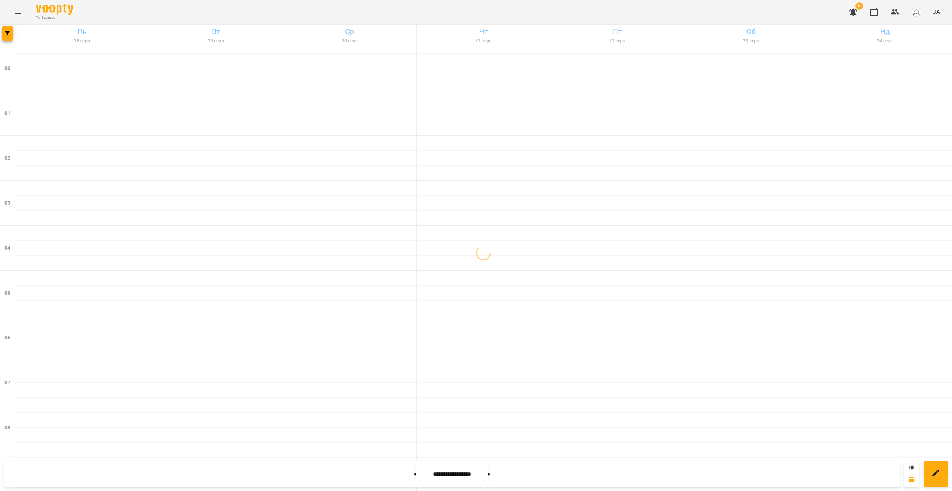
scroll to position [667, 0]
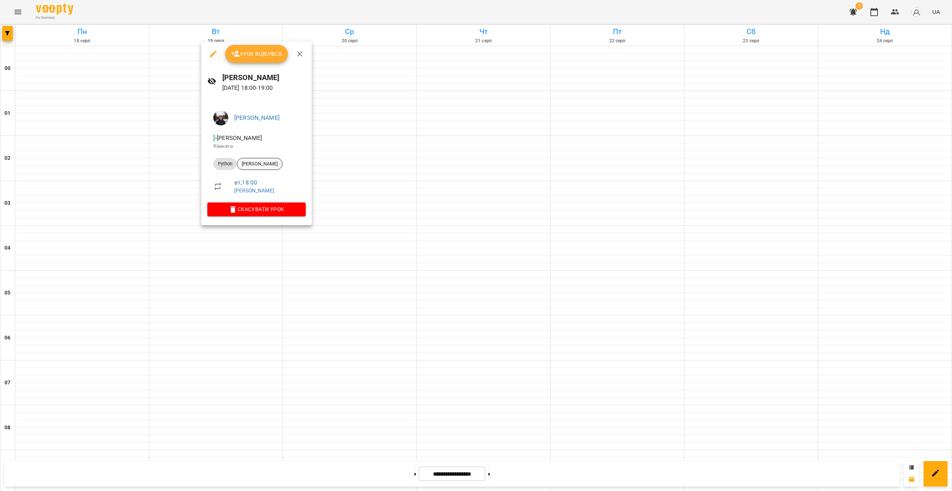
click at [274, 160] on div "[PERSON_NAME]" at bounding box center [260, 164] width 46 height 12
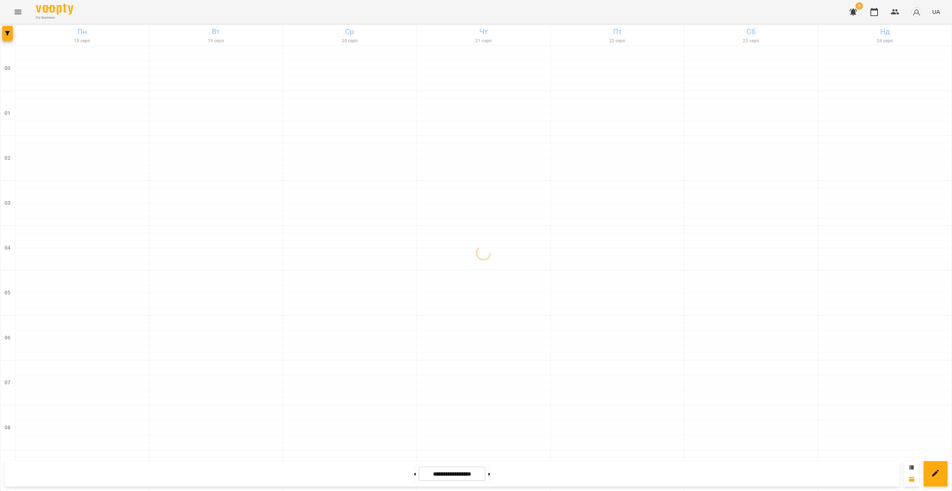
scroll to position [667, 0]
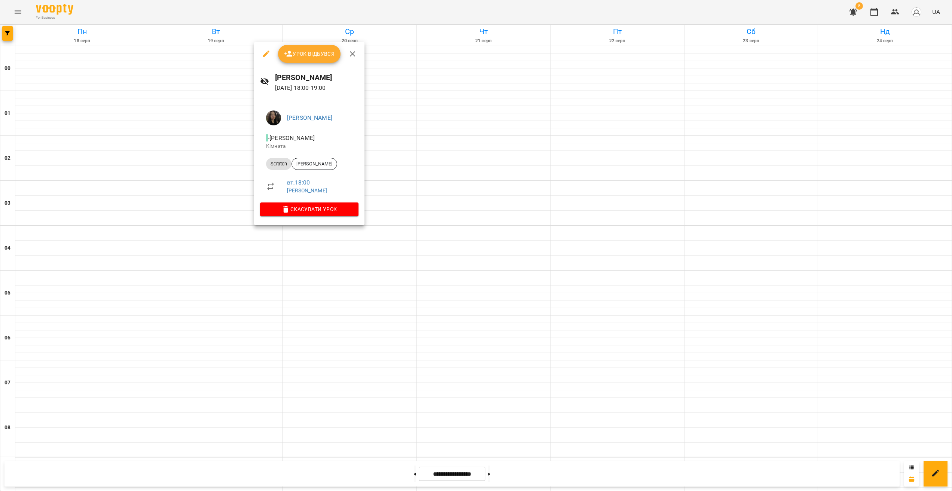
click at [251, 223] on div at bounding box center [476, 245] width 952 height 491
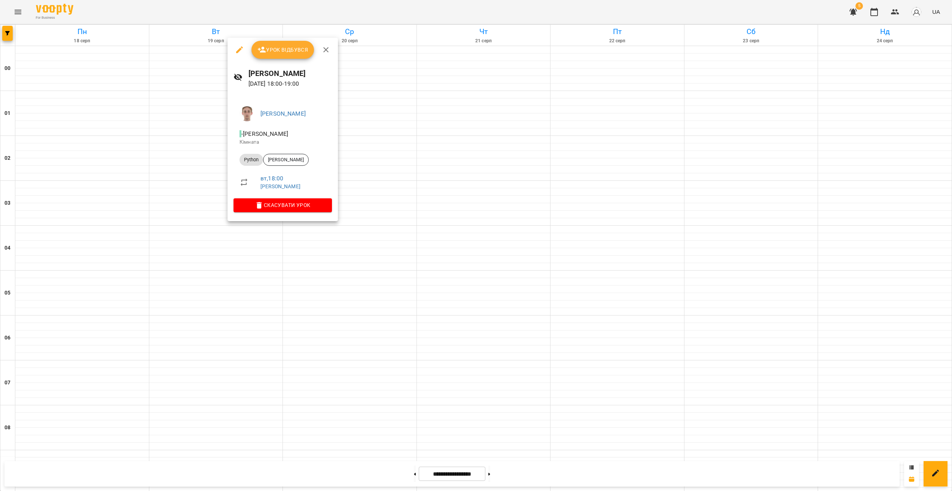
click at [209, 266] on div at bounding box center [476, 245] width 952 height 491
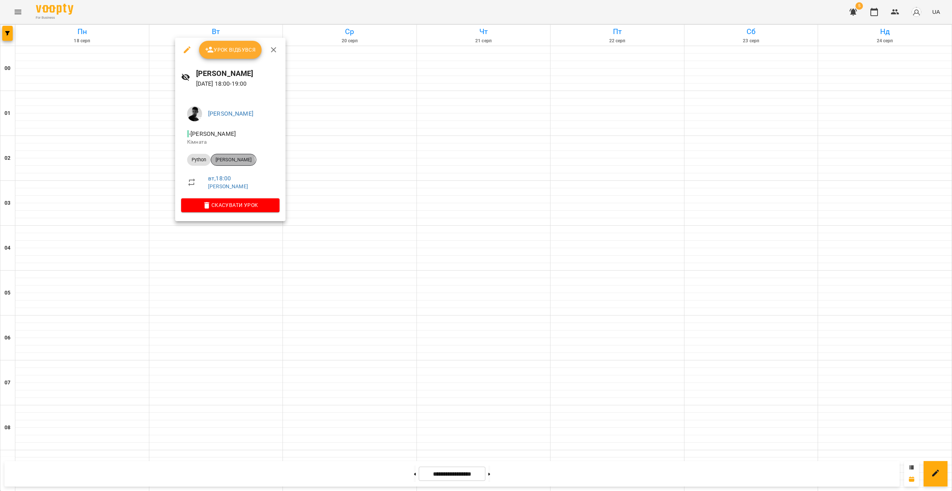
click at [230, 162] on span "[PERSON_NAME]" at bounding box center [233, 159] width 45 height 7
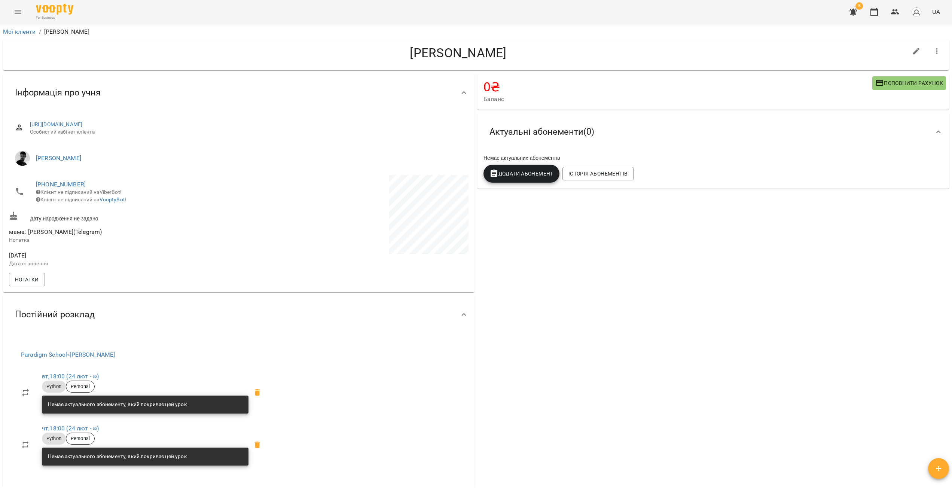
drag, startPoint x: 241, startPoint y: 241, endPoint x: 245, endPoint y: 242, distance: 3.9
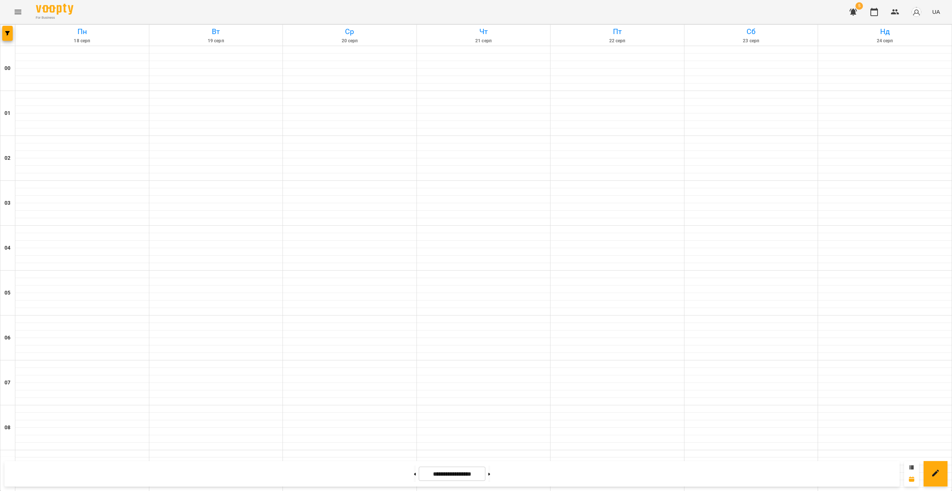
scroll to position [585, 0]
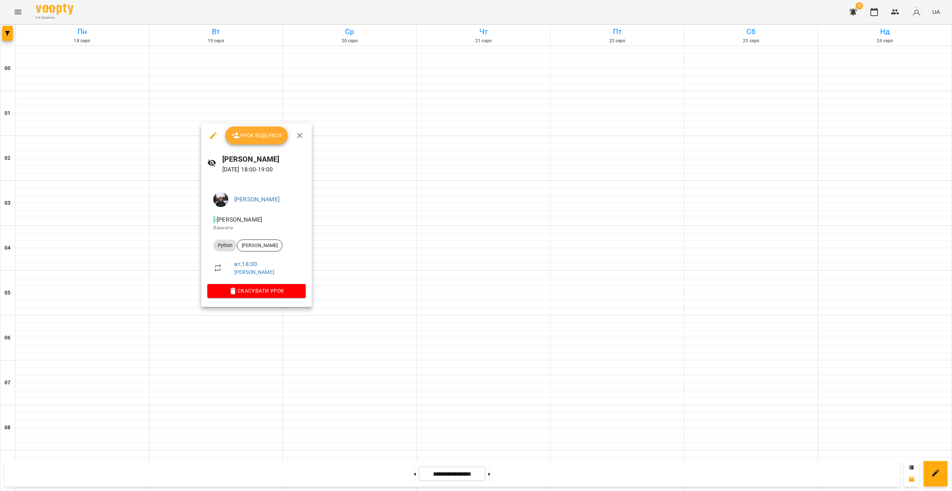
drag, startPoint x: 180, startPoint y: 337, endPoint x: 168, endPoint y: 347, distance: 15.4
click at [180, 299] on div at bounding box center [476, 245] width 952 height 491
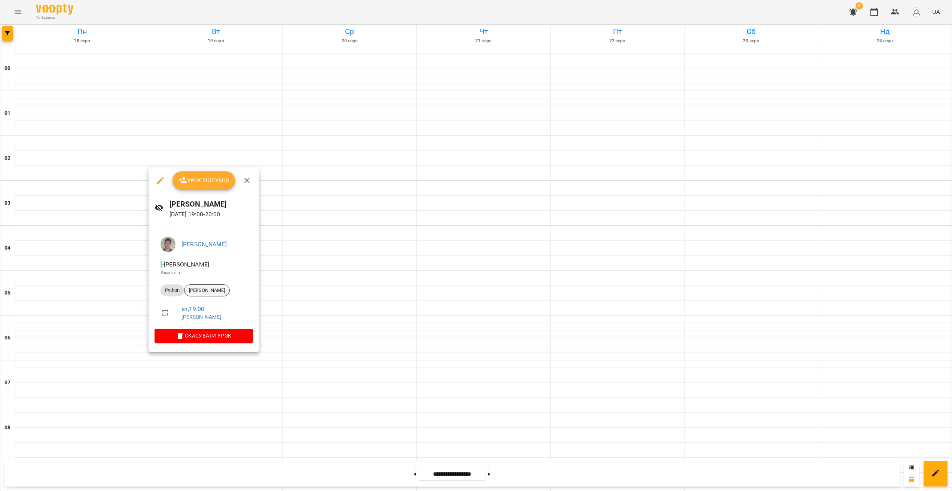
click at [204, 290] on span "[PERSON_NAME]" at bounding box center [207, 290] width 45 height 7
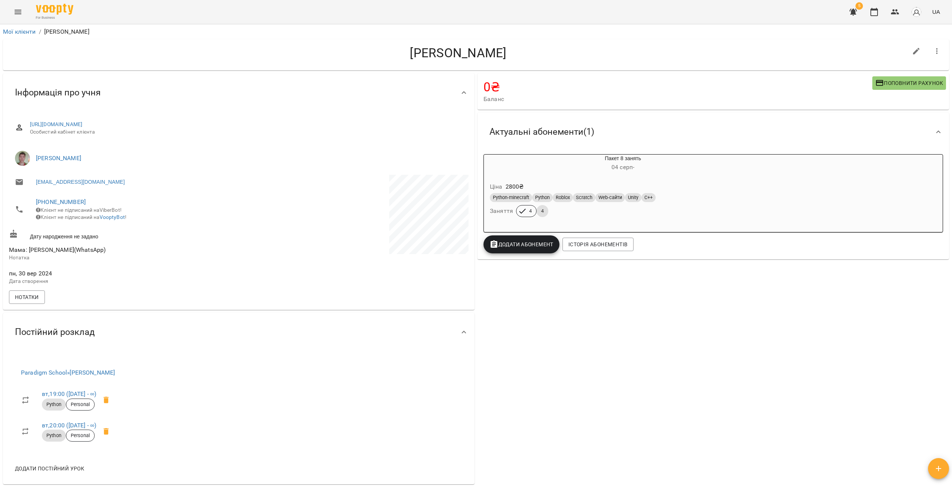
drag, startPoint x: 446, startPoint y: 321, endPoint x: 440, endPoint y: 317, distance: 7.1
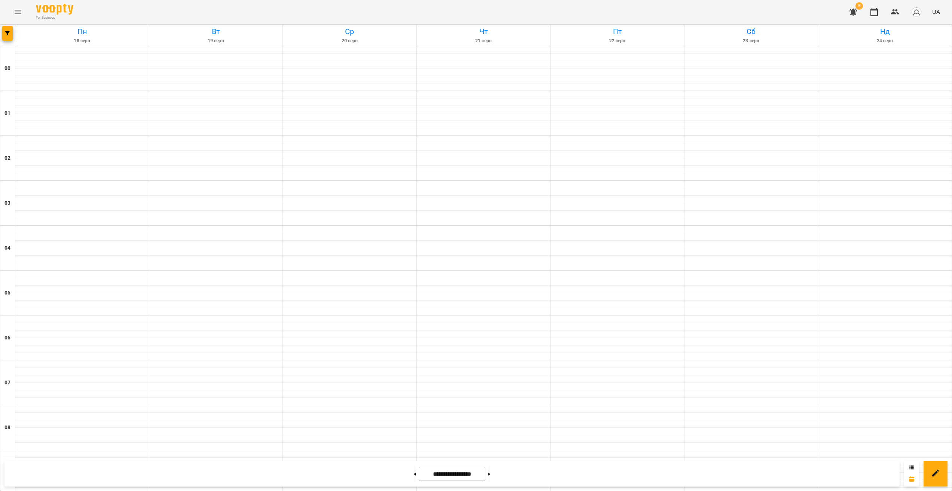
scroll to position [667, 0]
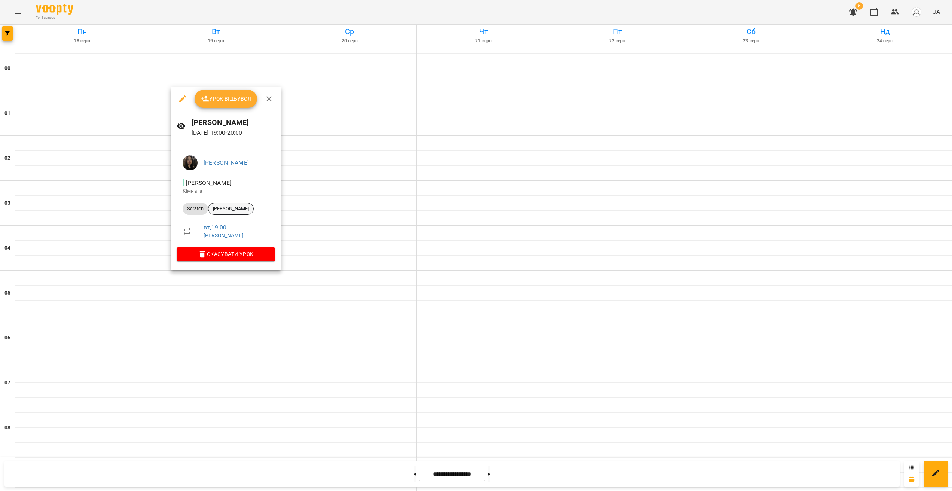
click at [228, 206] on span "[PERSON_NAME]" at bounding box center [230, 208] width 45 height 7
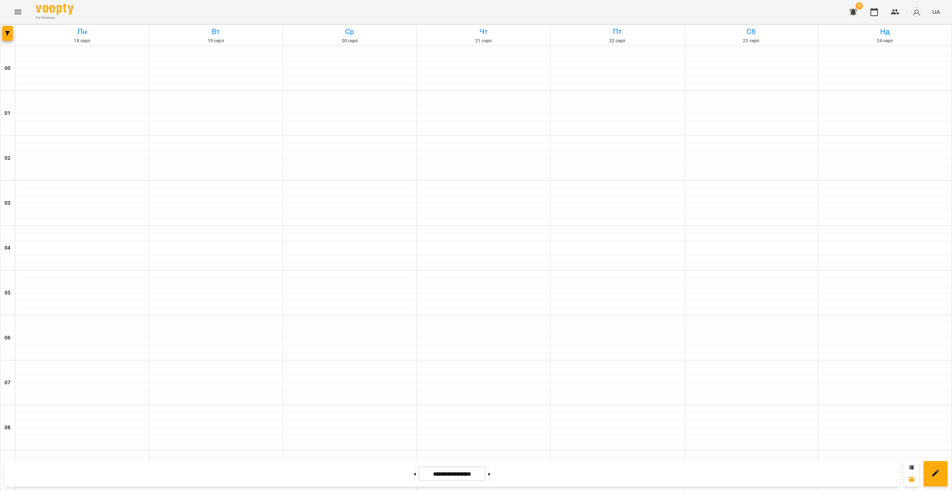
scroll to position [667, 0]
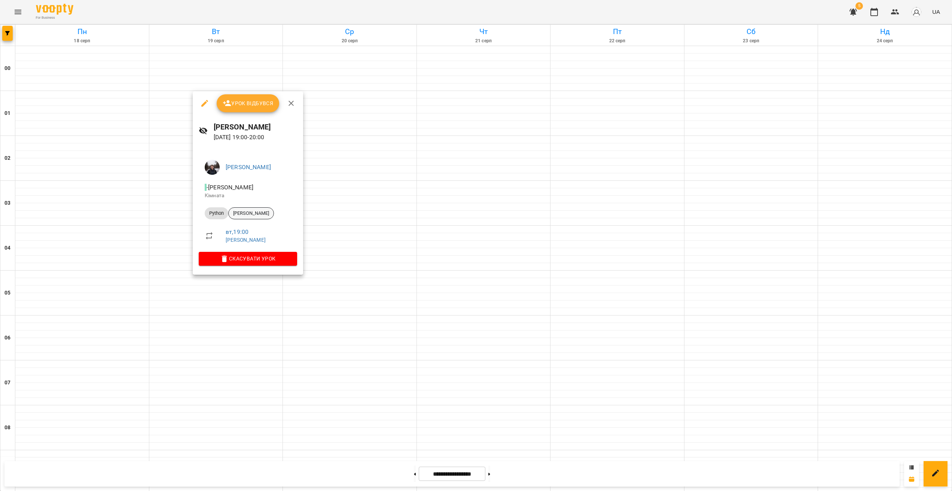
click at [249, 214] on span "[PERSON_NAME]" at bounding box center [251, 213] width 45 height 7
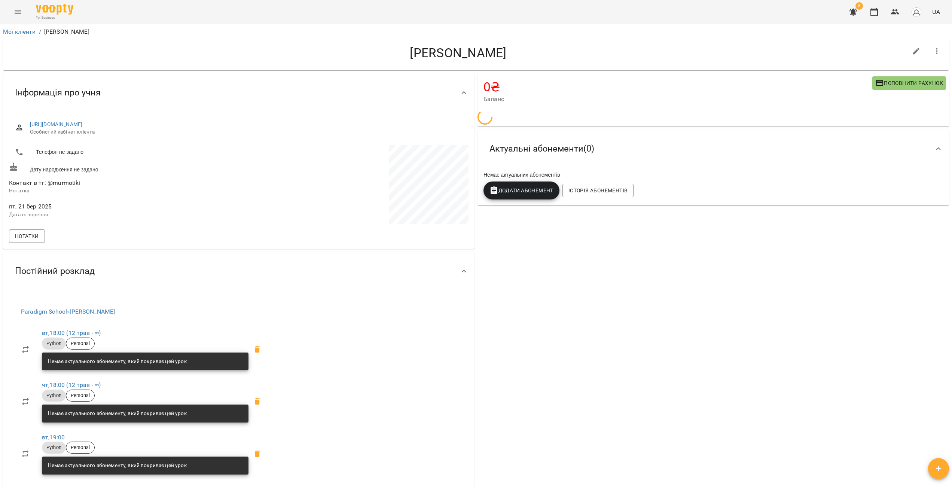
drag, startPoint x: 443, startPoint y: 284, endPoint x: 435, endPoint y: 284, distance: 8.3
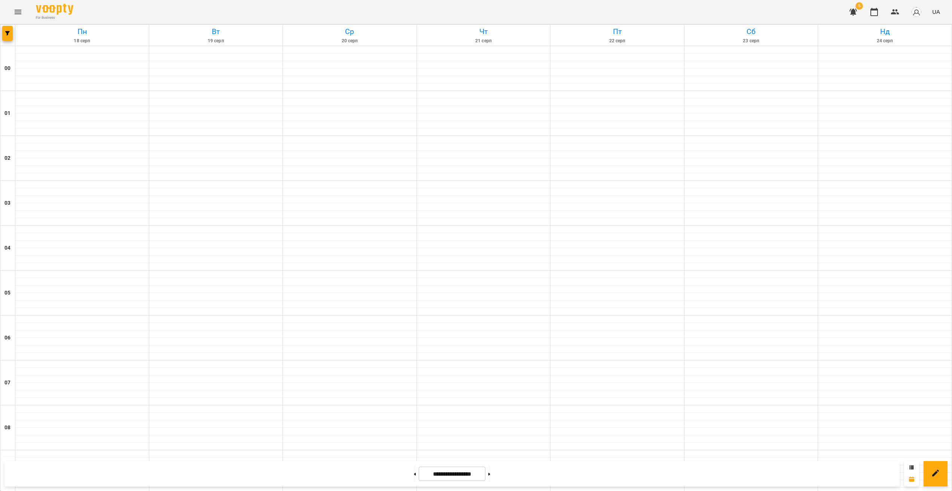
scroll to position [667, 0]
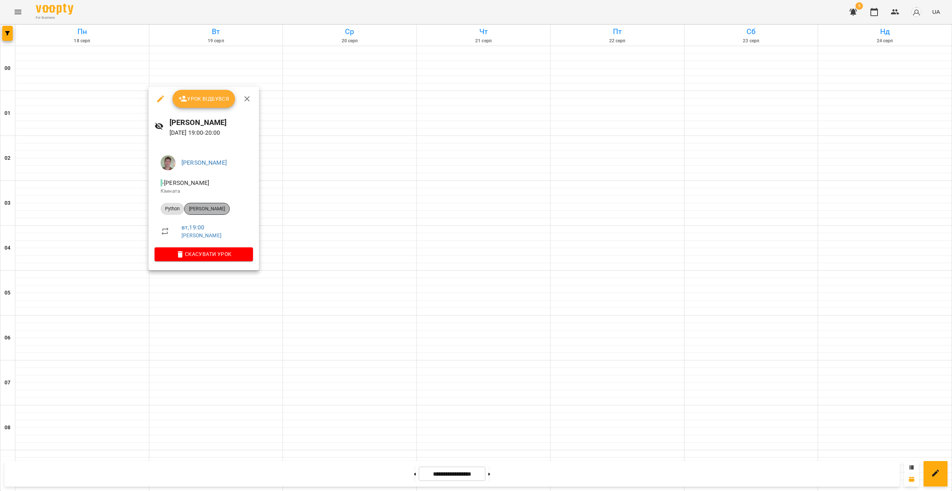
click at [209, 207] on span "[PERSON_NAME]" at bounding box center [207, 208] width 45 height 7
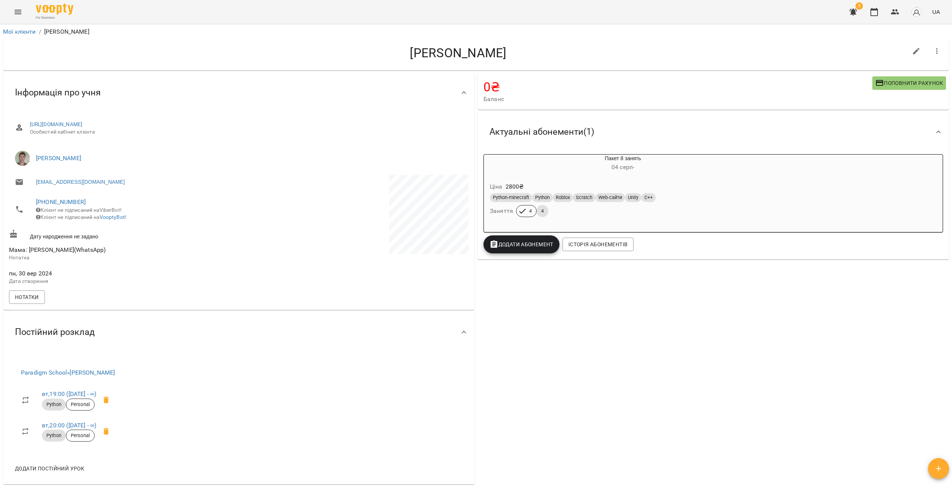
drag, startPoint x: 269, startPoint y: 305, endPoint x: 260, endPoint y: 301, distance: 9.9
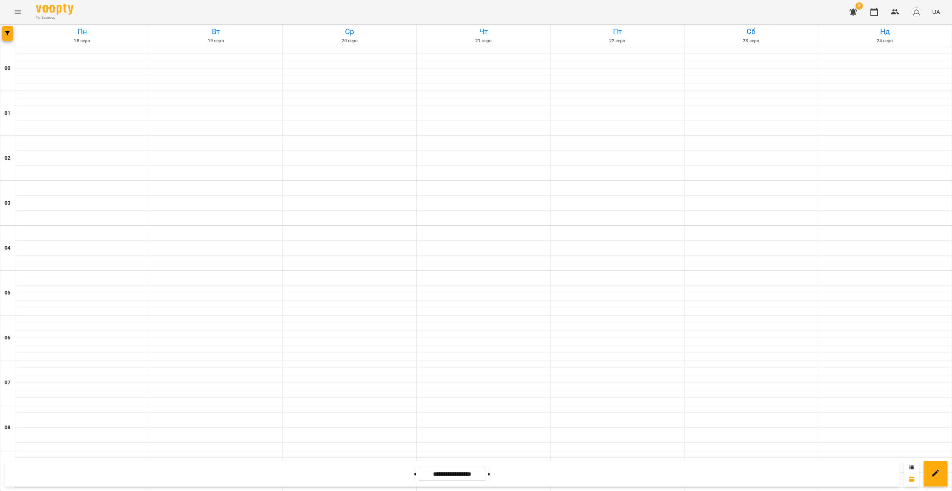
scroll to position [667, 0]
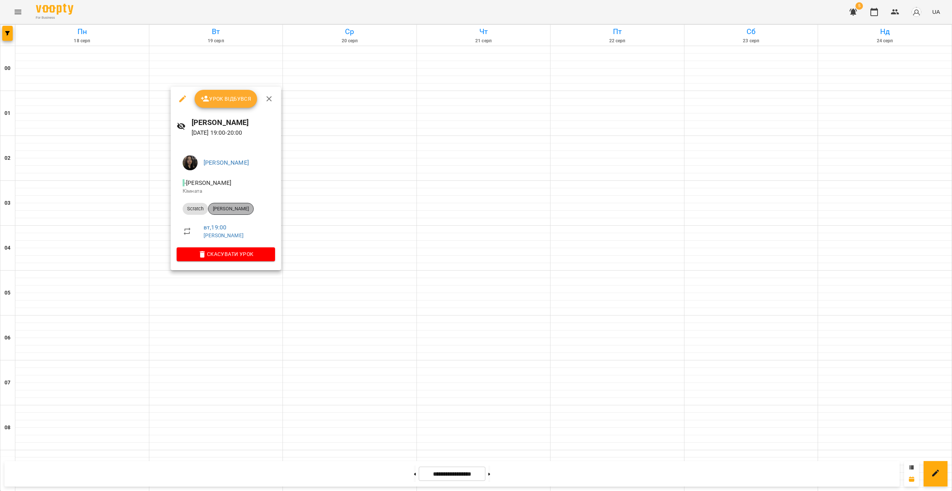
click at [221, 213] on div "[PERSON_NAME]" at bounding box center [231, 209] width 46 height 12
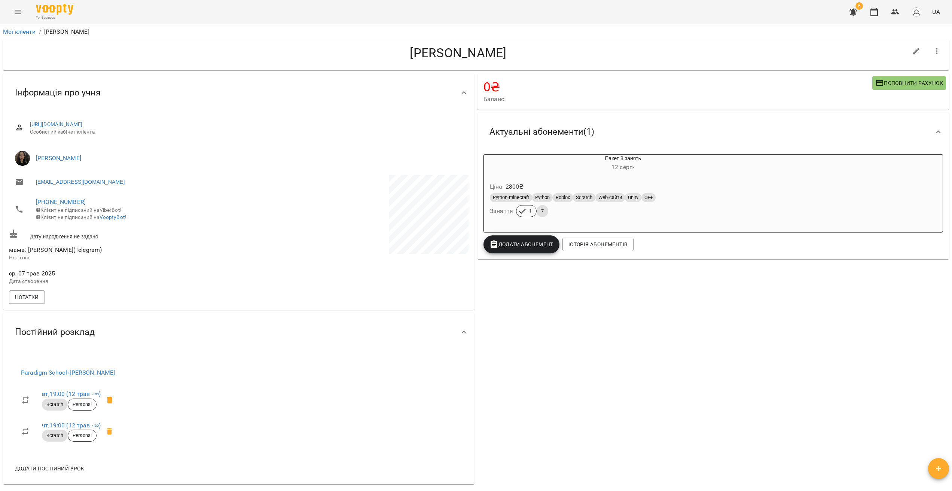
drag, startPoint x: 189, startPoint y: 307, endPoint x: 173, endPoint y: 301, distance: 16.7
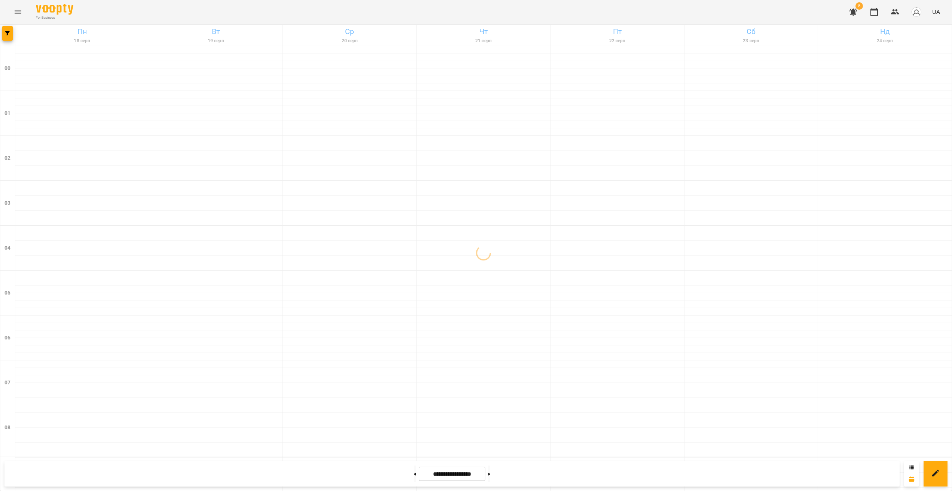
scroll to position [667, 0]
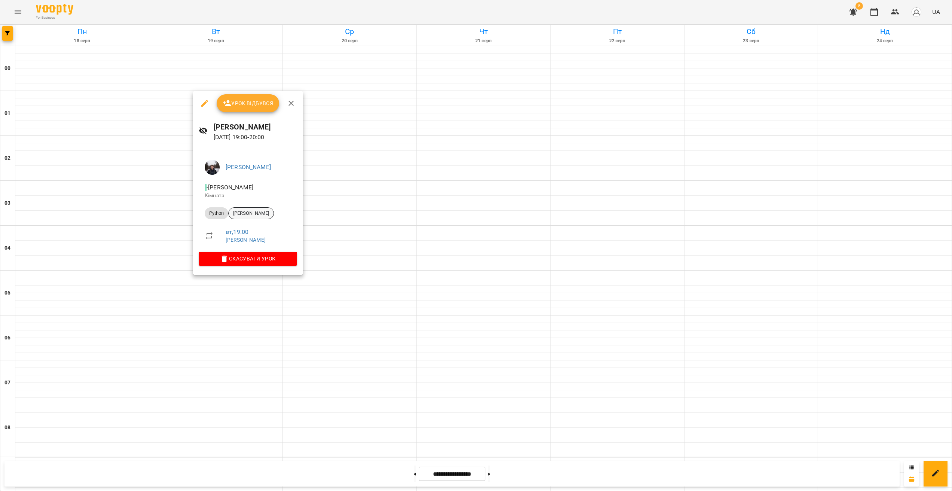
click at [253, 211] on span "[PERSON_NAME]" at bounding box center [251, 213] width 45 height 7
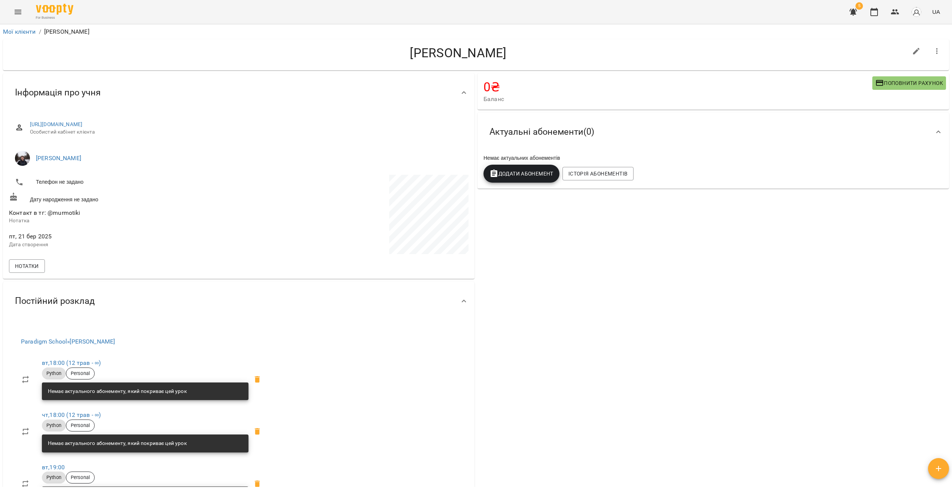
drag, startPoint x: 226, startPoint y: 363, endPoint x: 224, endPoint y: 359, distance: 4.9
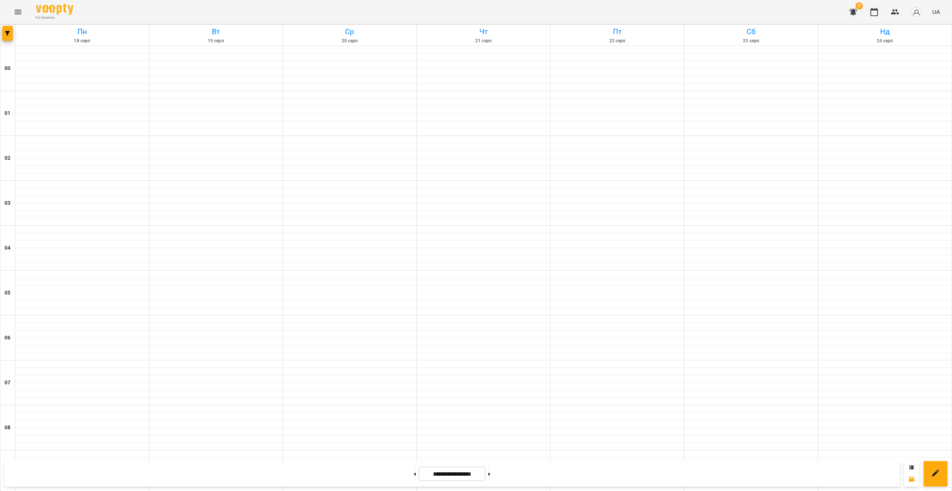
scroll to position [667, 0]
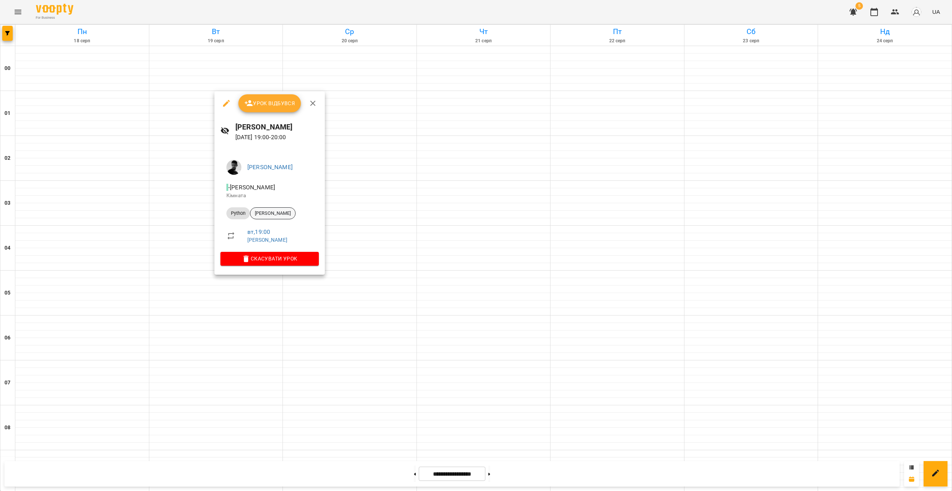
click at [262, 211] on span "[PERSON_NAME]" at bounding box center [272, 213] width 45 height 7
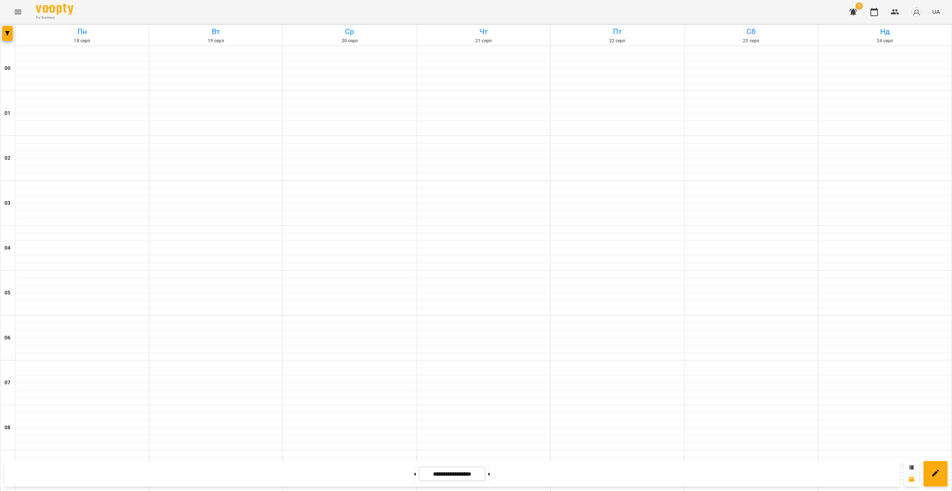
scroll to position [667, 0]
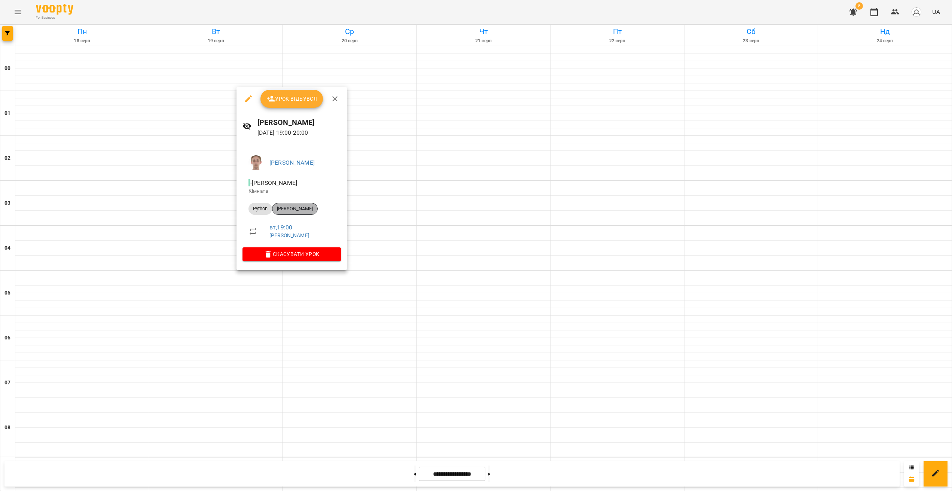
click at [292, 213] on div "[PERSON_NAME]" at bounding box center [295, 209] width 46 height 12
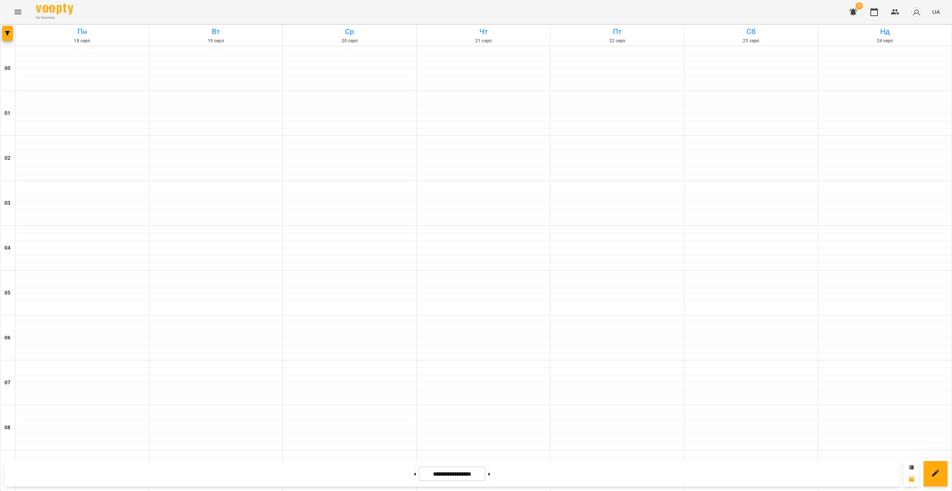
scroll to position [667, 0]
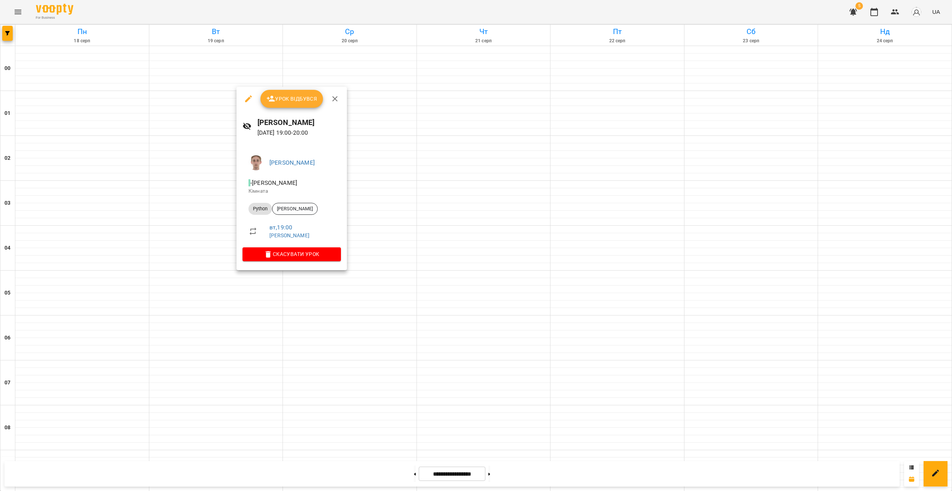
click at [214, 263] on div at bounding box center [476, 245] width 952 height 491
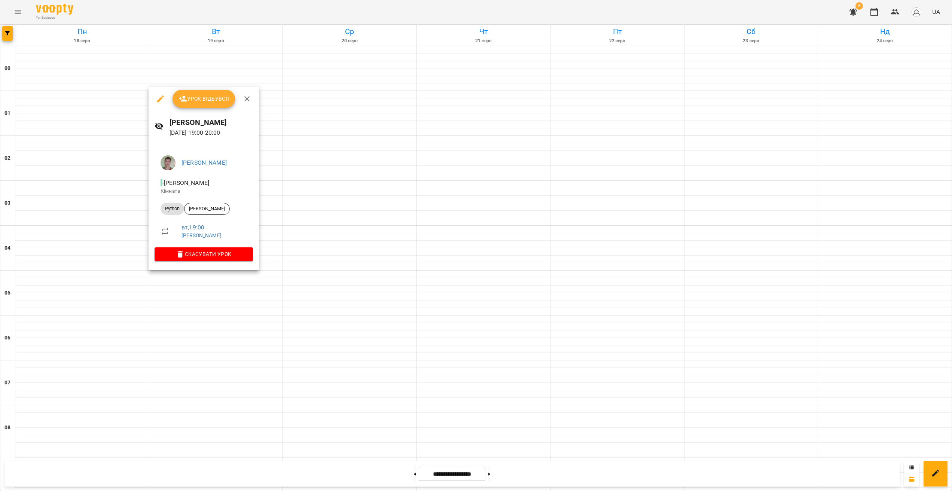
click at [195, 299] on div at bounding box center [476, 245] width 952 height 491
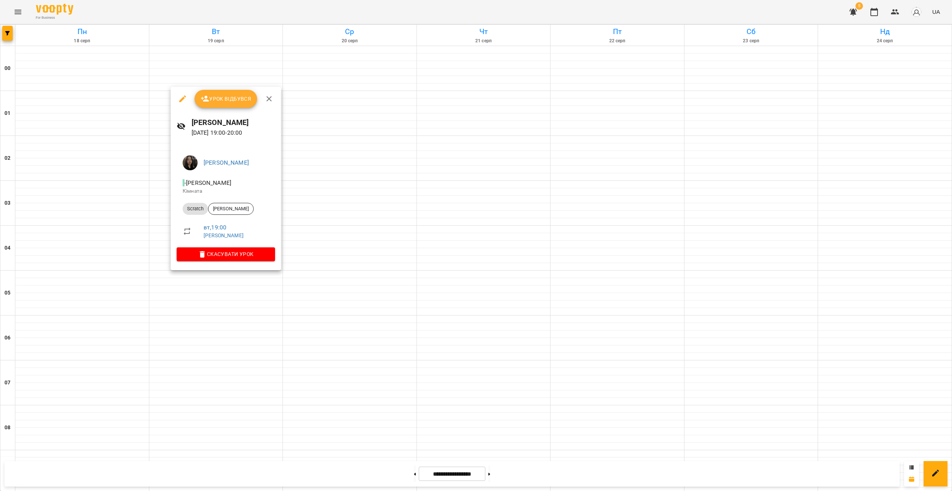
click at [205, 299] on div at bounding box center [476, 245] width 952 height 491
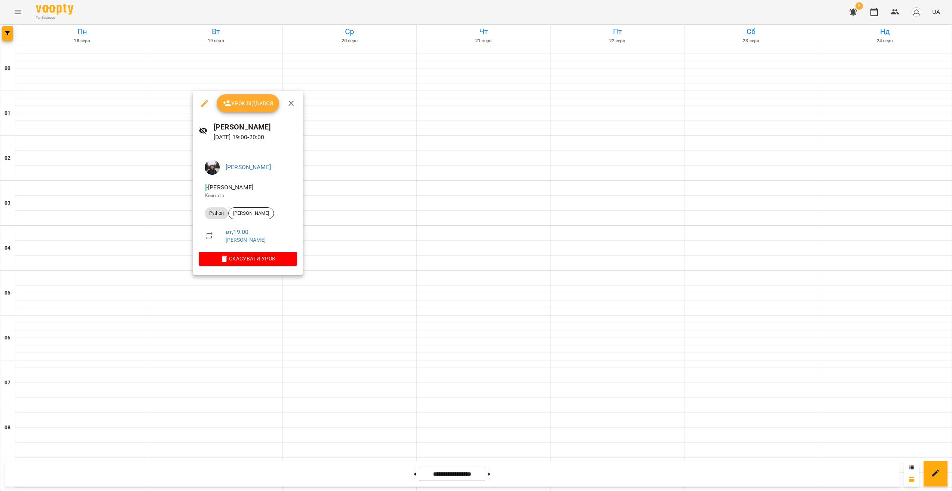
drag, startPoint x: 200, startPoint y: 325, endPoint x: 197, endPoint y: 318, distance: 7.4
click at [200, 299] on div at bounding box center [476, 245] width 952 height 491
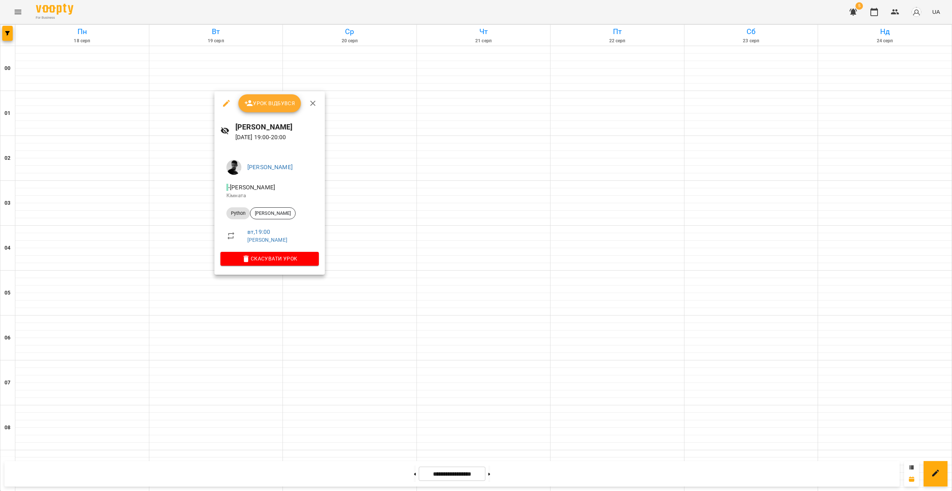
click at [231, 299] on div at bounding box center [476, 245] width 952 height 491
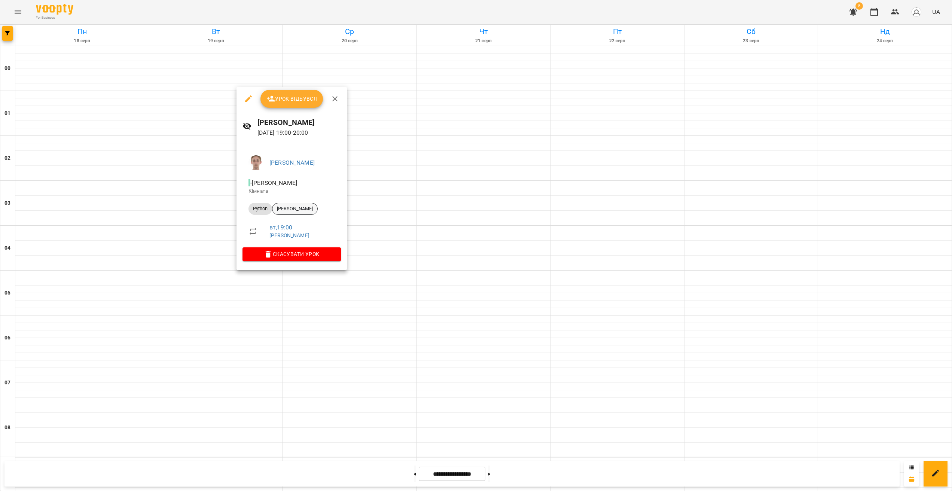
click at [304, 205] on div "[PERSON_NAME]" at bounding box center [295, 209] width 46 height 12
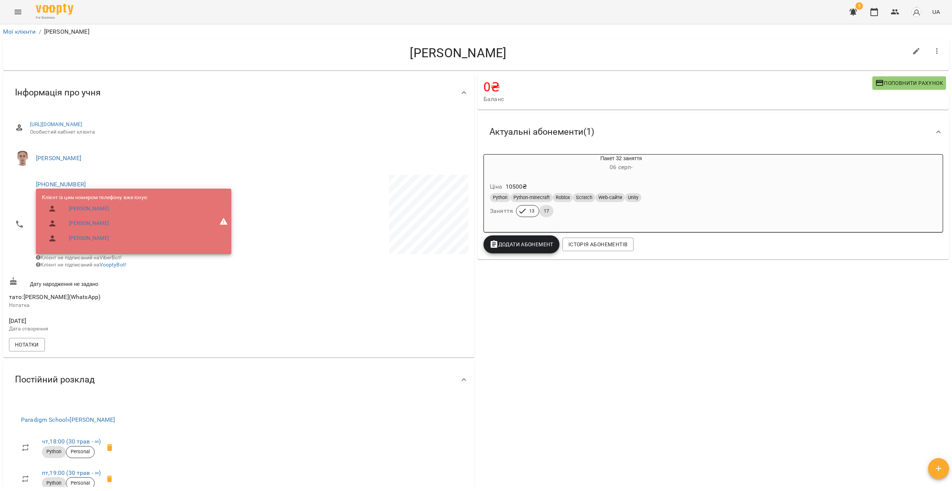
drag, startPoint x: 312, startPoint y: 298, endPoint x: 306, endPoint y: 294, distance: 7.3
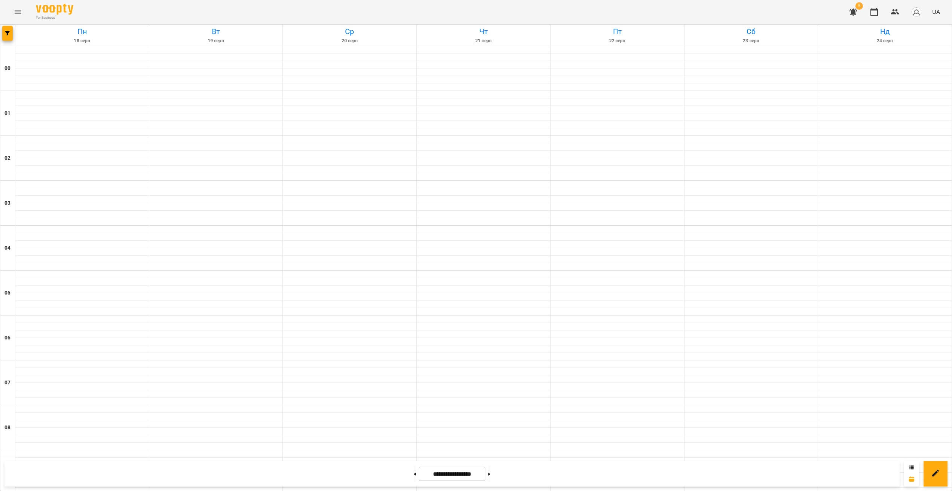
scroll to position [667, 0]
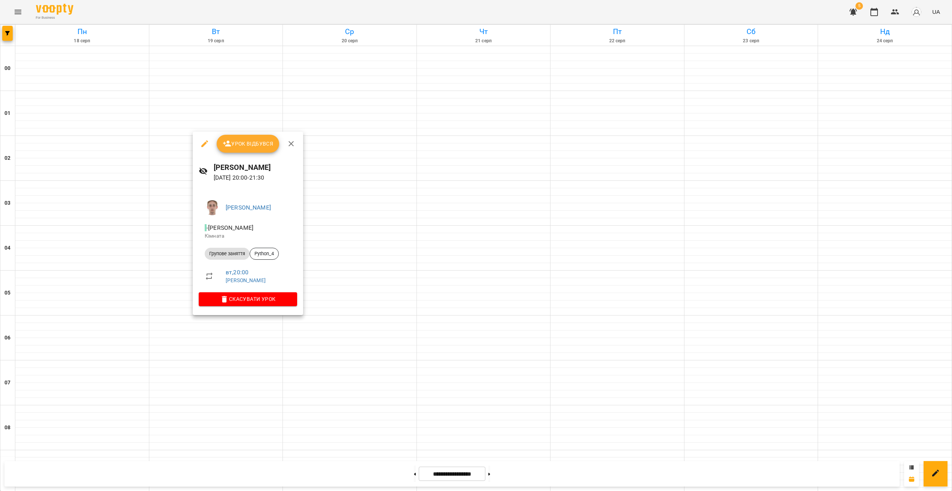
click at [179, 299] on div at bounding box center [476, 245] width 952 height 491
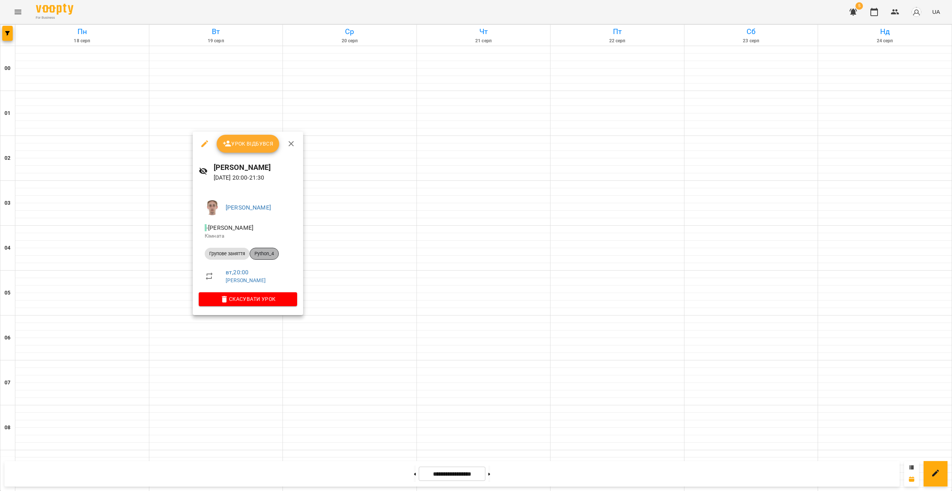
click at [261, 252] on span "Python_4" at bounding box center [264, 253] width 28 height 7
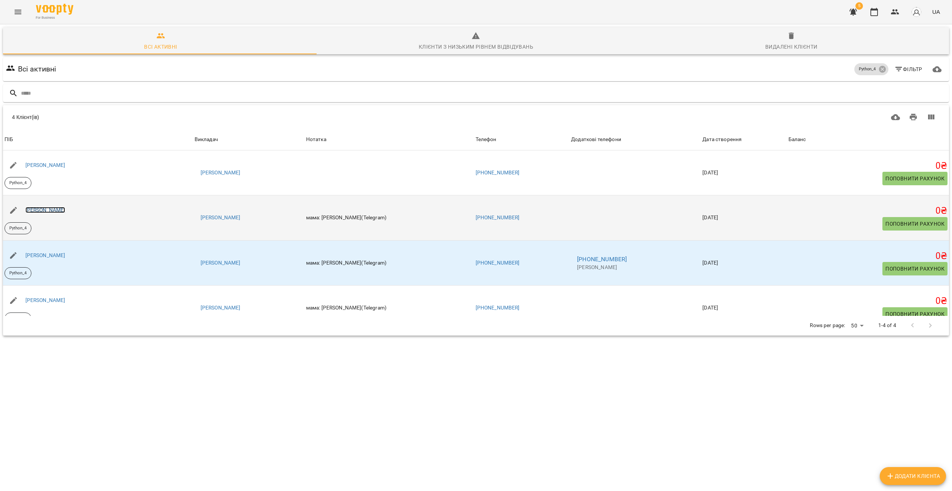
click at [42, 207] on link "[PERSON_NAME]" at bounding box center [45, 210] width 40 height 6
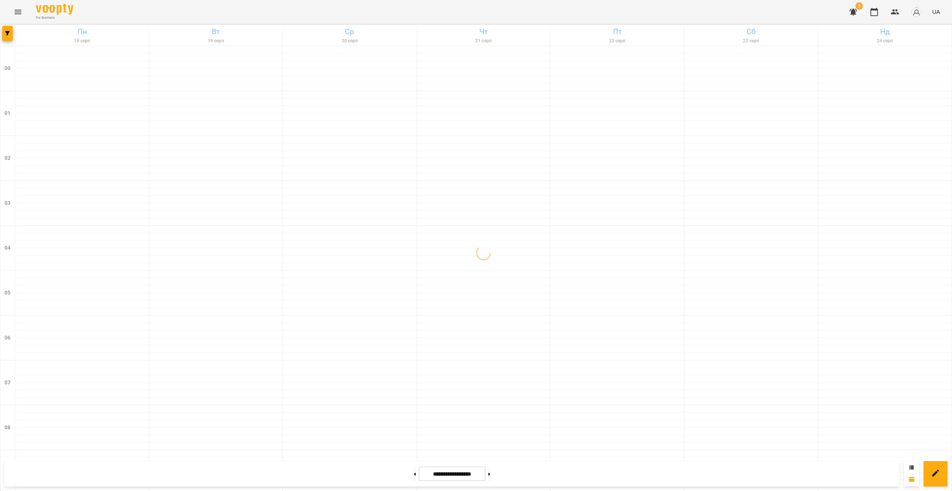
scroll to position [667, 0]
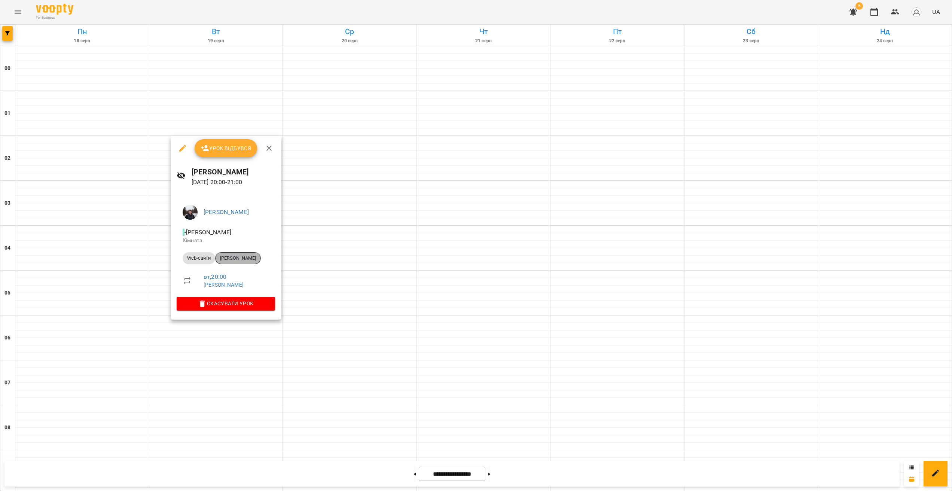
click at [239, 261] on span "[PERSON_NAME]" at bounding box center [238, 258] width 45 height 7
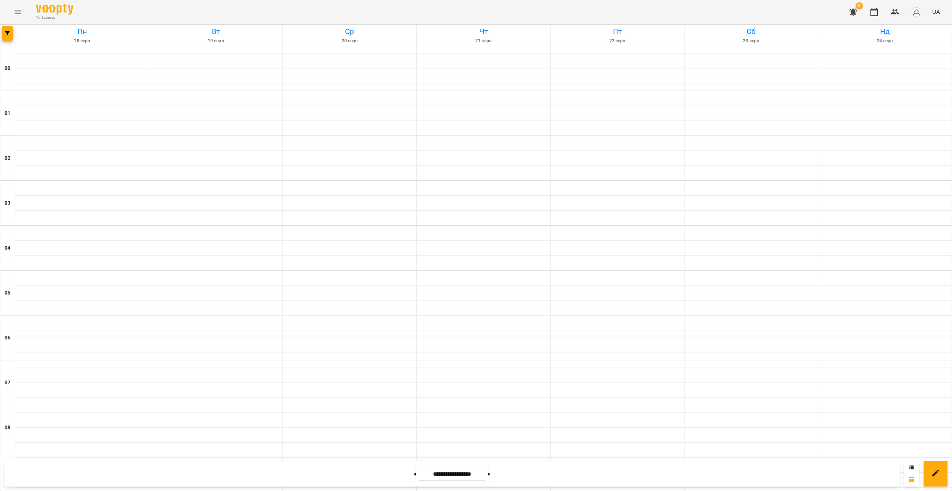
scroll to position [621, 0]
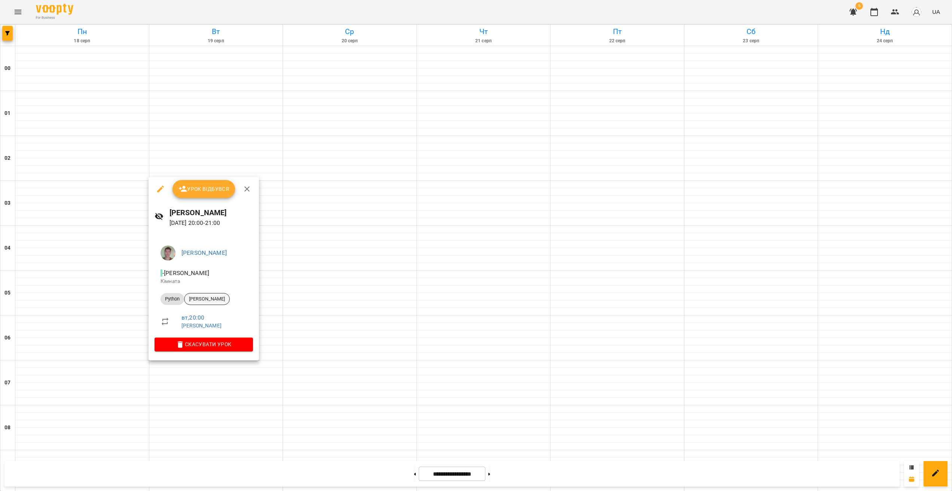
click at [211, 299] on span "[PERSON_NAME]" at bounding box center [207, 299] width 45 height 7
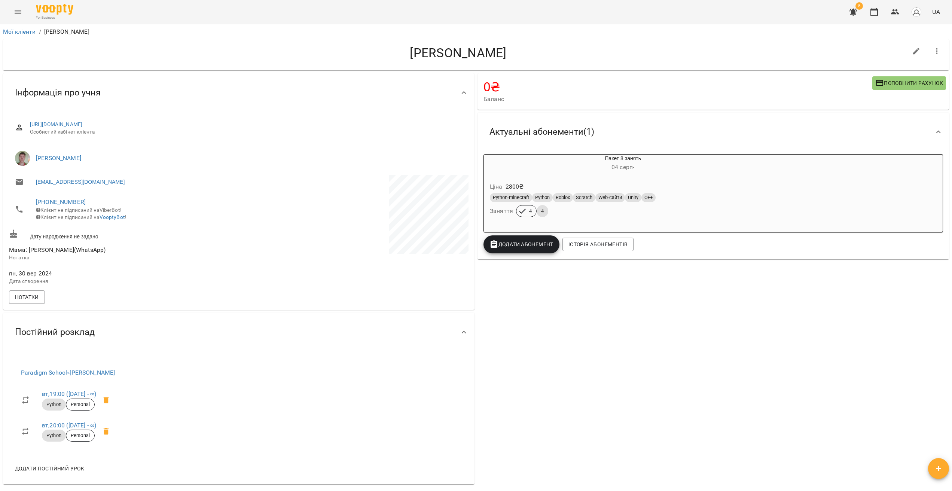
drag, startPoint x: 238, startPoint y: 311, endPoint x: 235, endPoint y: 309, distance: 4.2
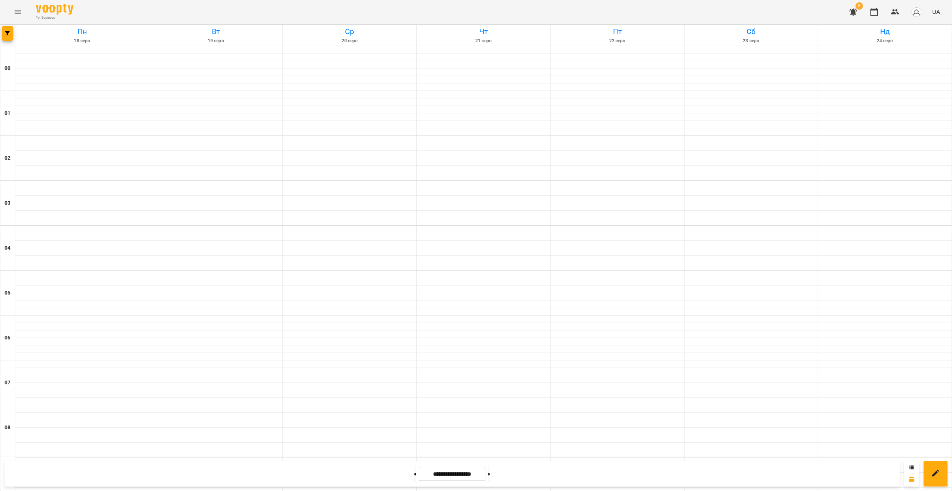
scroll to position [667, 0]
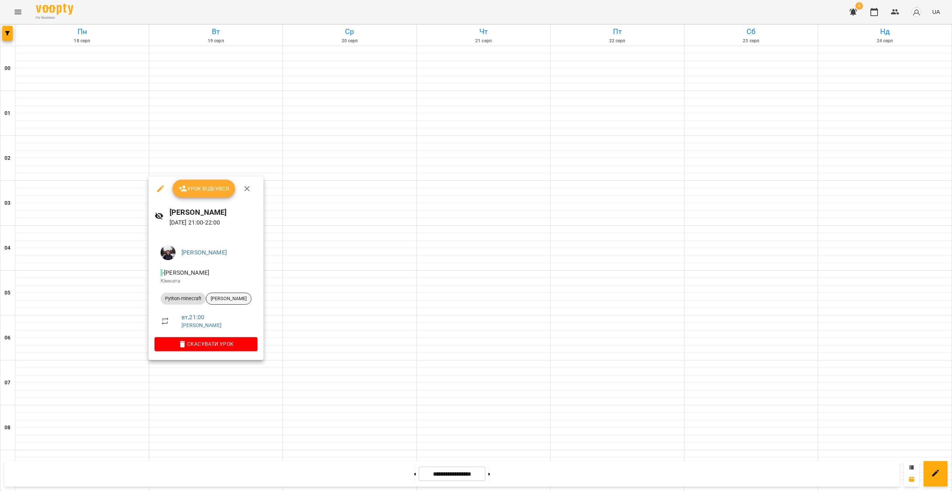
click at [222, 298] on span "[PERSON_NAME]" at bounding box center [228, 298] width 45 height 7
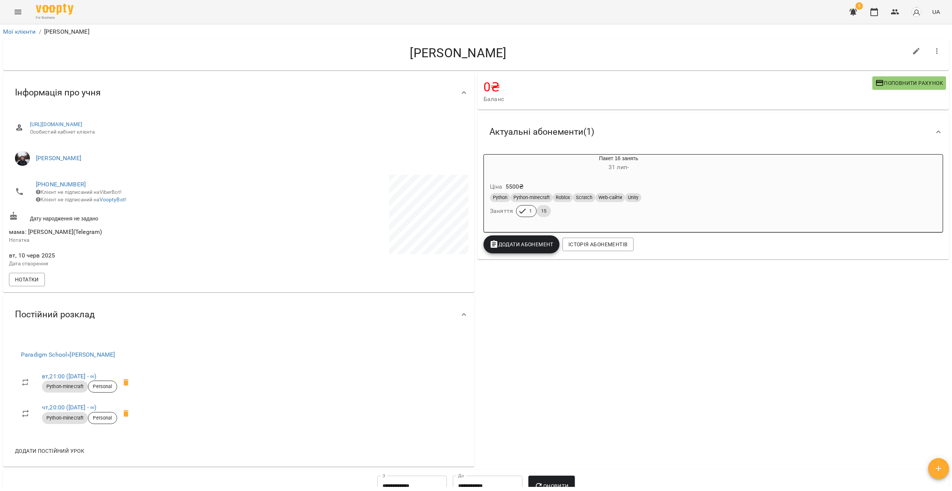
drag, startPoint x: 243, startPoint y: 304, endPoint x: 239, endPoint y: 301, distance: 4.9
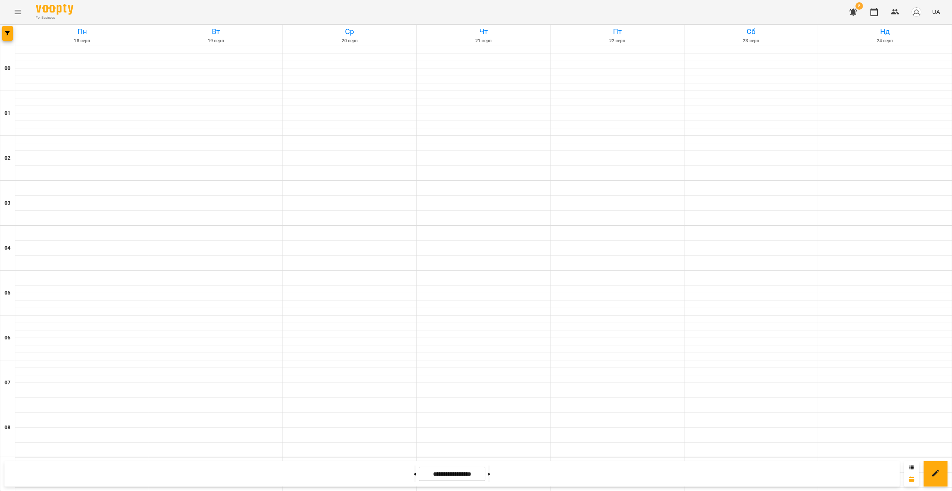
scroll to position [667, 0]
click at [12, 37] on button "button" at bounding box center [7, 33] width 10 height 15
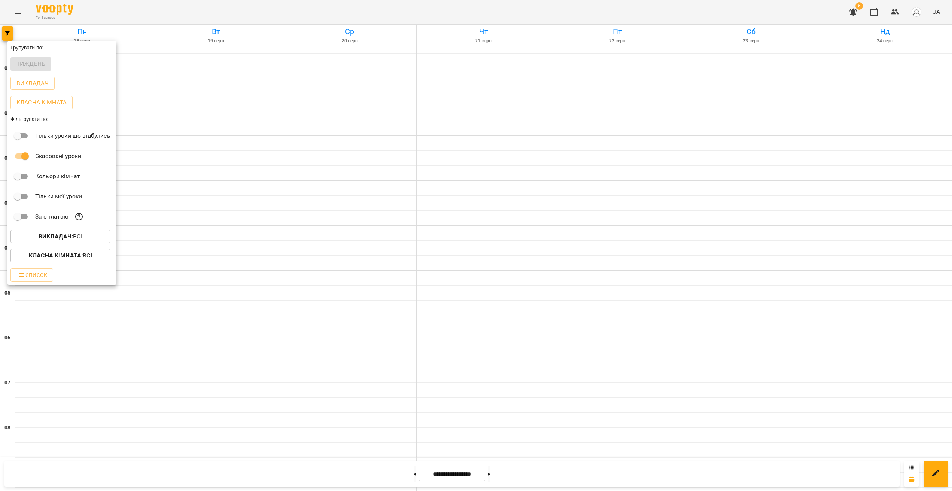
click at [68, 237] on b "Викладач :" at bounding box center [56, 236] width 34 height 7
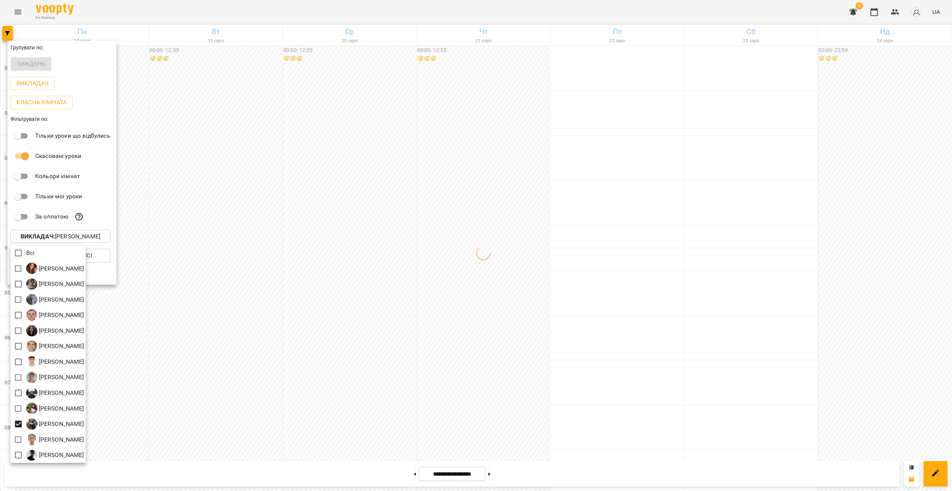
click at [374, 358] on div at bounding box center [476, 245] width 952 height 491
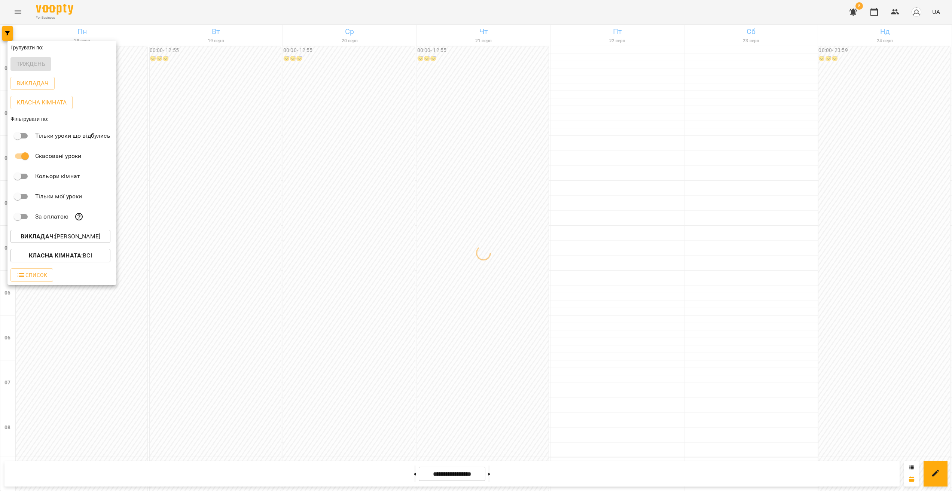
click at [424, 356] on div at bounding box center [476, 245] width 952 height 491
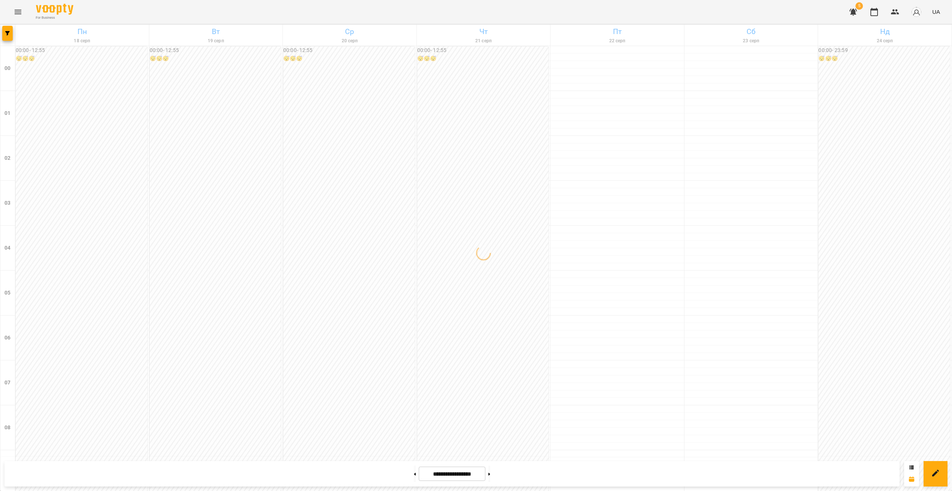
scroll to position [587, 0]
